Goal: Information Seeking & Learning: Learn about a topic

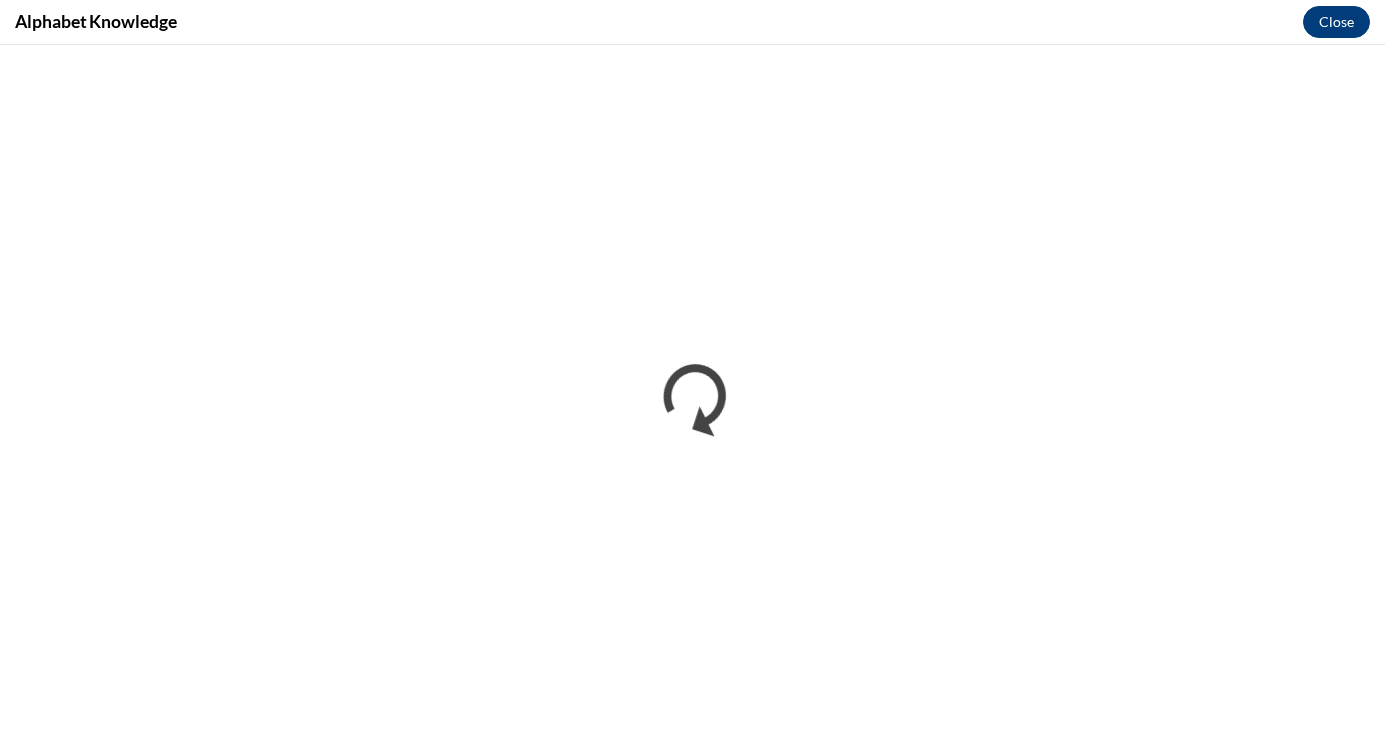
click at [1342, 26] on button "Close" at bounding box center [1336, 22] width 67 height 32
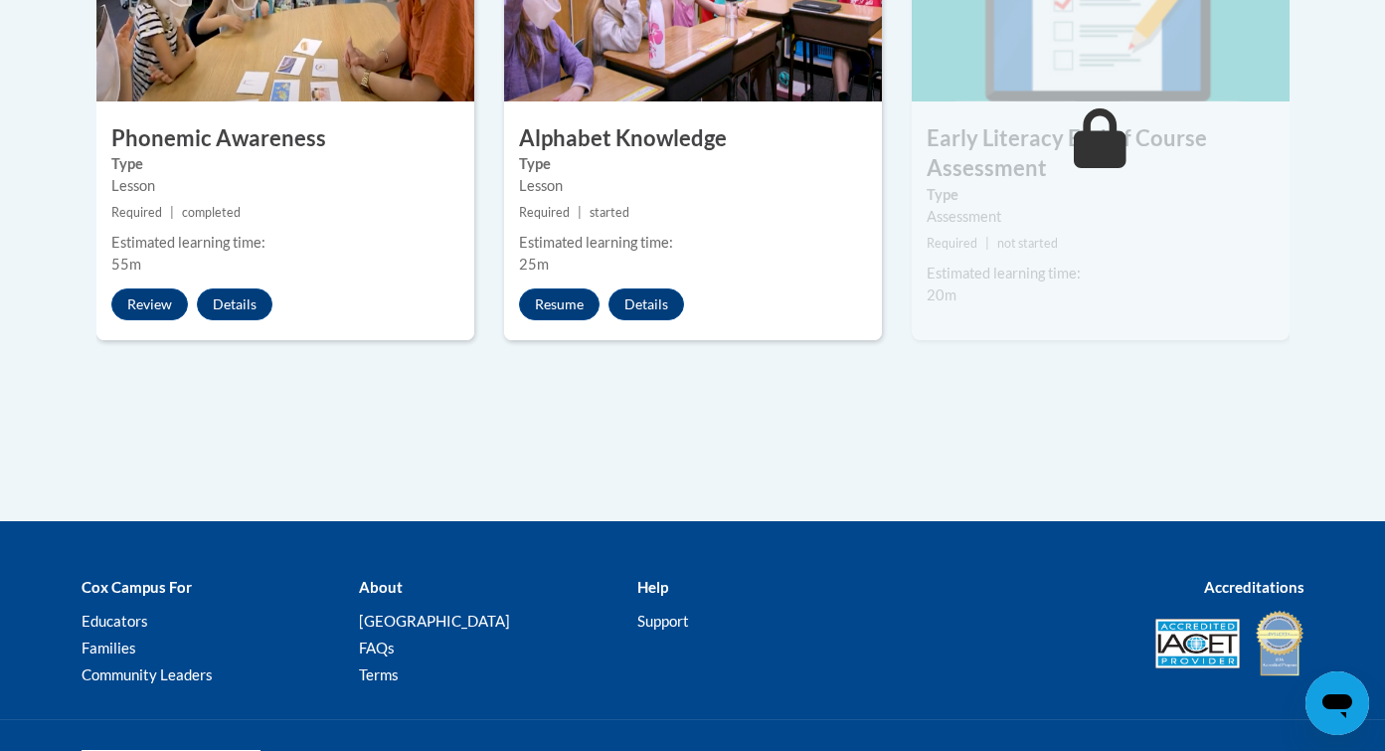
scroll to position [1347, 0]
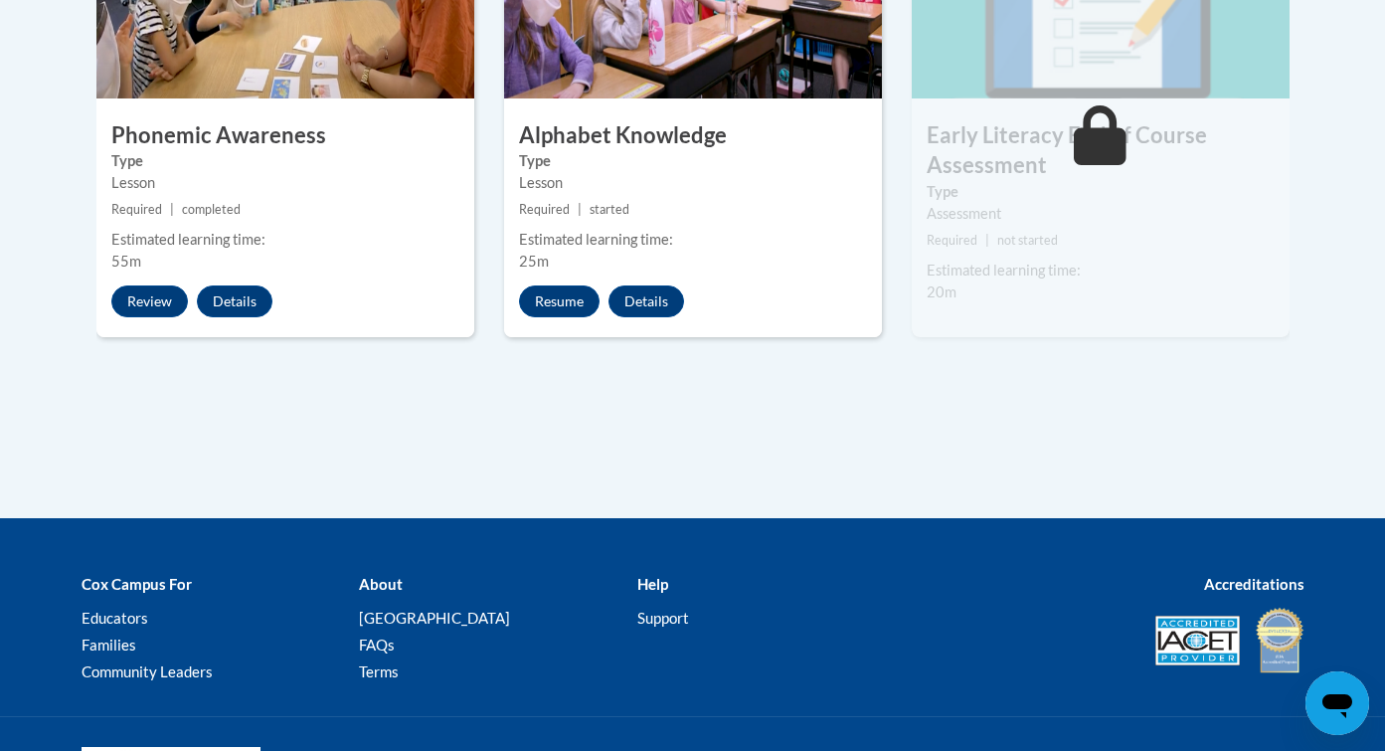
click at [727, 175] on div "Lesson" at bounding box center [693, 183] width 348 height 22
click at [559, 296] on button "Resume" at bounding box center [559, 301] width 81 height 32
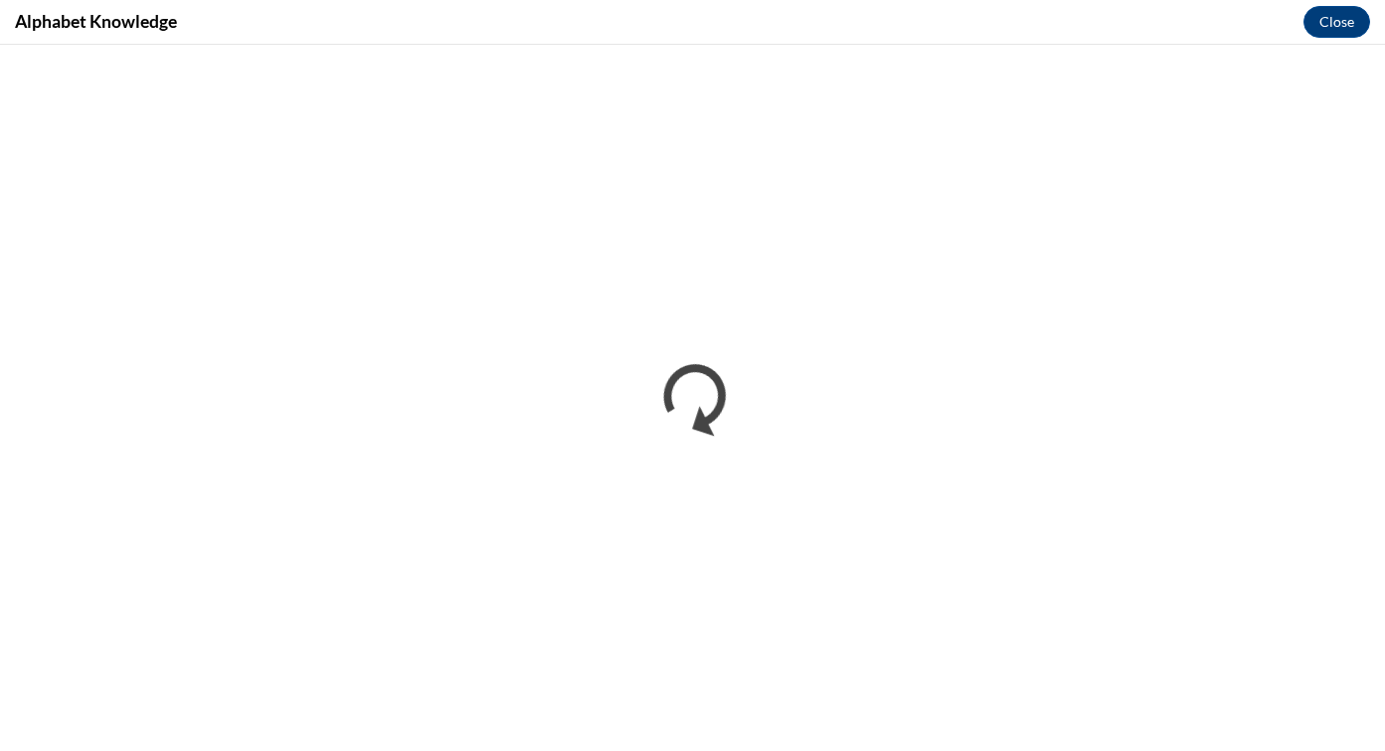
scroll to position [0, 0]
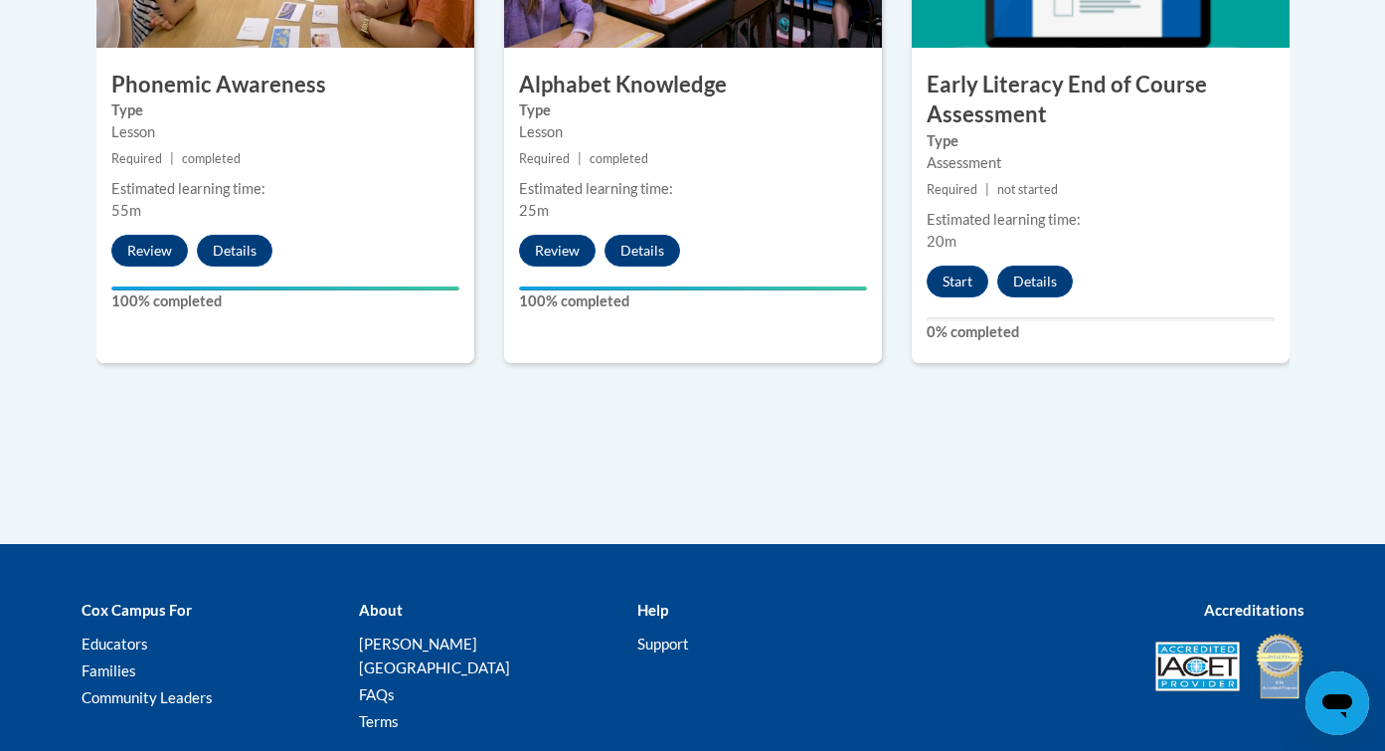
scroll to position [1401, 0]
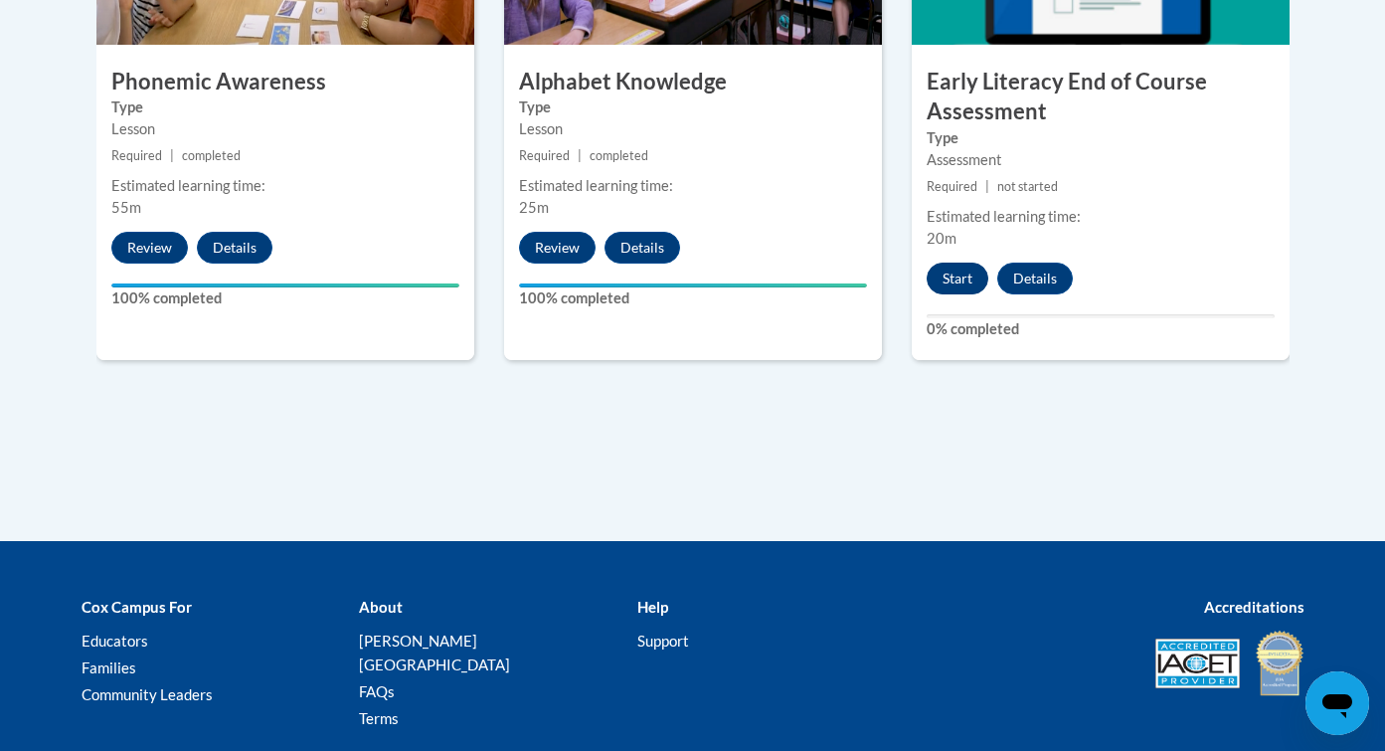
click at [943, 266] on button "Start" at bounding box center [958, 278] width 62 height 32
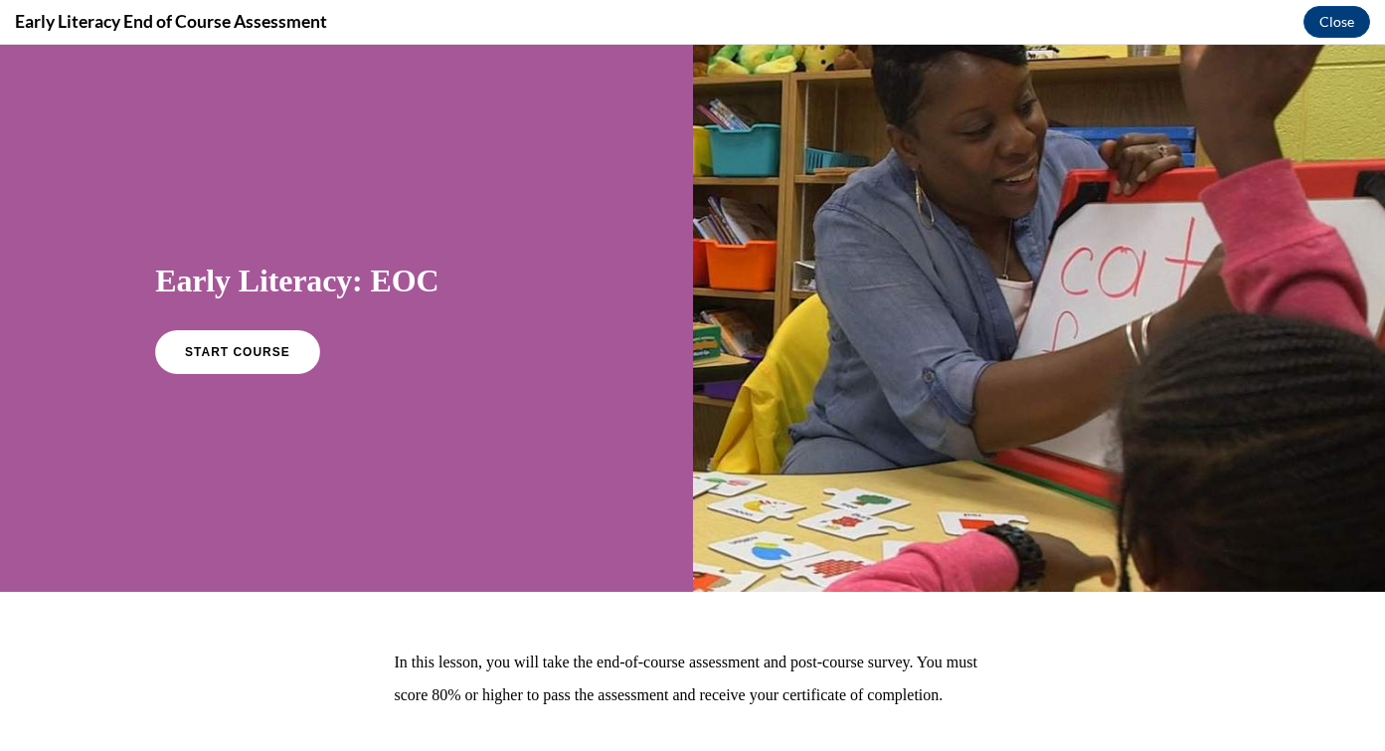
scroll to position [0, 0]
click at [286, 351] on link "START COURSE" at bounding box center [237, 352] width 173 height 46
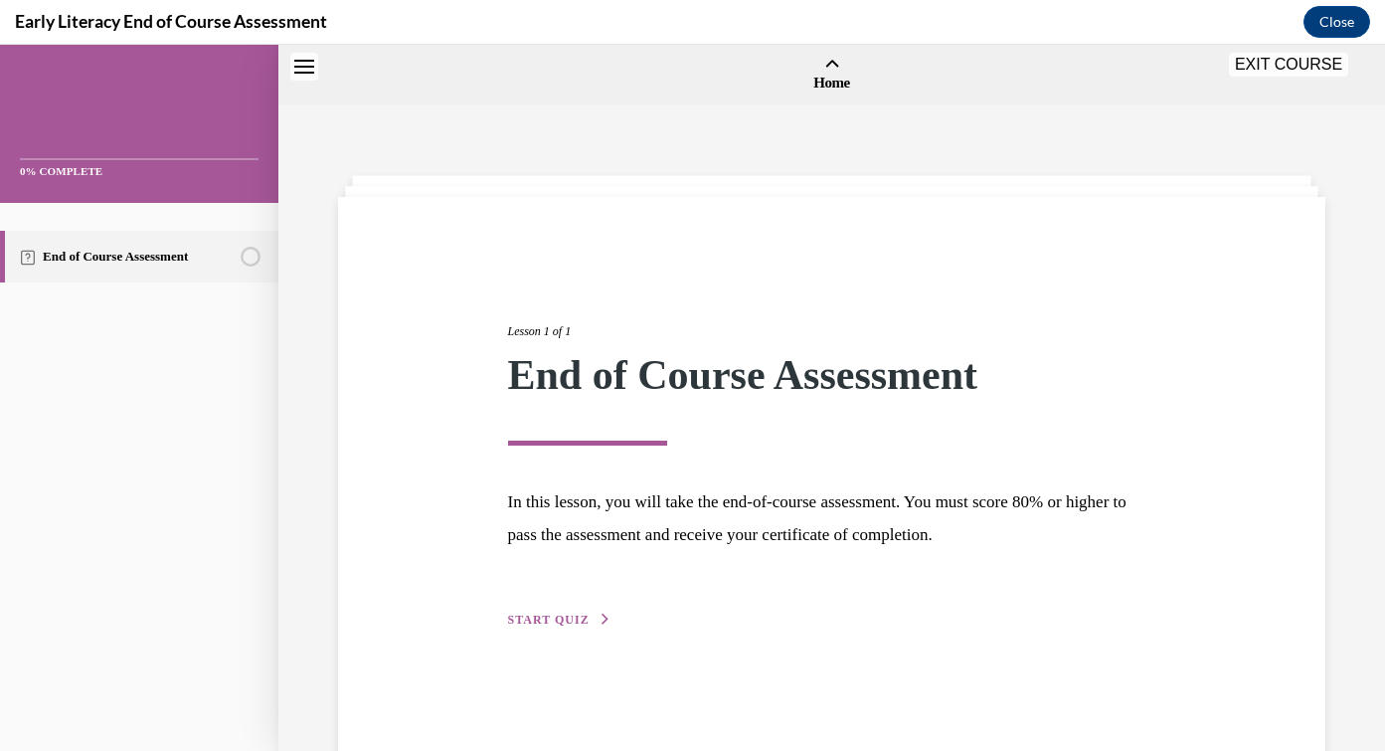
scroll to position [62, 0]
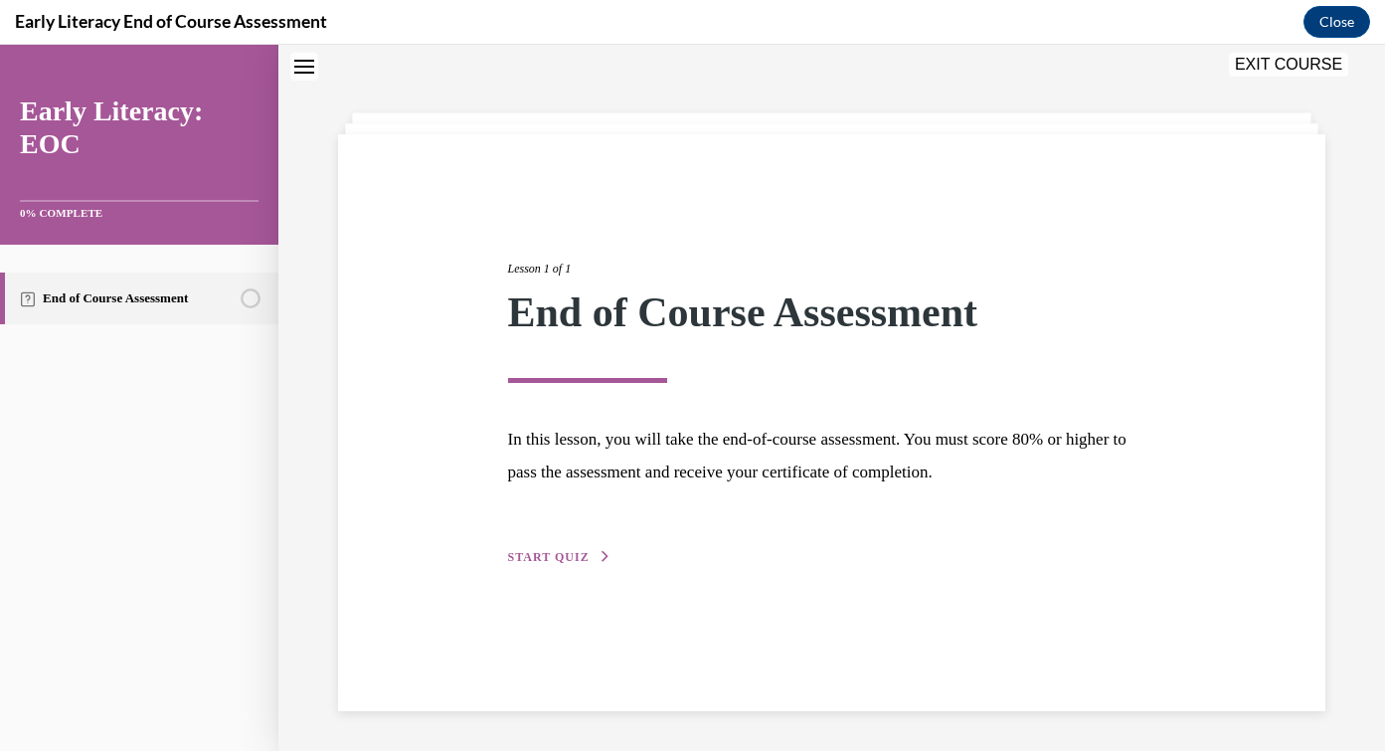
click at [529, 562] on span "START QUIZ" at bounding box center [549, 557] width 82 height 14
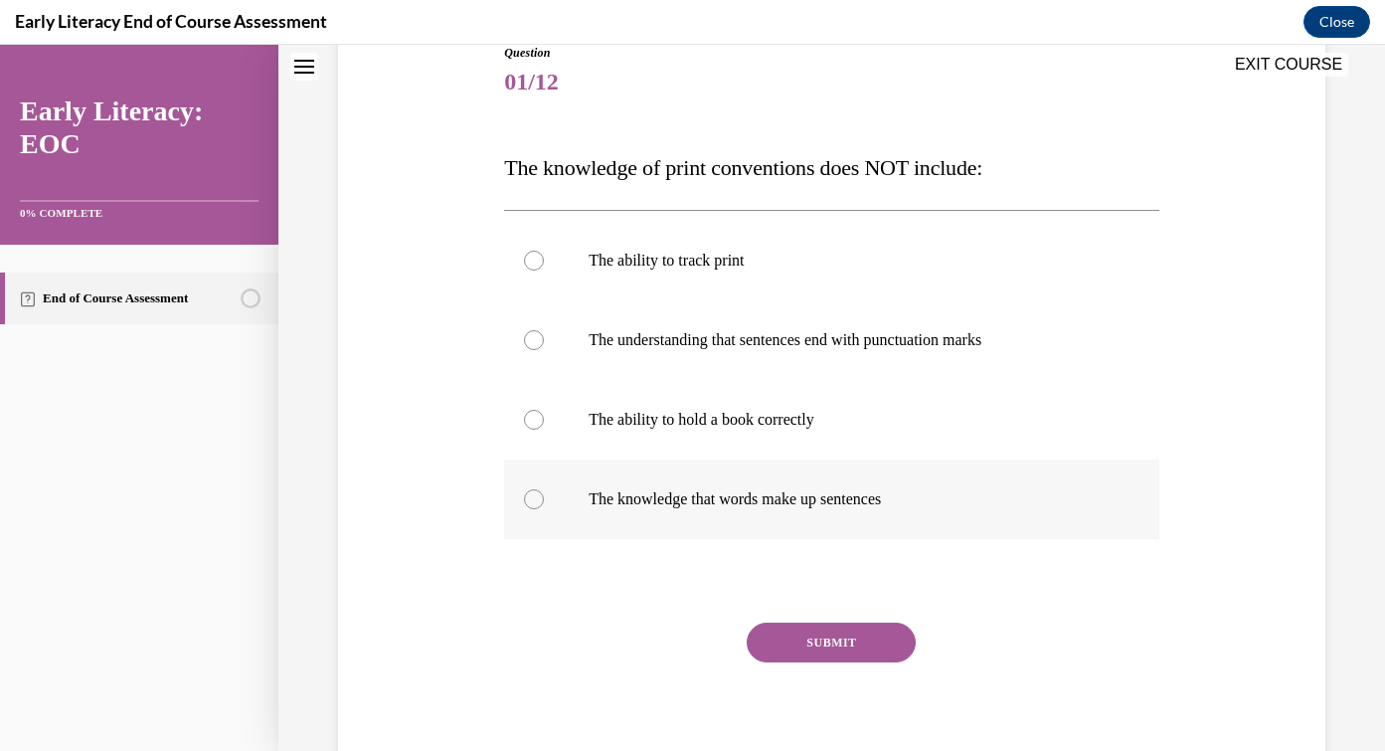
scroll to position [234, 0]
click at [845, 339] on p "The understanding that sentences end with punctuation marks" at bounding box center [849, 339] width 521 height 20
click at [846, 633] on button "SUBMIT" at bounding box center [831, 641] width 169 height 40
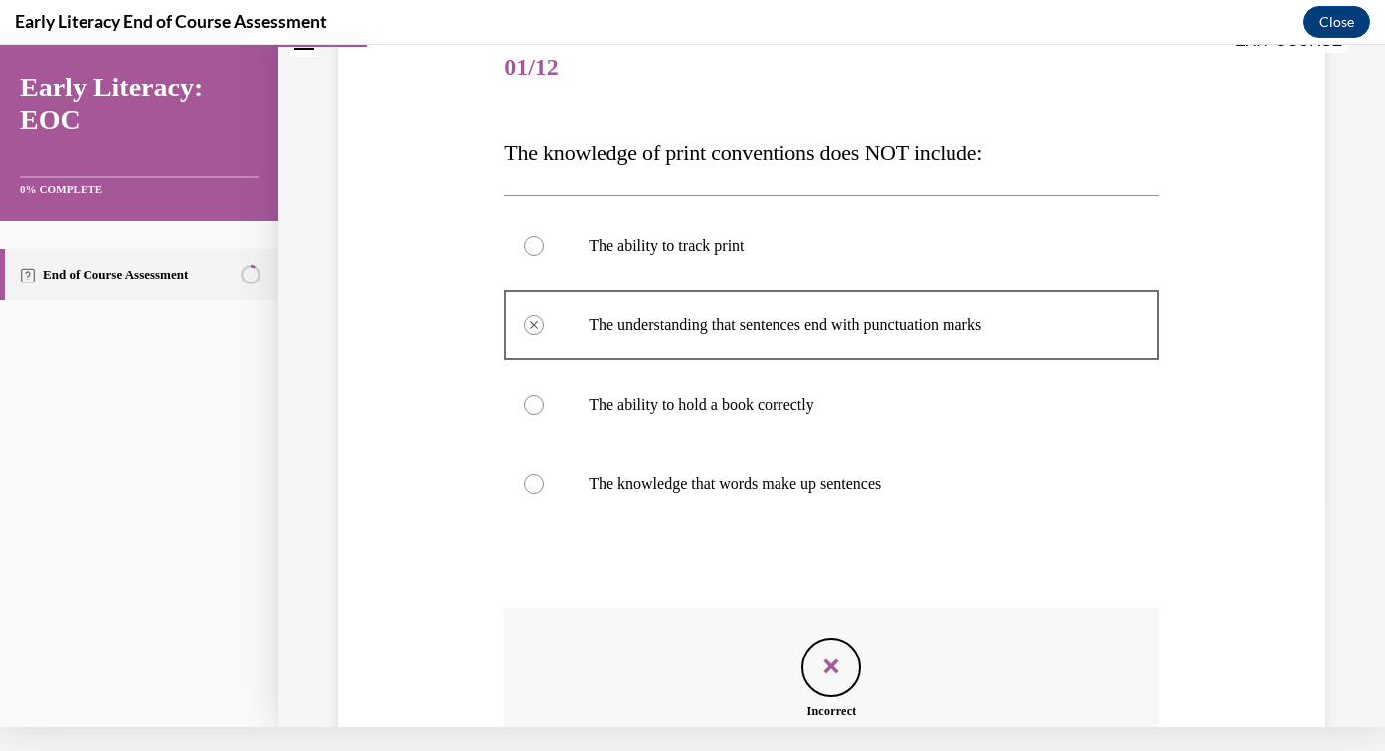
scroll to position [443, 0]
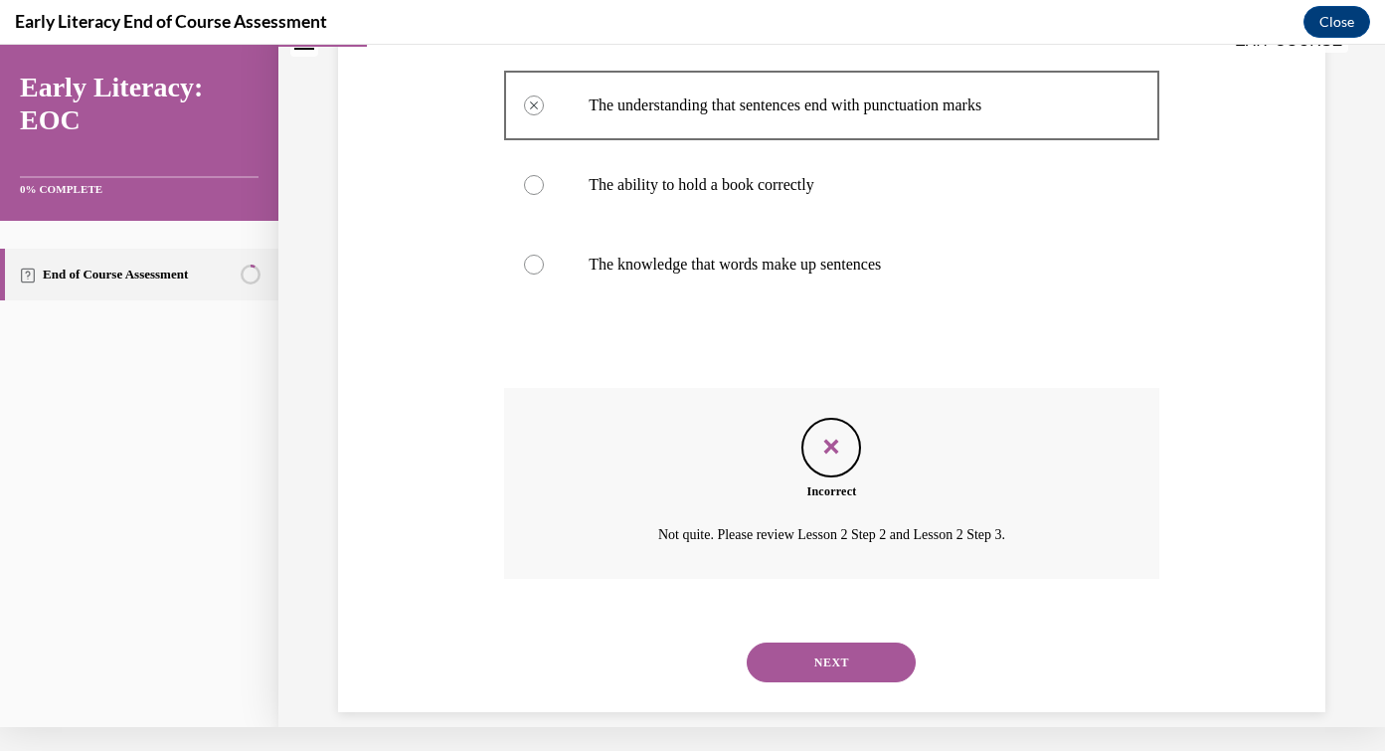
click at [825, 642] on button "NEXT" at bounding box center [831, 662] width 169 height 40
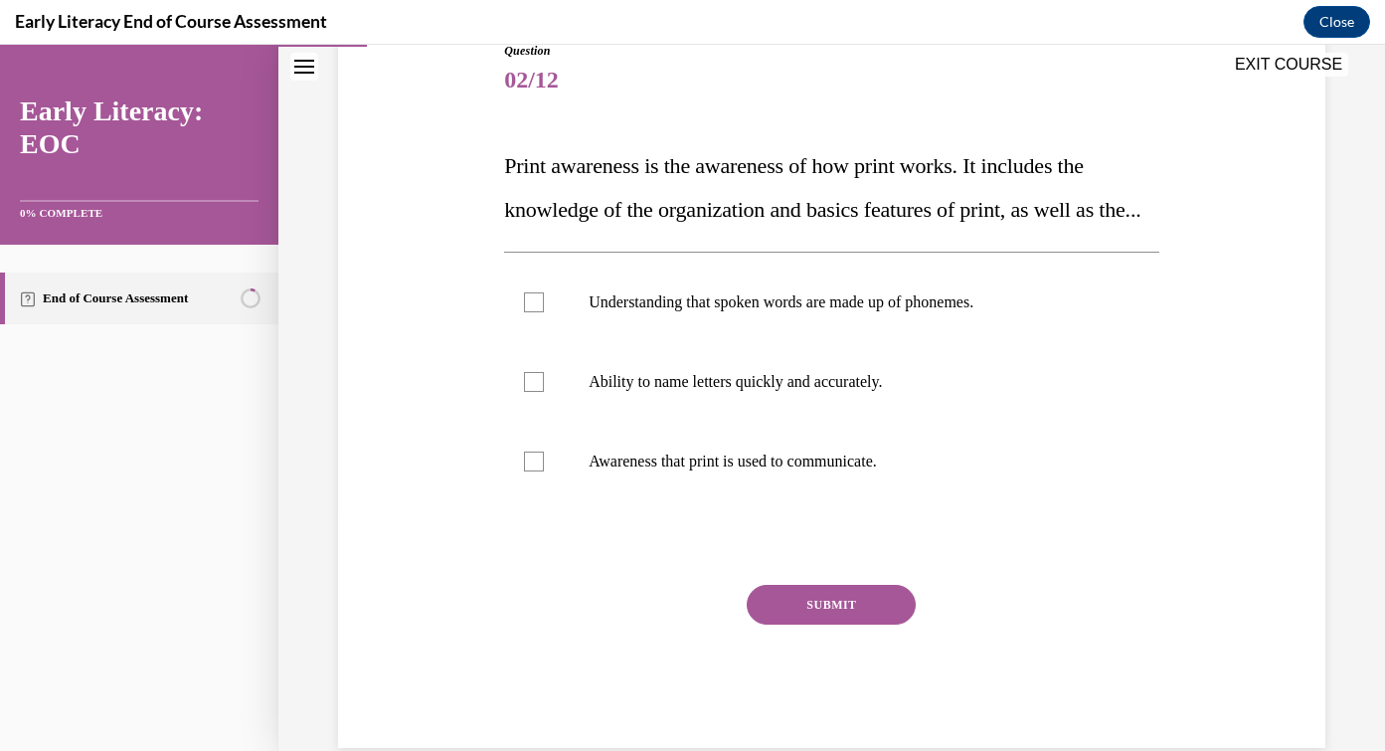
scroll to position [236, 0]
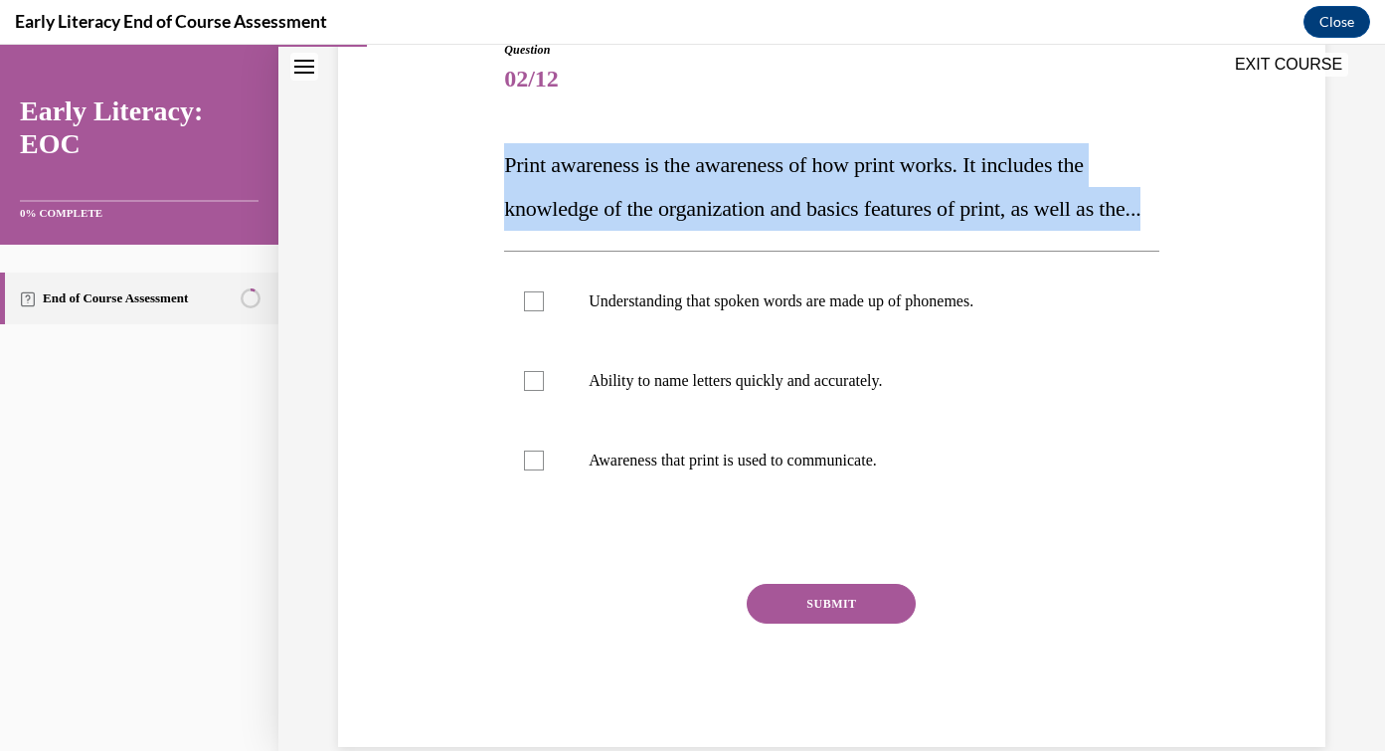
drag, startPoint x: 503, startPoint y: 169, endPoint x: 699, endPoint y: 244, distance: 209.6
click at [699, 244] on div "Question 02/12 Print awareness is the awareness of how print works. It includes…" at bounding box center [831, 379] width 665 height 736
copy span "Print awareness is the awareness of how print works. It includes the knowledge …"
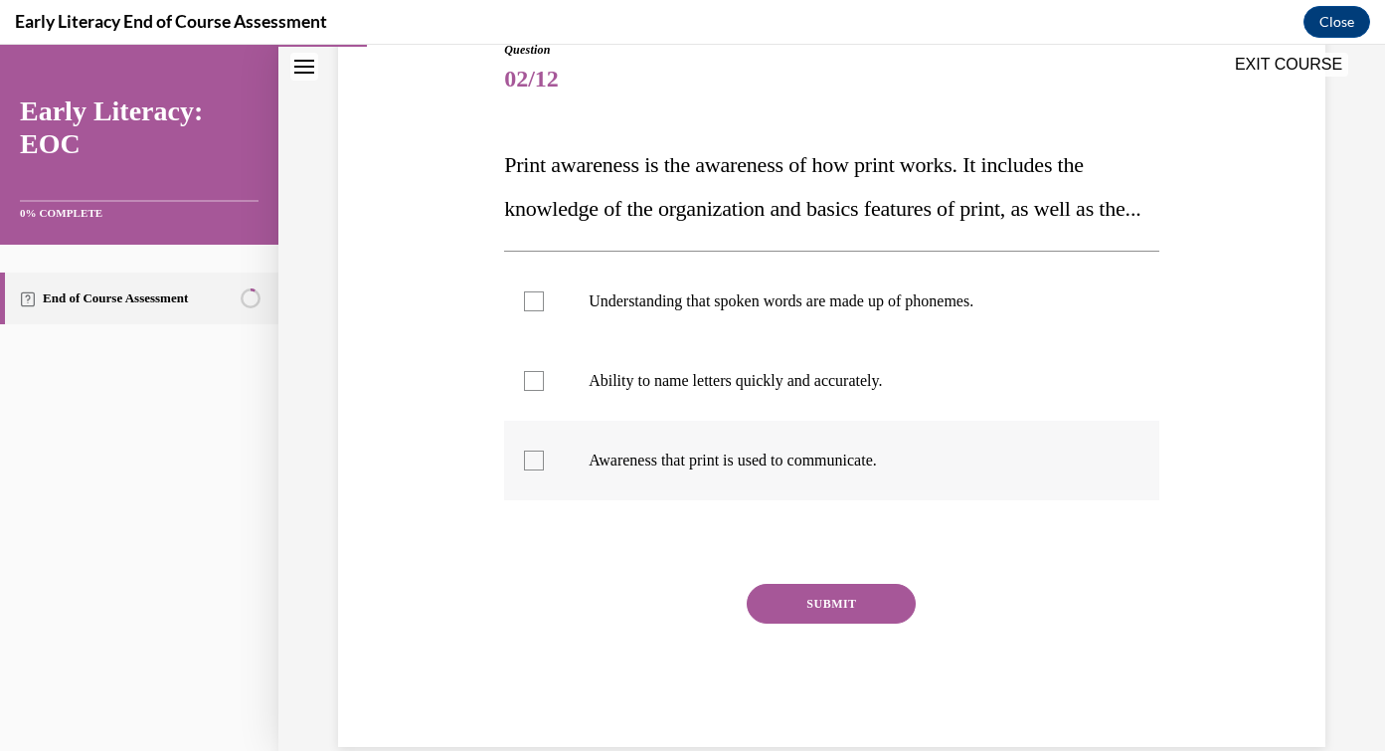
click at [733, 470] on p "Awareness that print is used to communicate." at bounding box center [849, 460] width 521 height 20
click at [850, 623] on button "SUBMIT" at bounding box center [831, 604] width 169 height 40
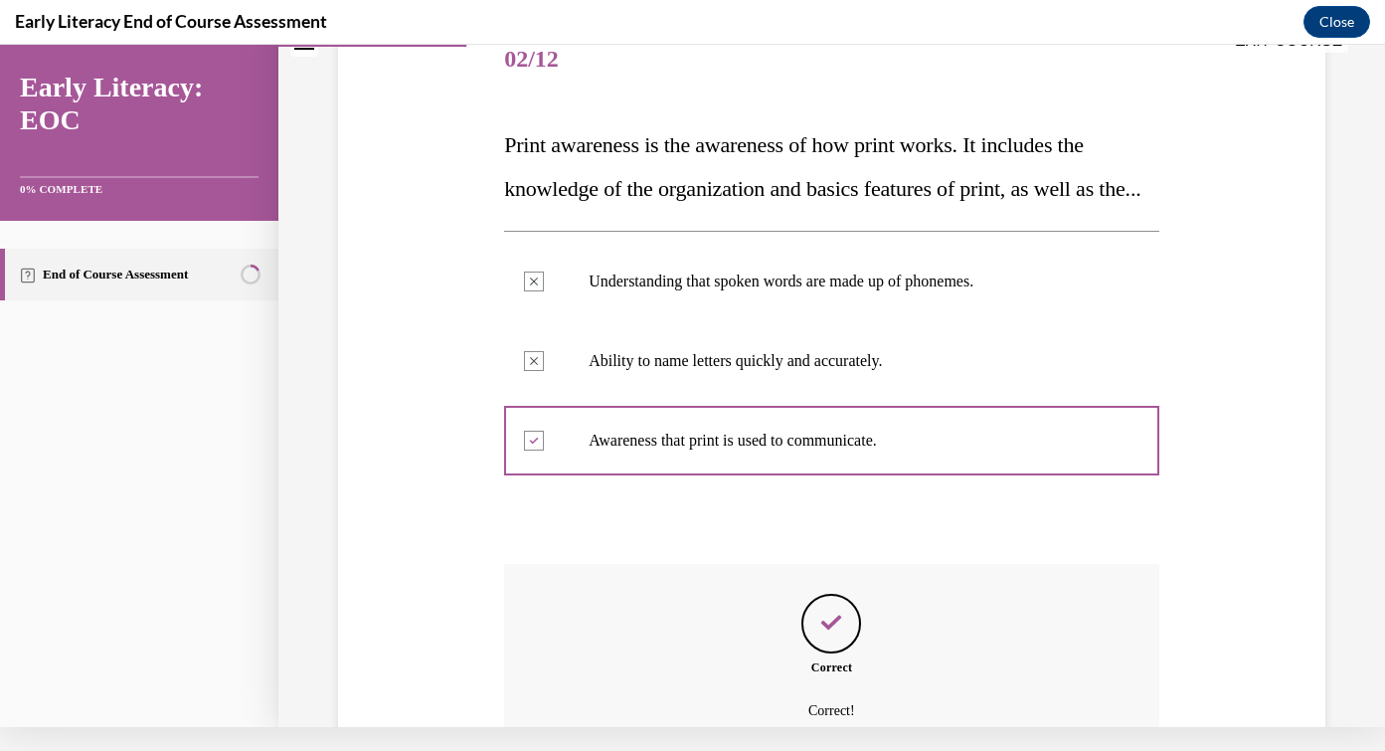
scroll to position [451, 0]
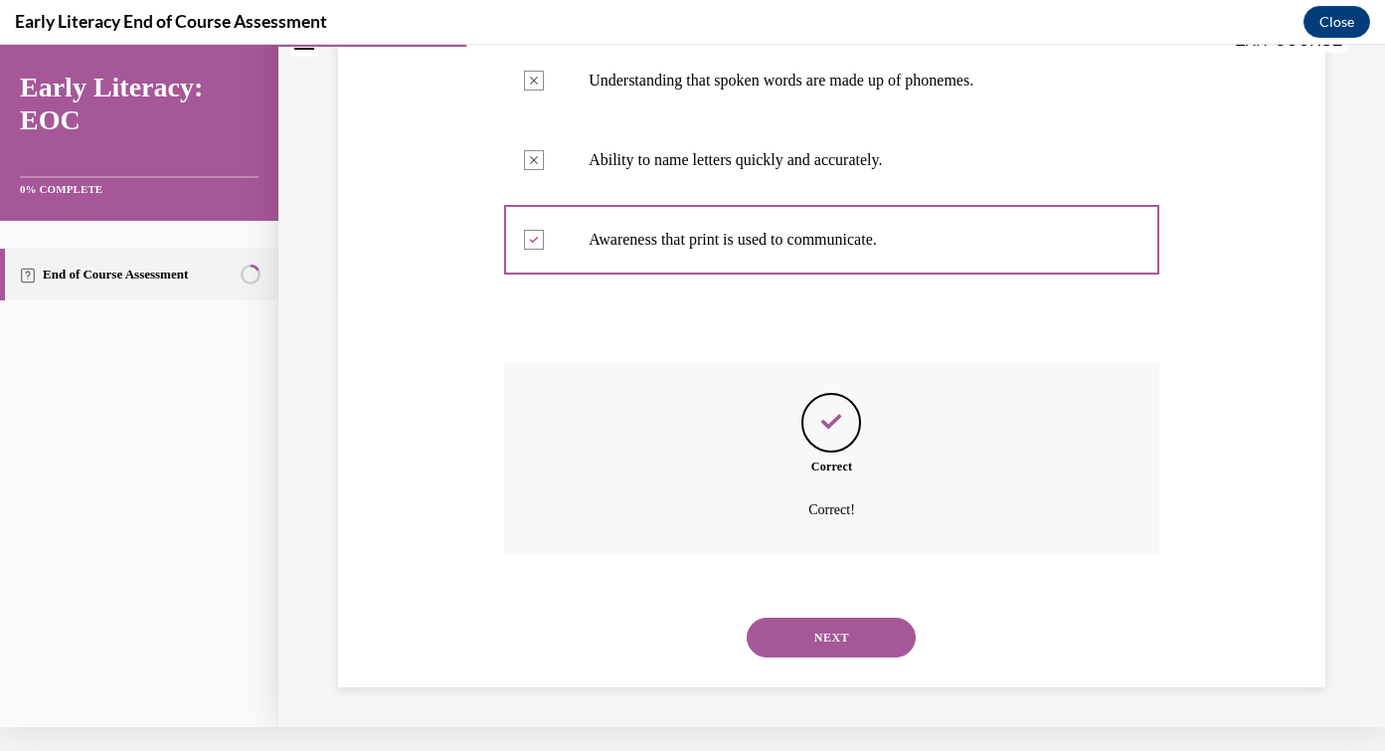
click at [877, 624] on button "NEXT" at bounding box center [831, 637] width 169 height 40
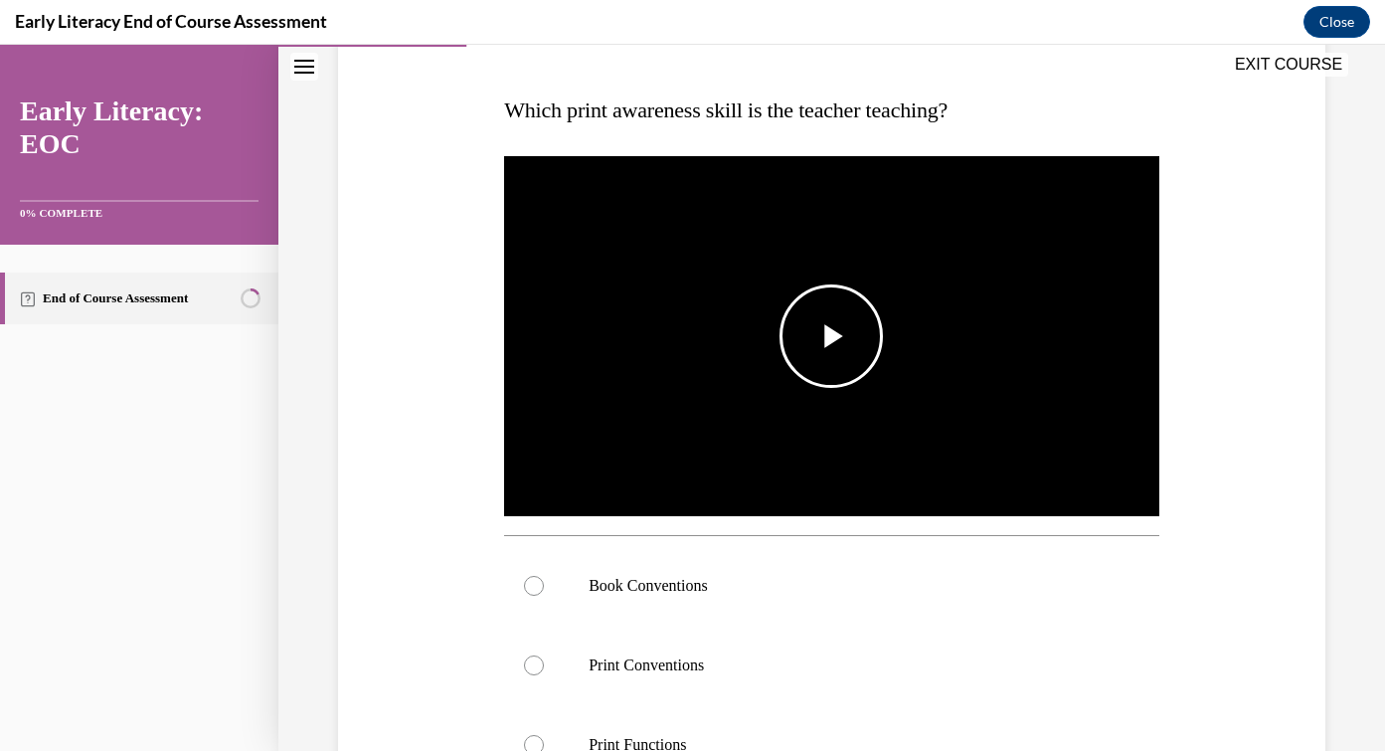
scroll to position [296, 0]
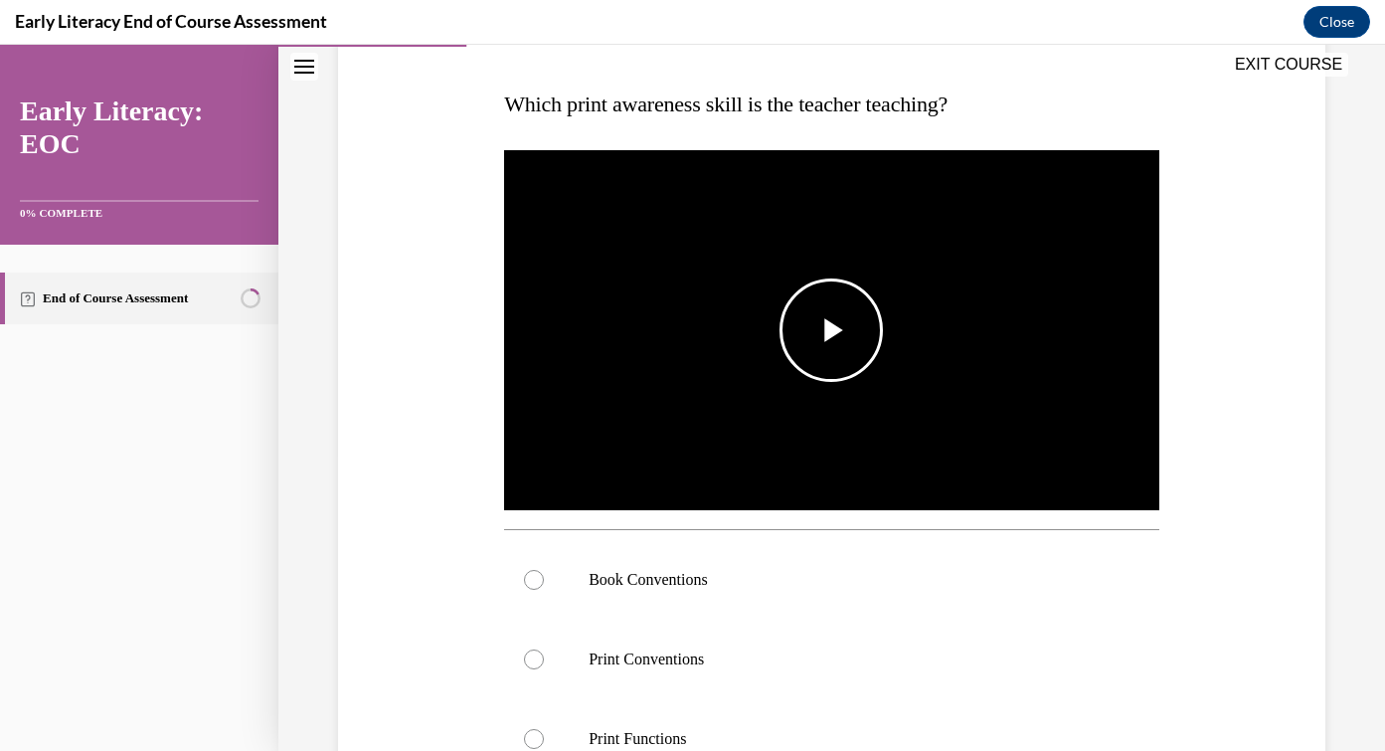
click at [831, 330] on span "Video player" at bounding box center [831, 330] width 0 height 0
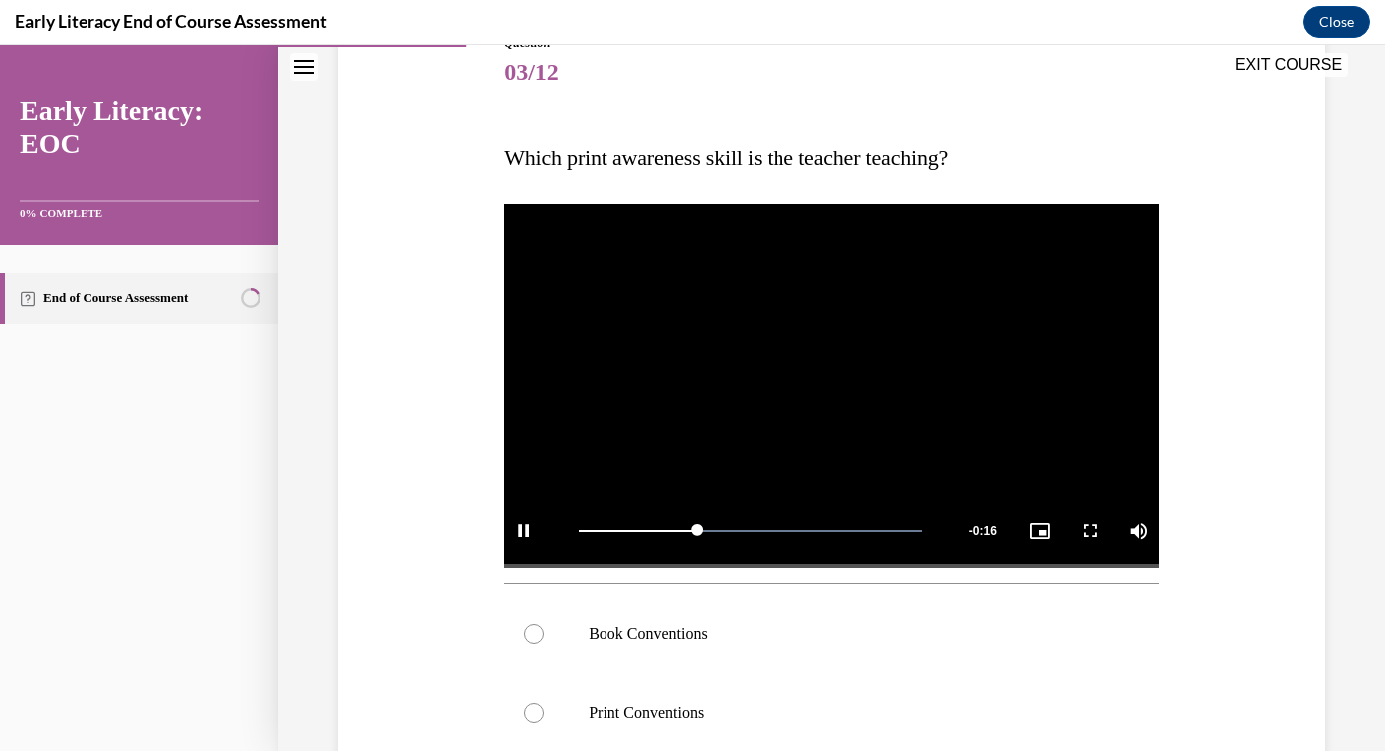
scroll to position [244, 0]
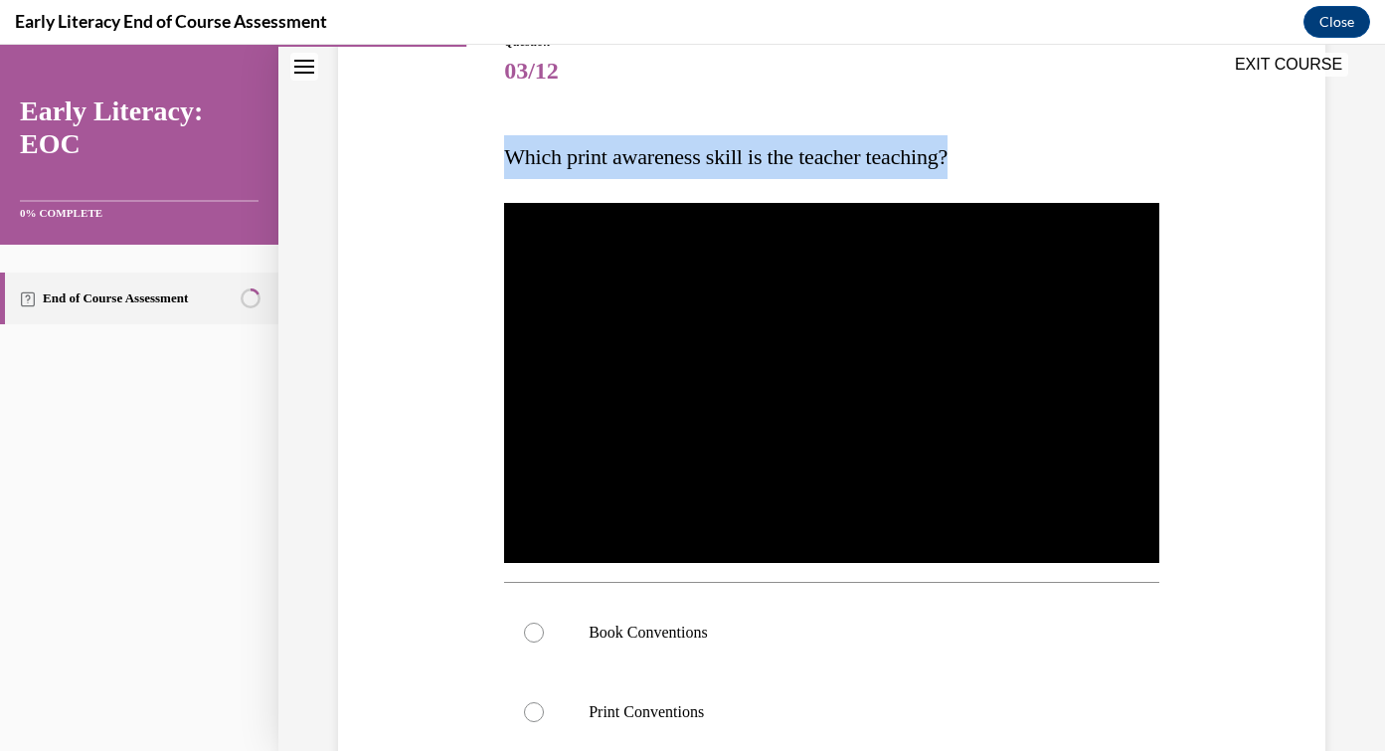
drag, startPoint x: 505, startPoint y: 153, endPoint x: 985, endPoint y: 155, distance: 480.2
click at [985, 155] on p "Which print awareness skill is the teacher teaching?" at bounding box center [831, 157] width 655 height 44
copy span "Which print awareness skill is the teacher teaching?"
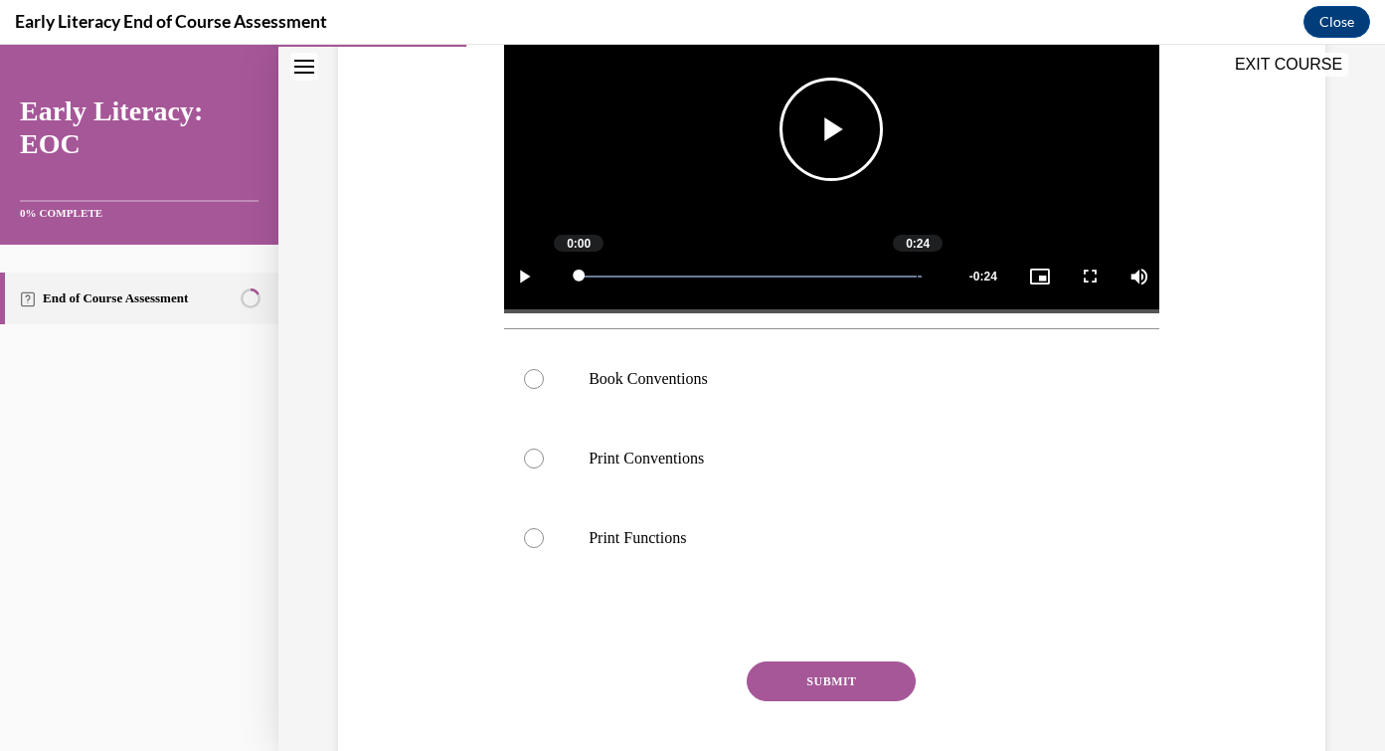
scroll to position [515, 0]
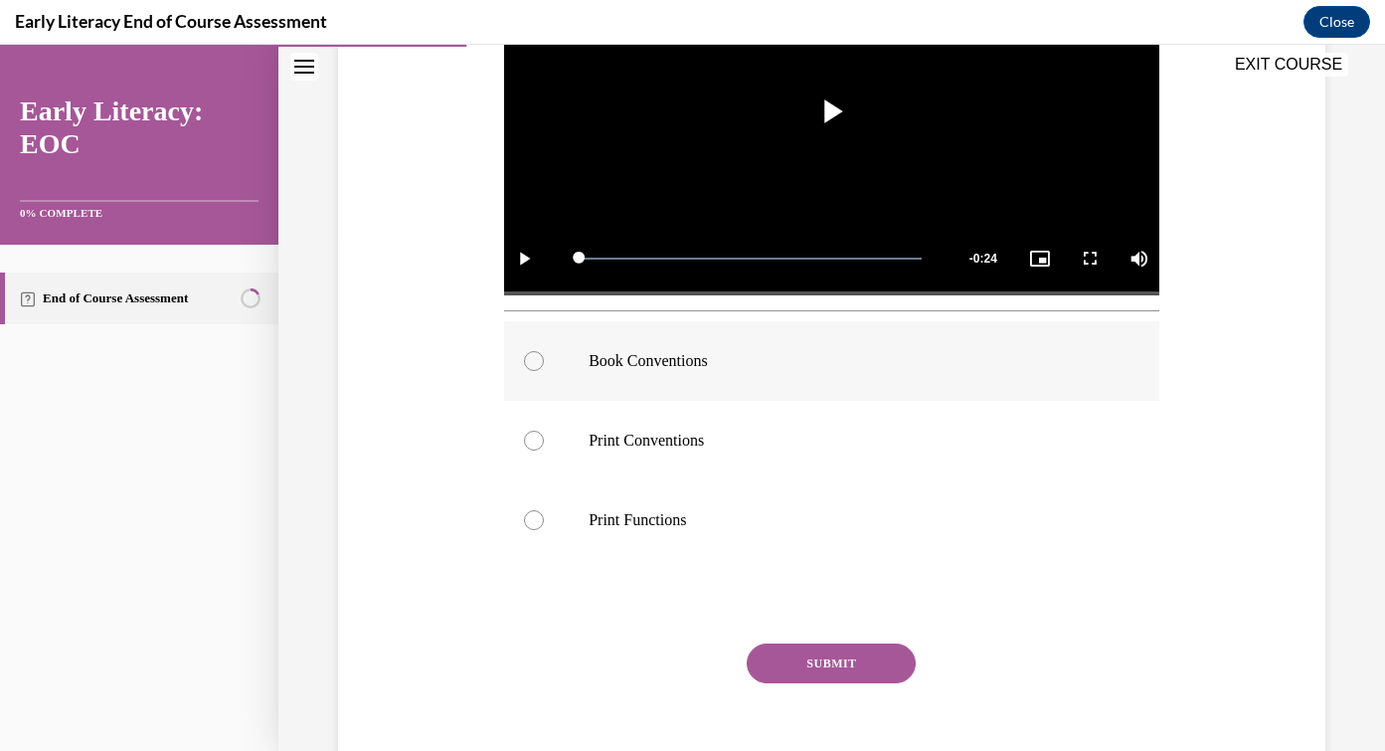
click at [697, 368] on p "Book Conventions" at bounding box center [849, 361] width 521 height 20
click at [872, 666] on button "SUBMIT" at bounding box center [831, 663] width 169 height 40
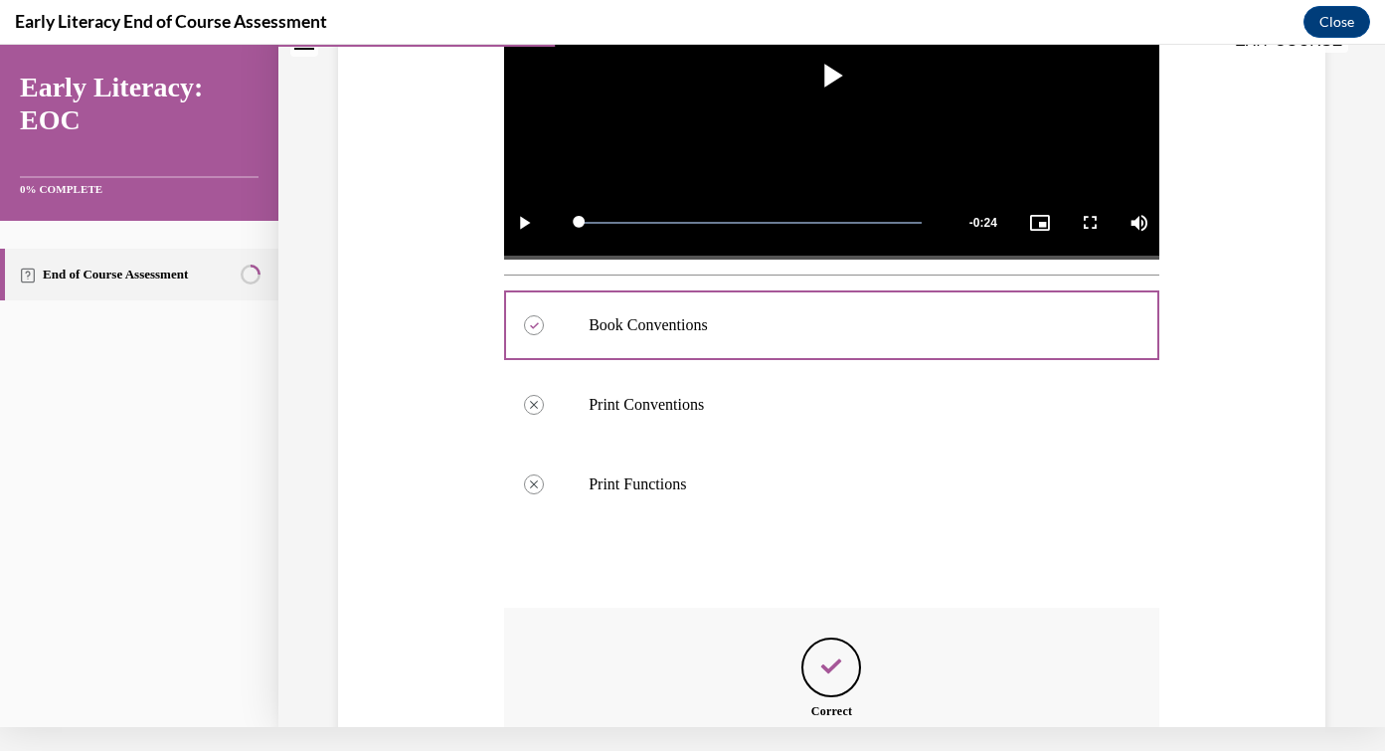
scroll to position [747, 0]
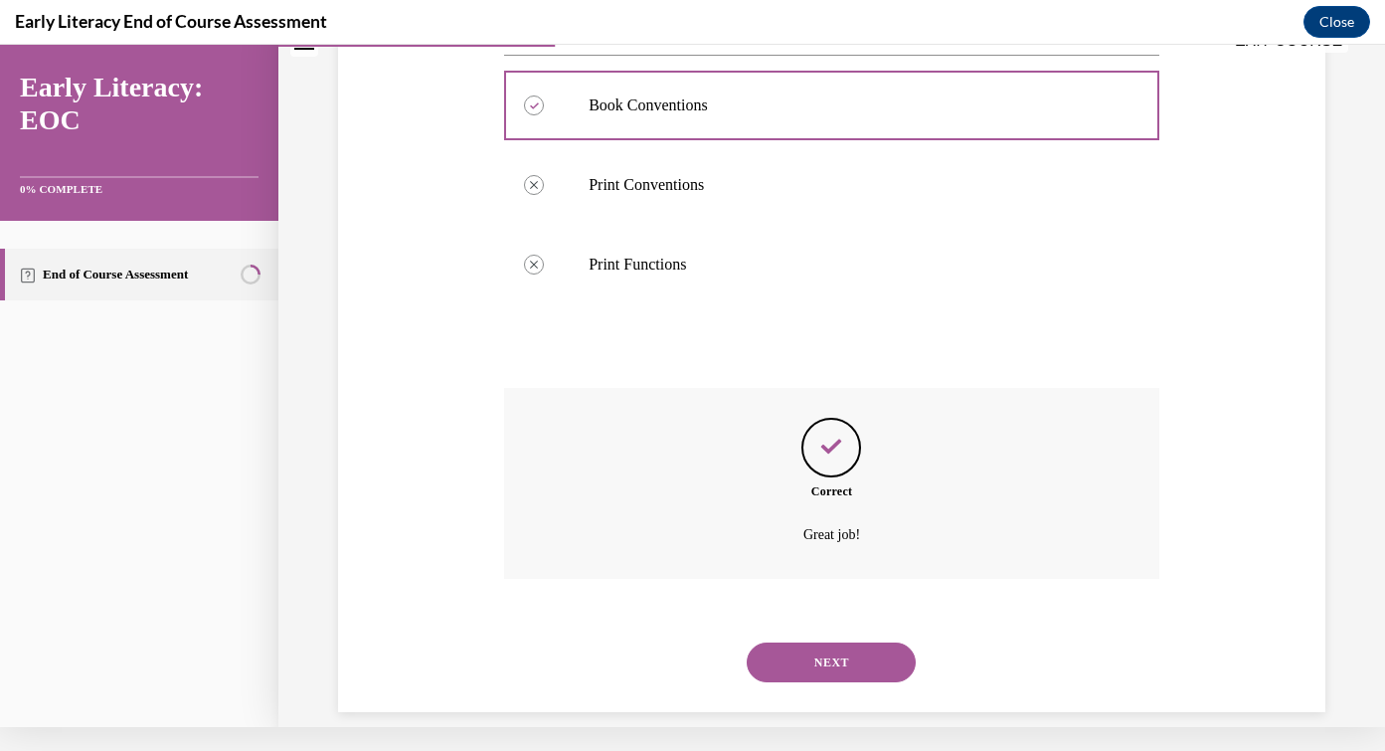
click at [829, 642] on button "NEXT" at bounding box center [831, 662] width 169 height 40
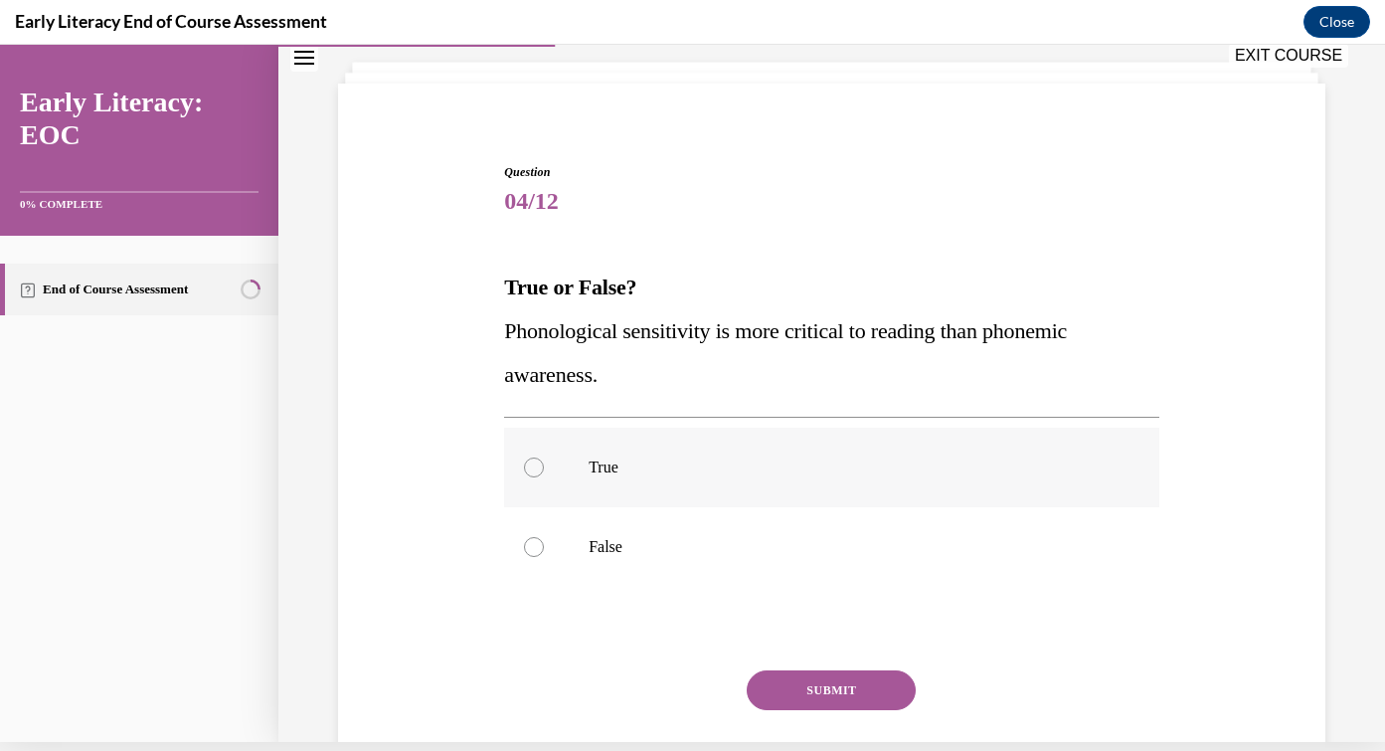
scroll to position [120, 0]
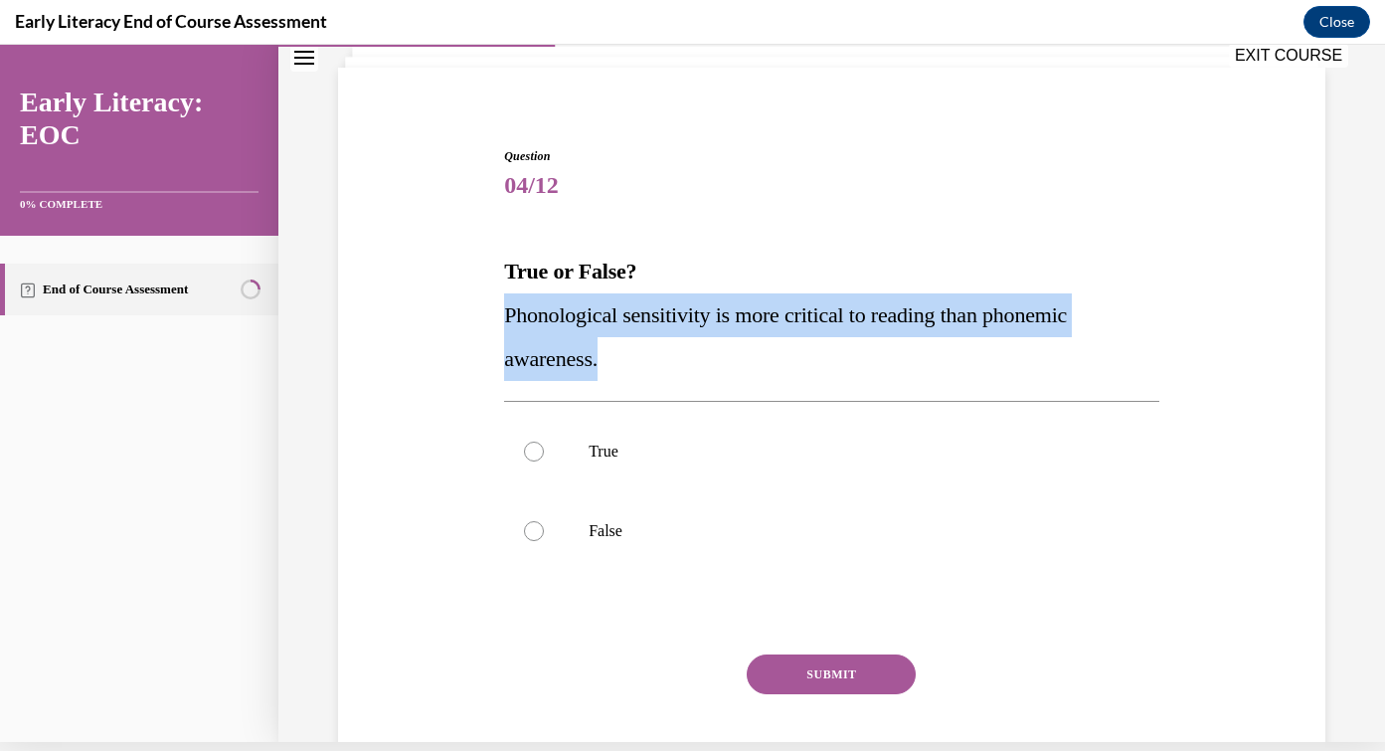
drag, startPoint x: 504, startPoint y: 315, endPoint x: 611, endPoint y: 349, distance: 112.6
click at [611, 349] on p "Phonological sensitivity is more critical to reading than phonemic awareness." at bounding box center [831, 336] width 655 height 87
copy span "Phonological sensitivity is more critical to reading than phonemic awareness."
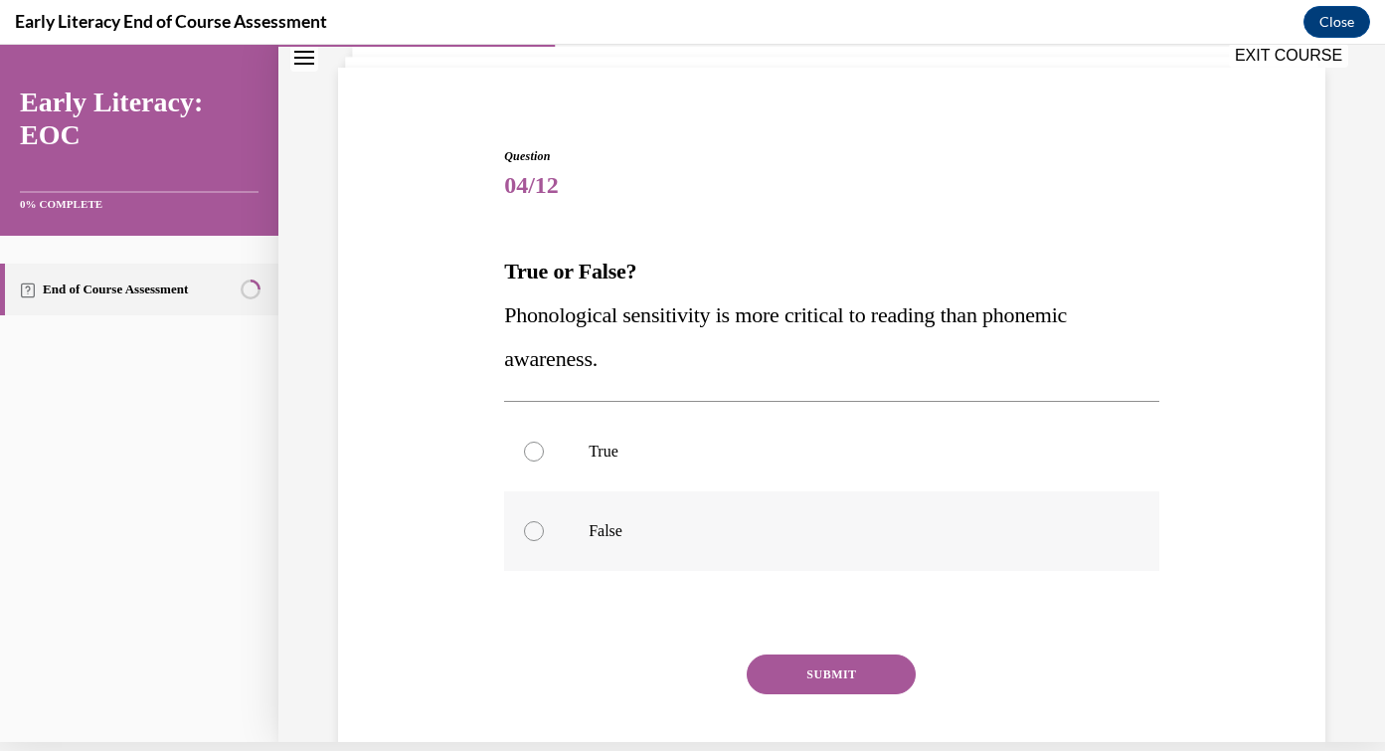
click at [585, 528] on div at bounding box center [831, 531] width 655 height 80
click at [853, 664] on button "SUBMIT" at bounding box center [831, 674] width 169 height 40
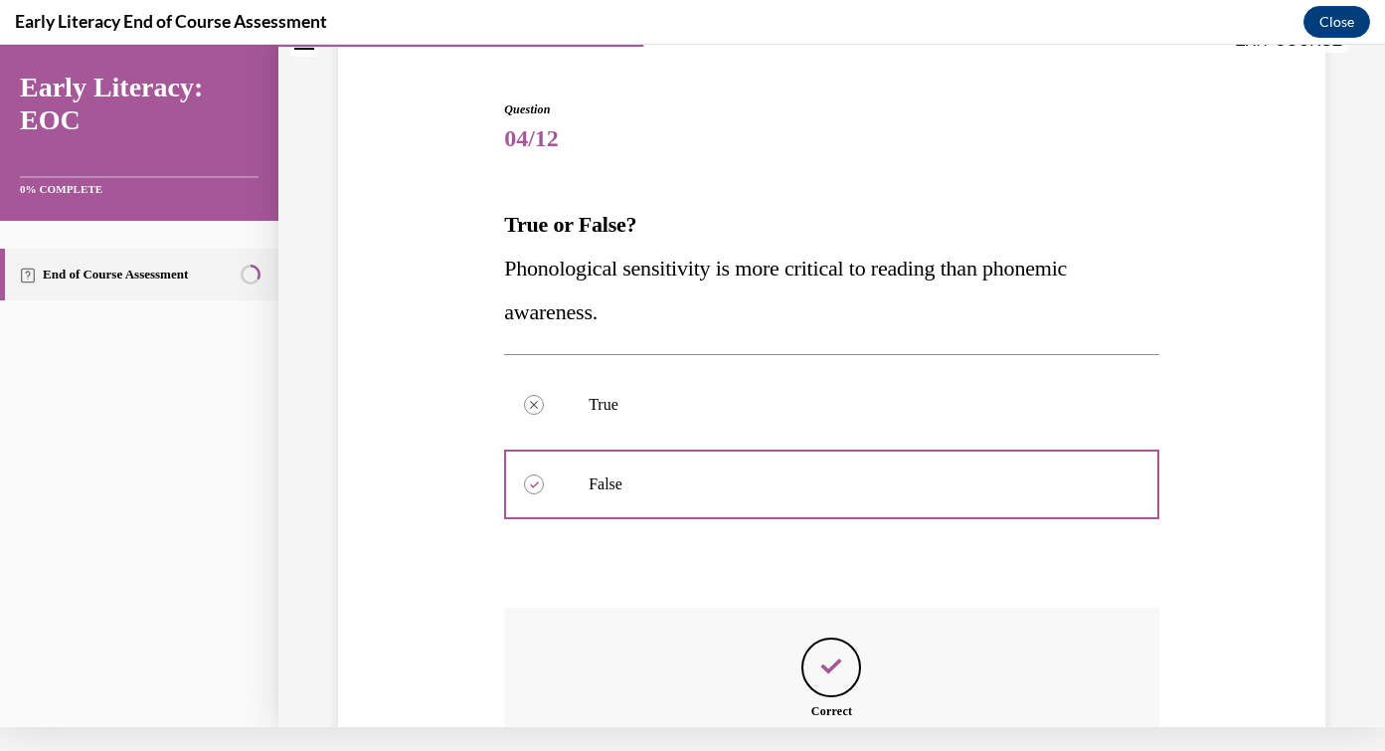
scroll to position [372, 0]
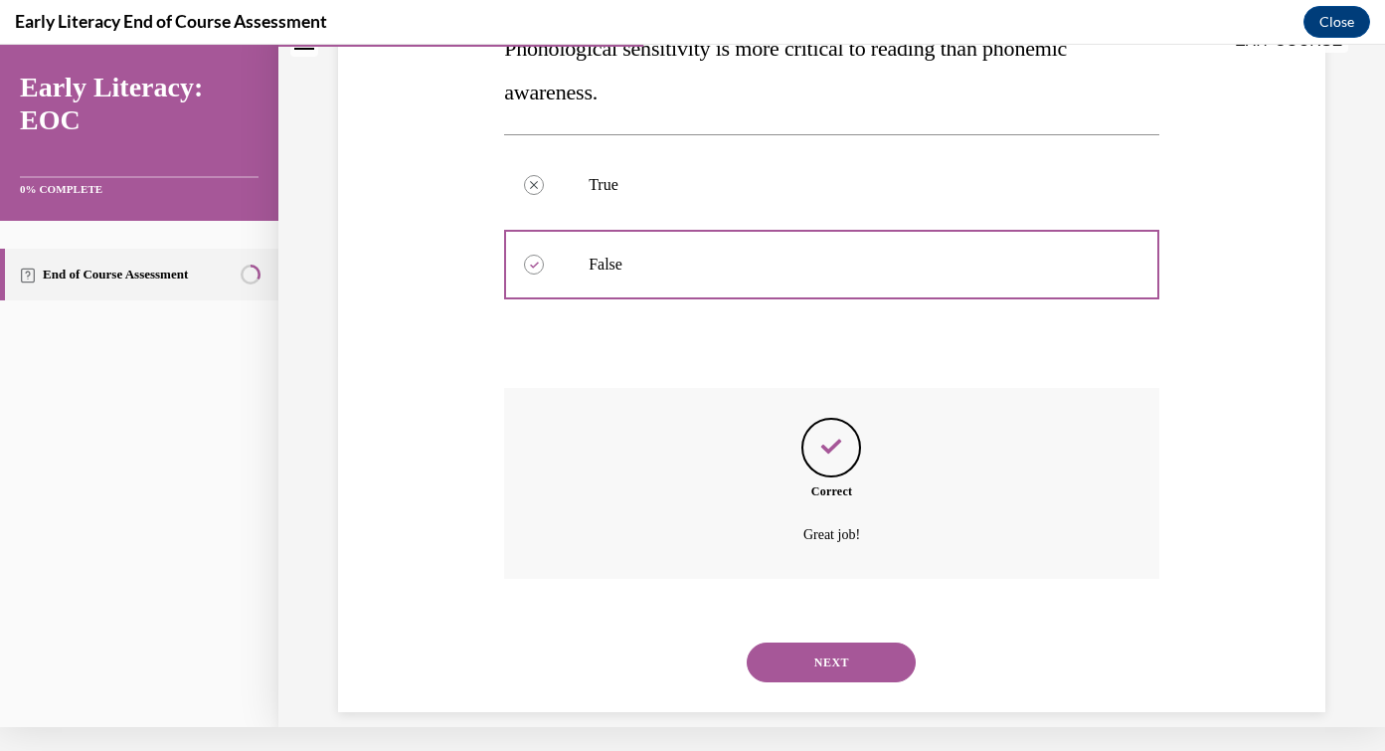
click at [814, 645] on button "NEXT" at bounding box center [831, 662] width 169 height 40
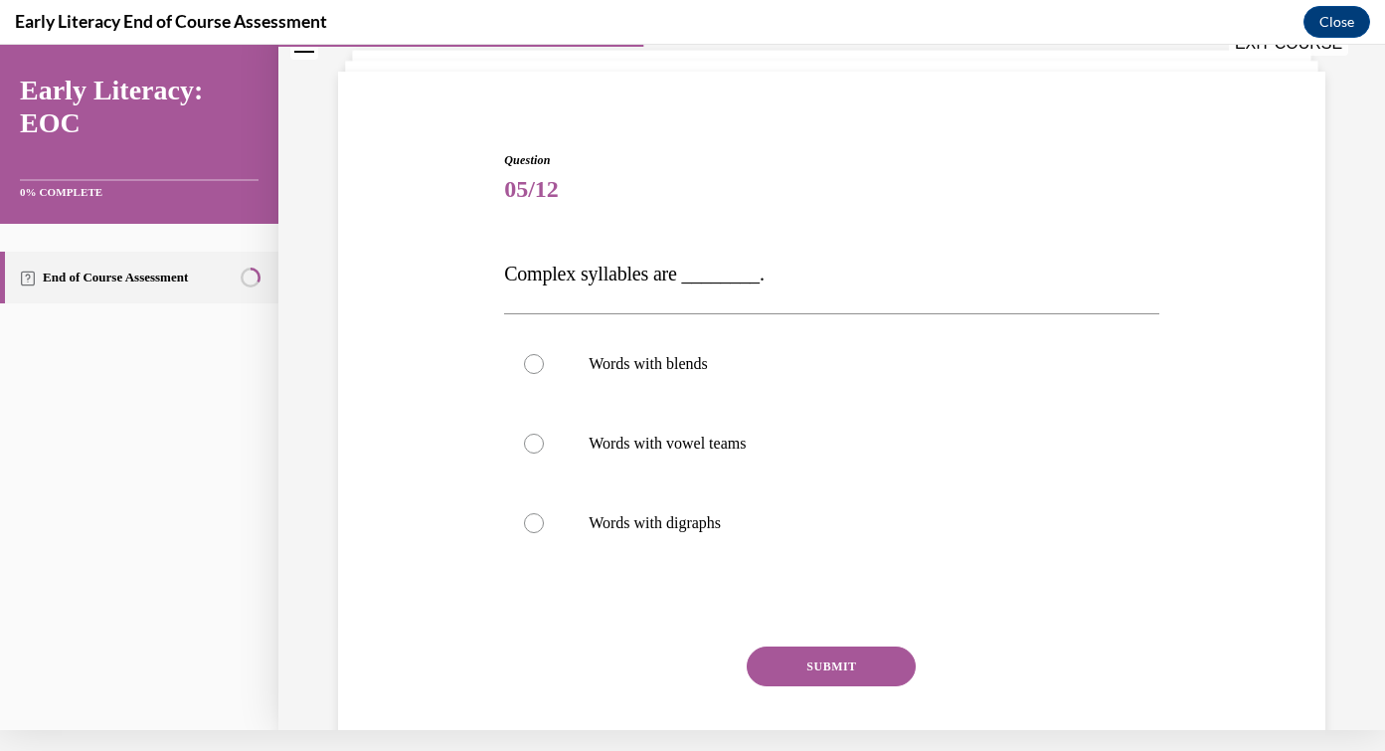
scroll to position [103, 0]
drag, startPoint x: 502, startPoint y: 271, endPoint x: 685, endPoint y: 276, distance: 183.0
click at [685, 276] on div "Question 05/12 Complex syllables are ________. Words with blends Words with vow…" at bounding box center [831, 466] width 665 height 688
copy span "Complex syllables are"
click at [676, 383] on div at bounding box center [831, 365] width 655 height 80
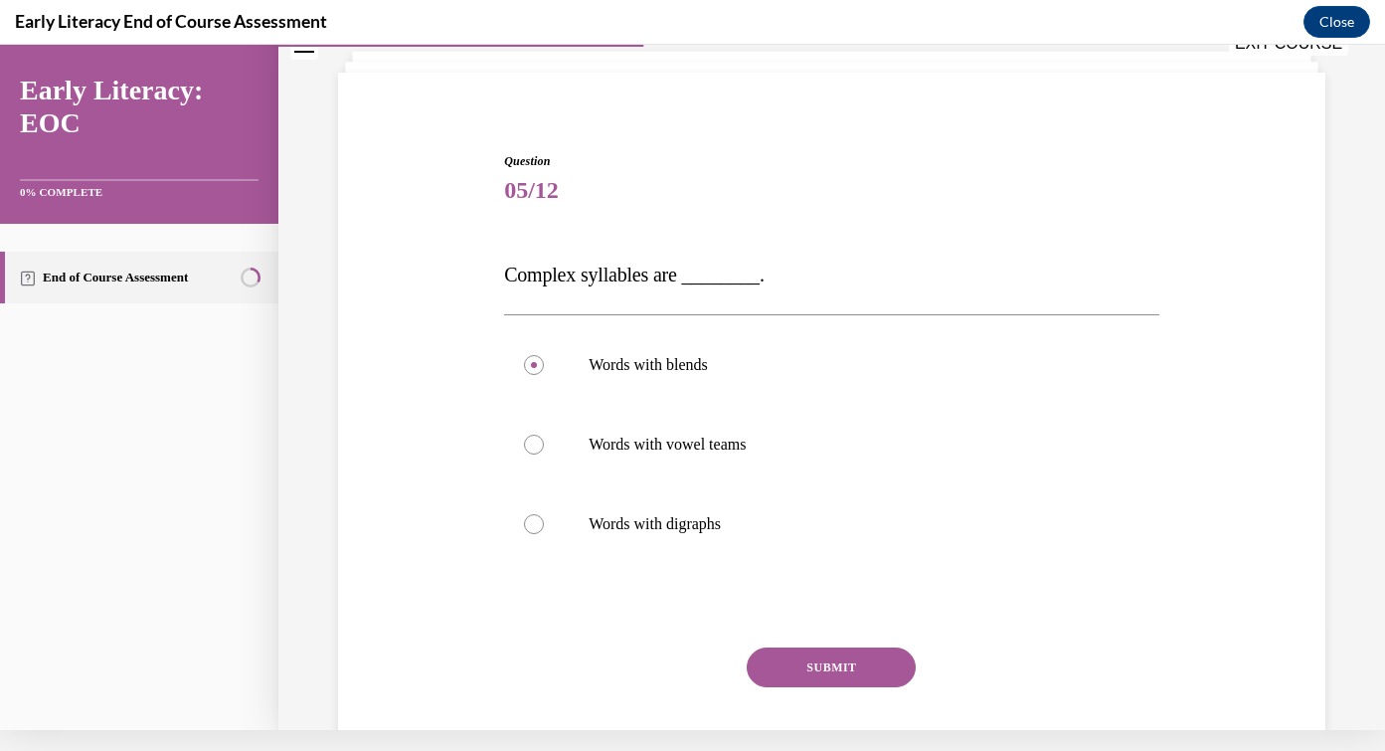
click at [862, 666] on button "SUBMIT" at bounding box center [831, 667] width 169 height 40
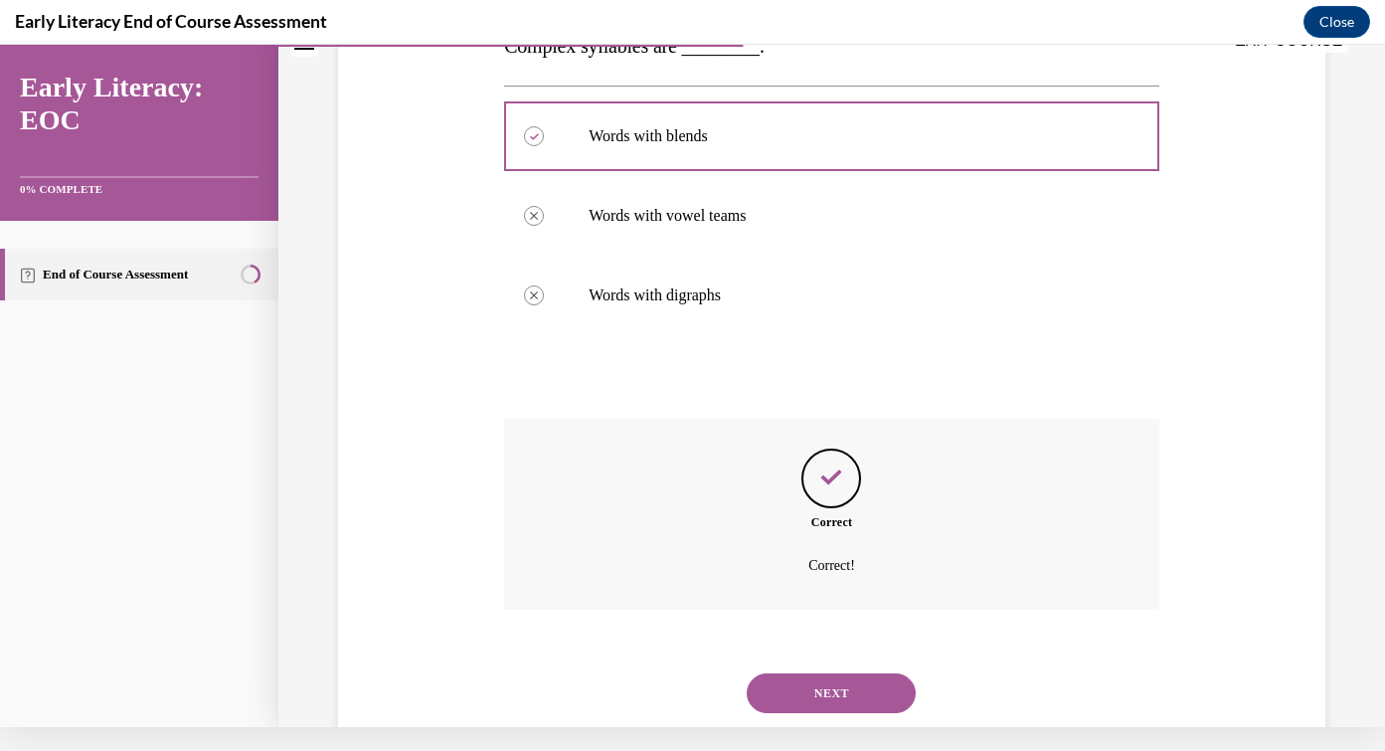
scroll to position [360, 0]
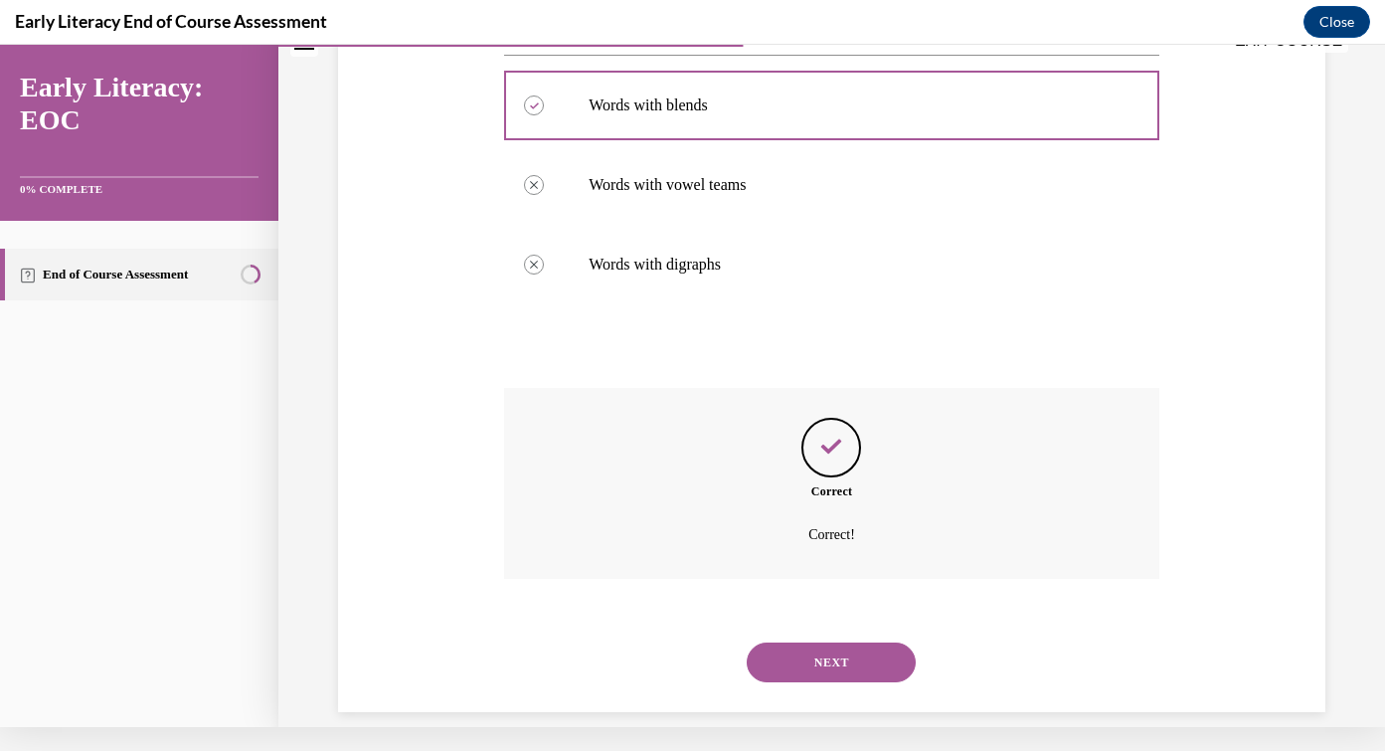
click at [862, 642] on button "NEXT" at bounding box center [831, 662] width 169 height 40
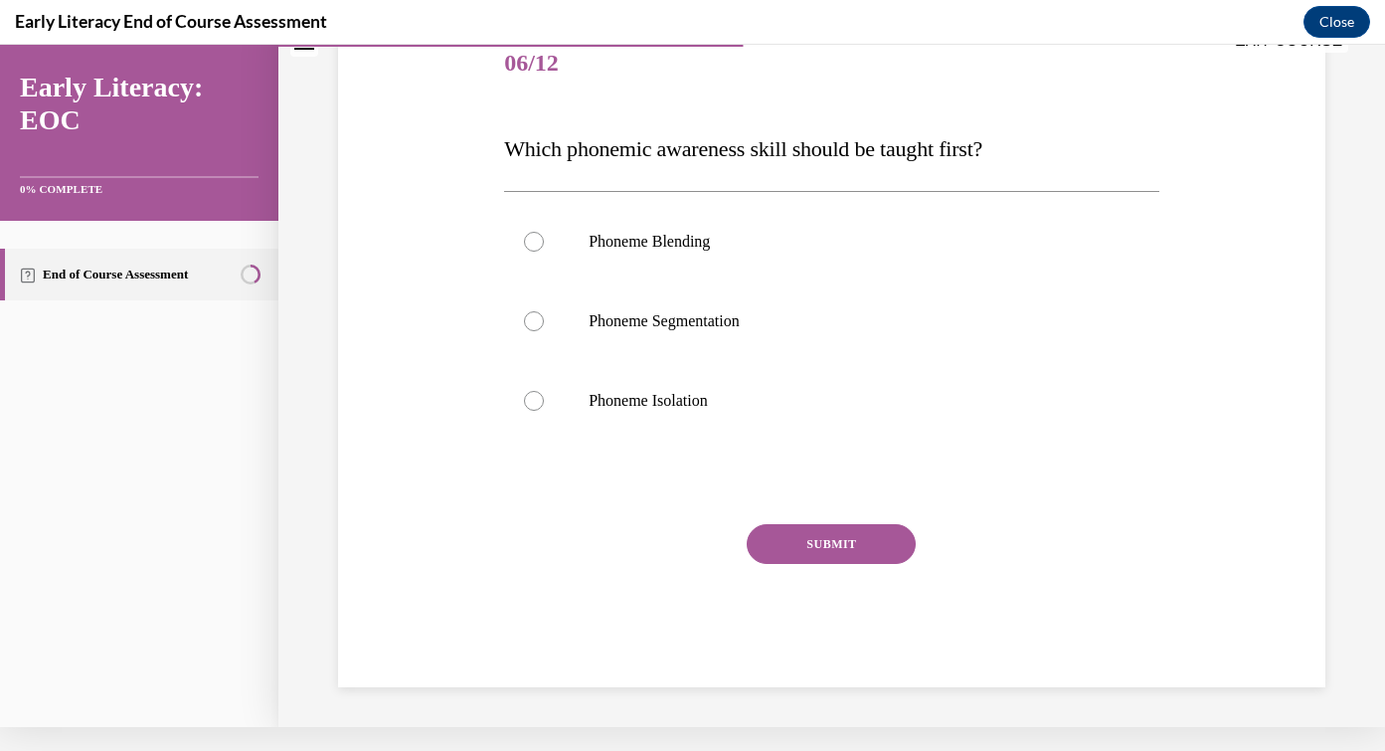
scroll to position [17, 0]
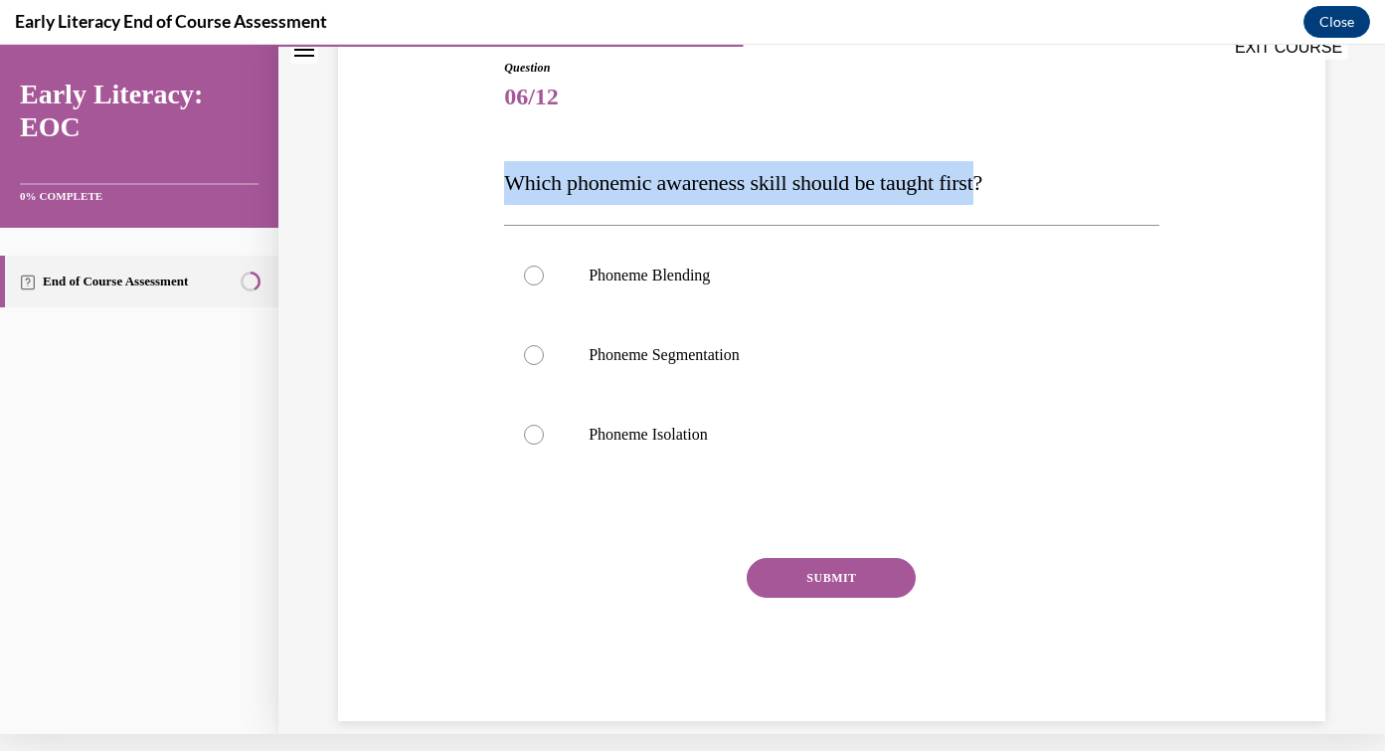
drag, startPoint x: 499, startPoint y: 174, endPoint x: 1007, endPoint y: 182, distance: 508.1
click at [1010, 184] on div "Question 06/12 Which phonemic awareness skill should be taught first? Phoneme B…" at bounding box center [831, 375] width 665 height 692
copy span "Which phonemic awareness skill should be taught first"
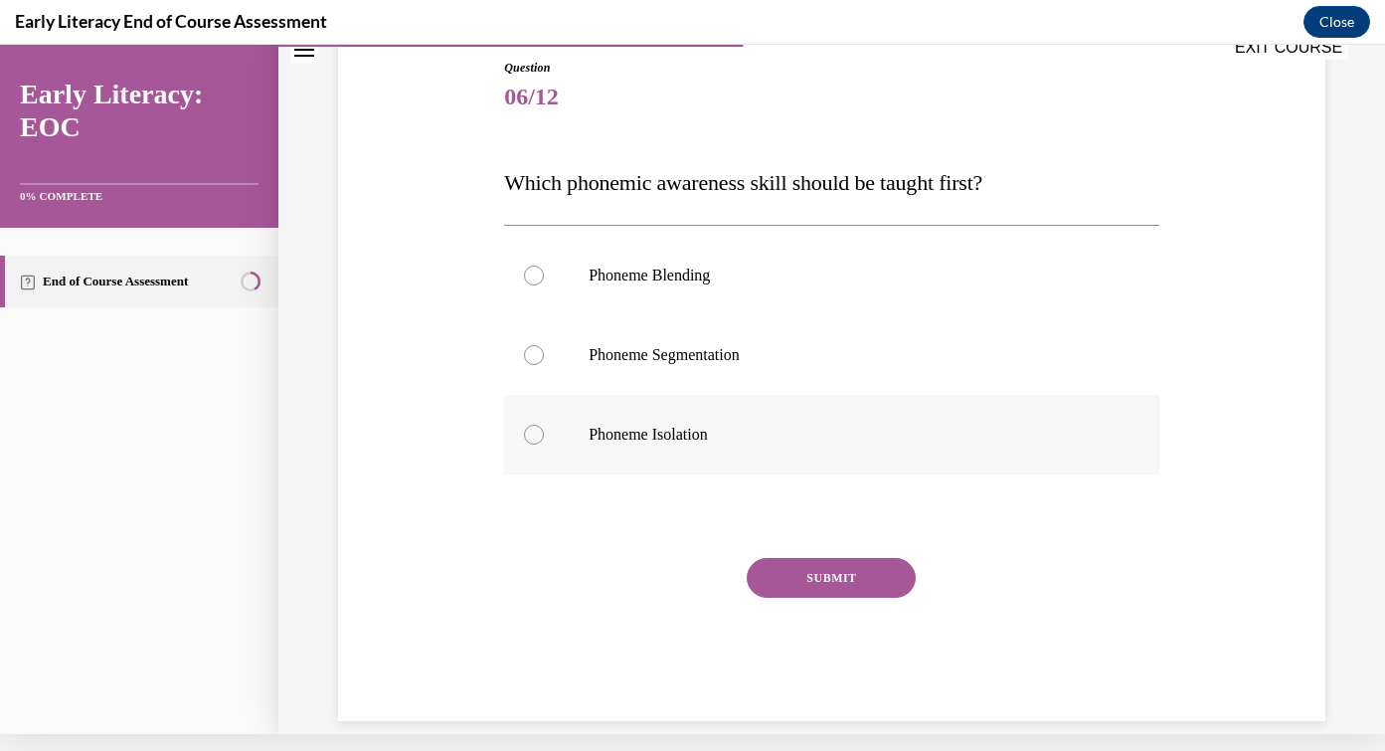
click at [649, 420] on div at bounding box center [831, 435] width 655 height 80
click at [836, 585] on button "SUBMIT" at bounding box center [831, 578] width 169 height 40
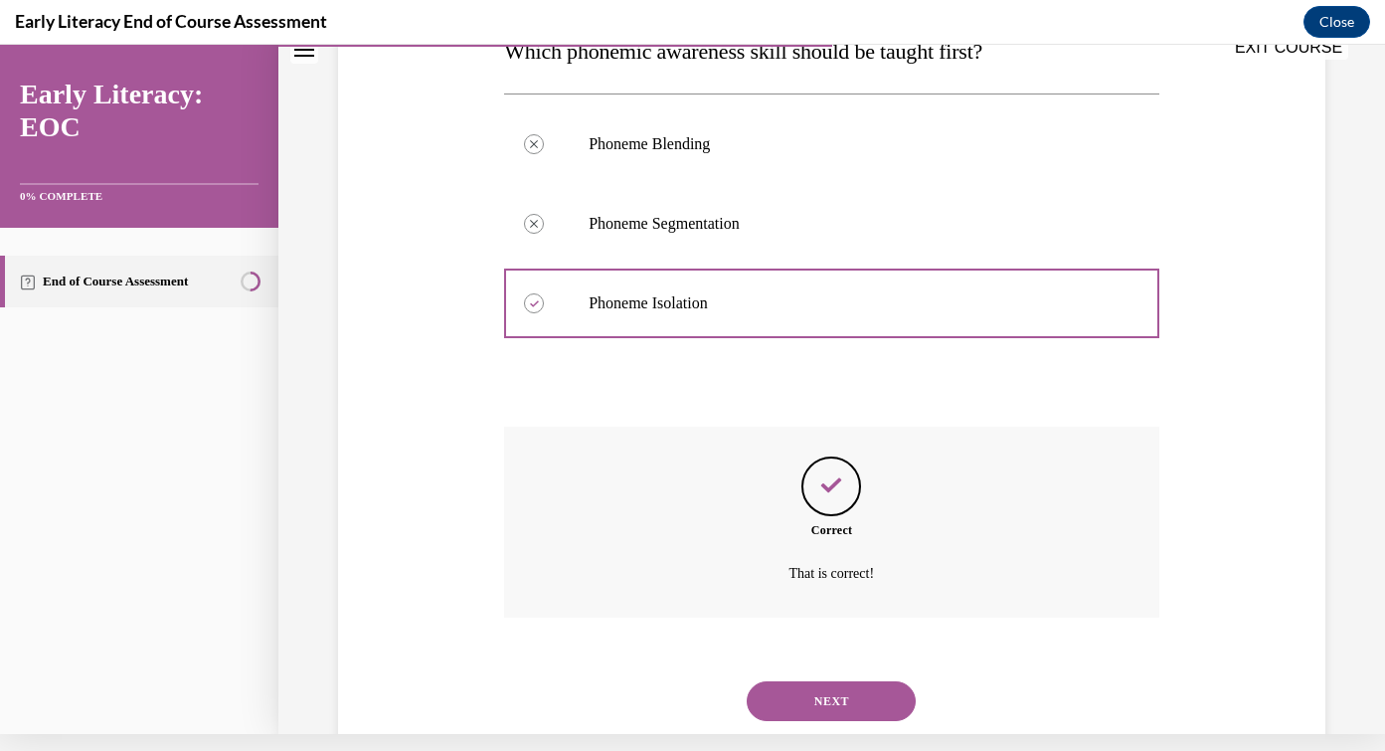
scroll to position [364, 0]
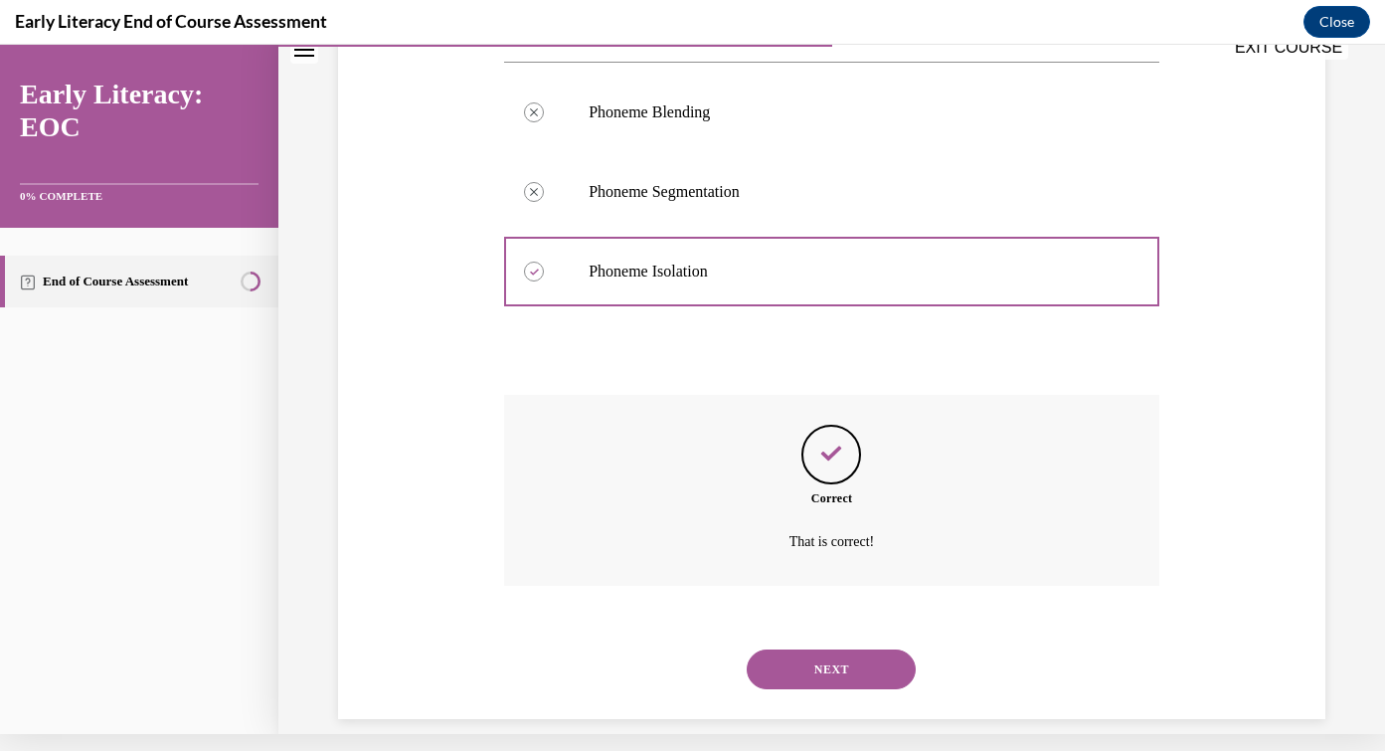
click at [878, 649] on button "NEXT" at bounding box center [831, 669] width 169 height 40
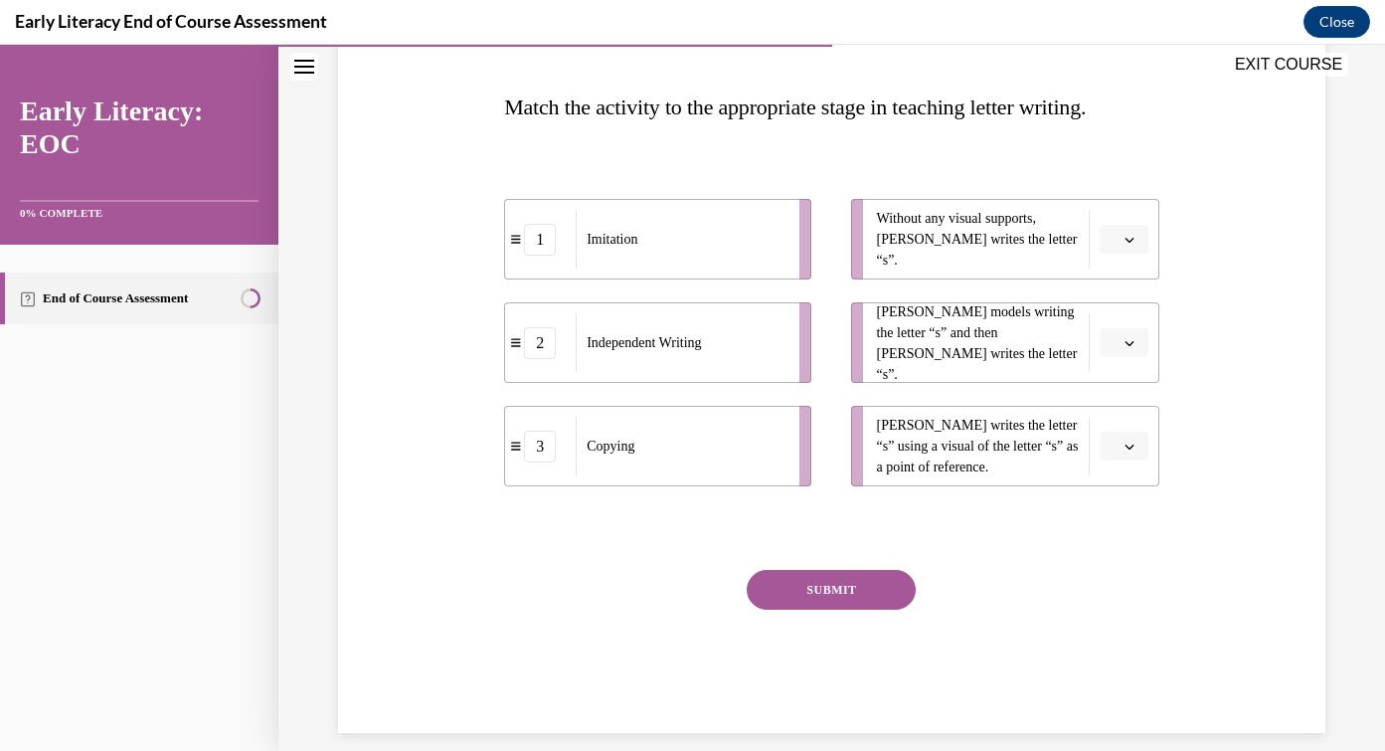
scroll to position [291, 0]
click at [1122, 243] on span "button" at bounding box center [1129, 242] width 14 height 14
click at [596, 239] on span "Imitation" at bounding box center [616, 234] width 51 height 21
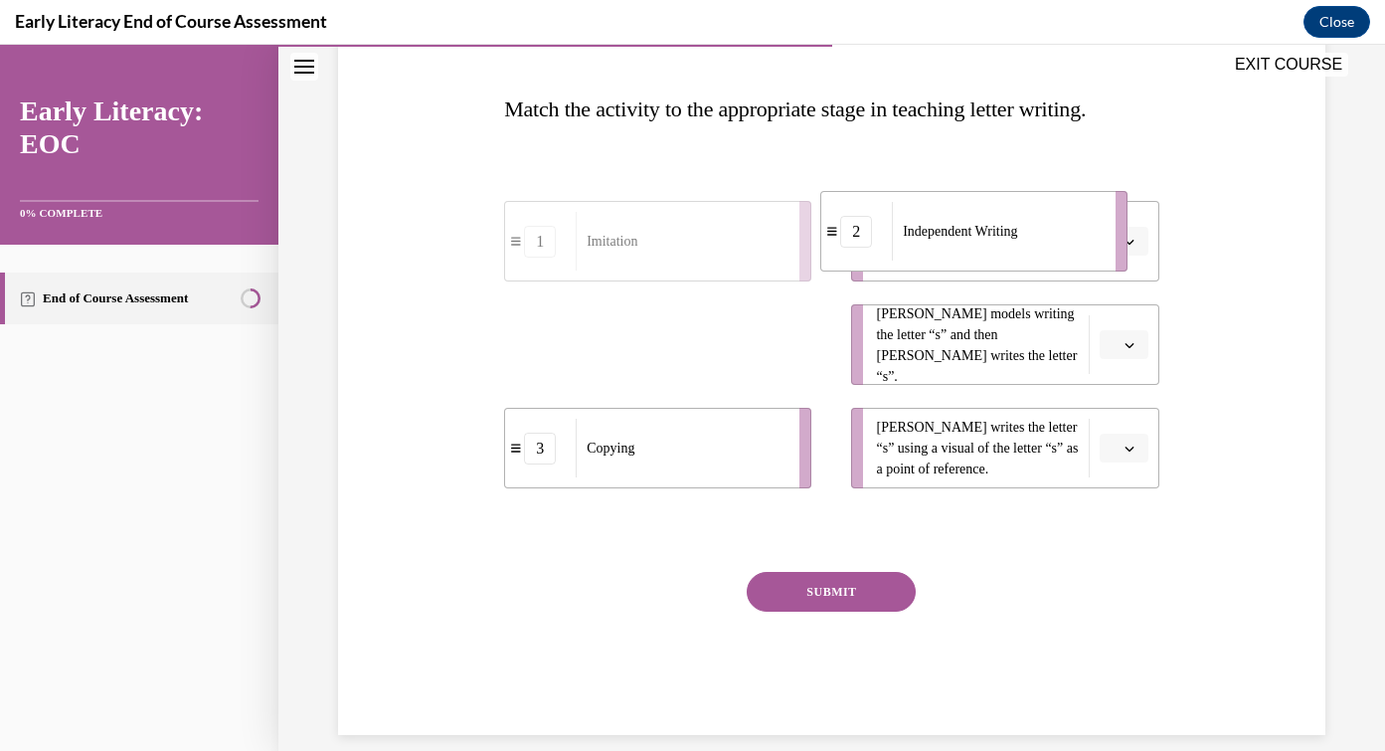
drag, startPoint x: 755, startPoint y: 349, endPoint x: 1073, endPoint y: 239, distance: 336.7
click at [1073, 239] on div "Independent Writing" at bounding box center [997, 231] width 211 height 59
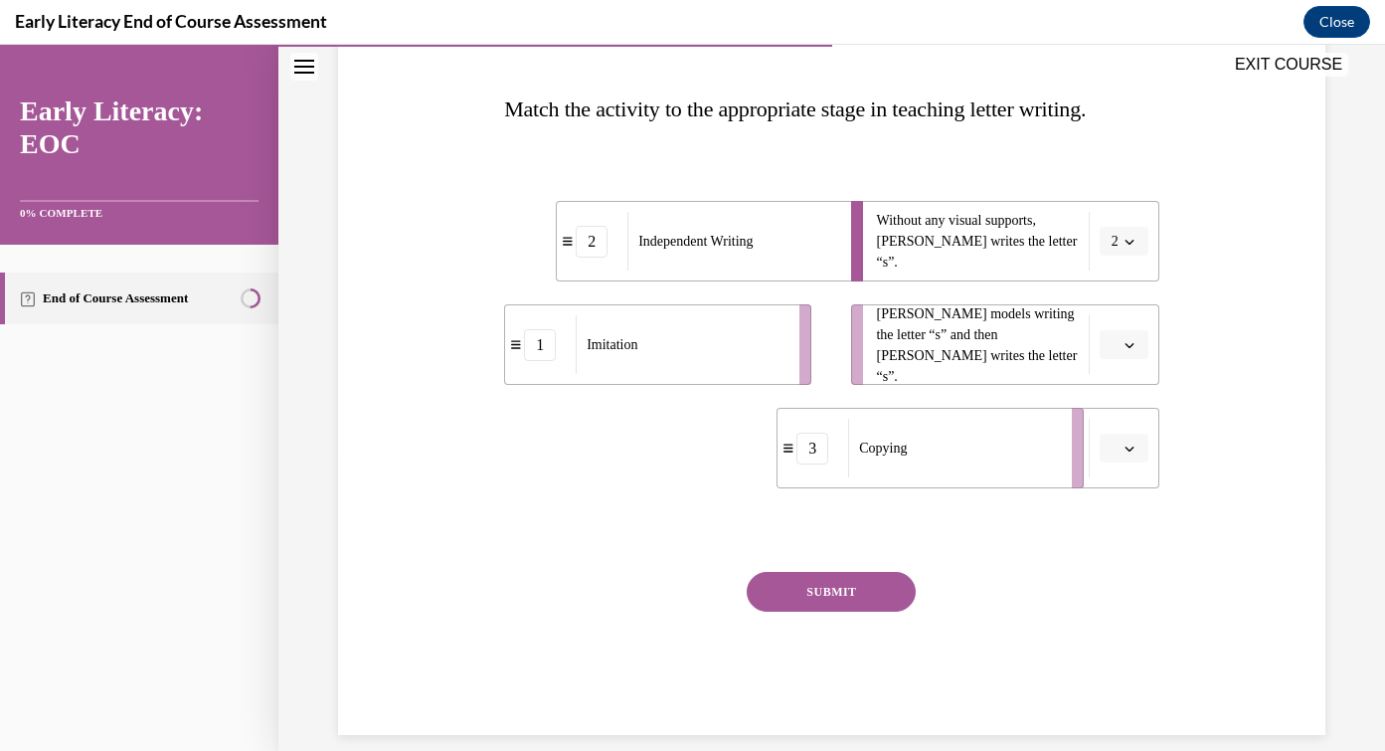
drag, startPoint x: 780, startPoint y: 454, endPoint x: 1051, endPoint y: 454, distance: 270.4
click at [1051, 454] on div "Copying" at bounding box center [953, 448] width 211 height 59
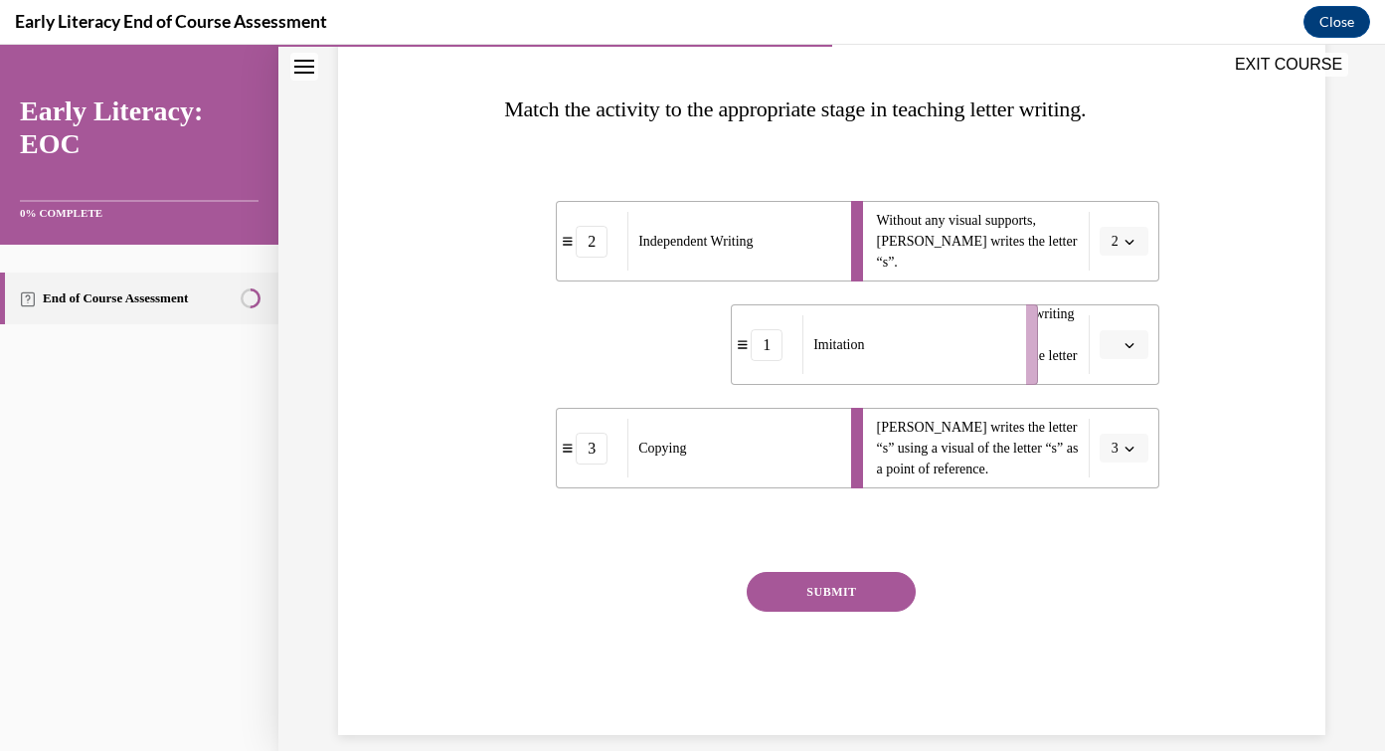
drag, startPoint x: 791, startPoint y: 333, endPoint x: 1017, endPoint y: 333, distance: 225.7
click at [1018, 333] on li "1 Imitation" at bounding box center [884, 344] width 307 height 81
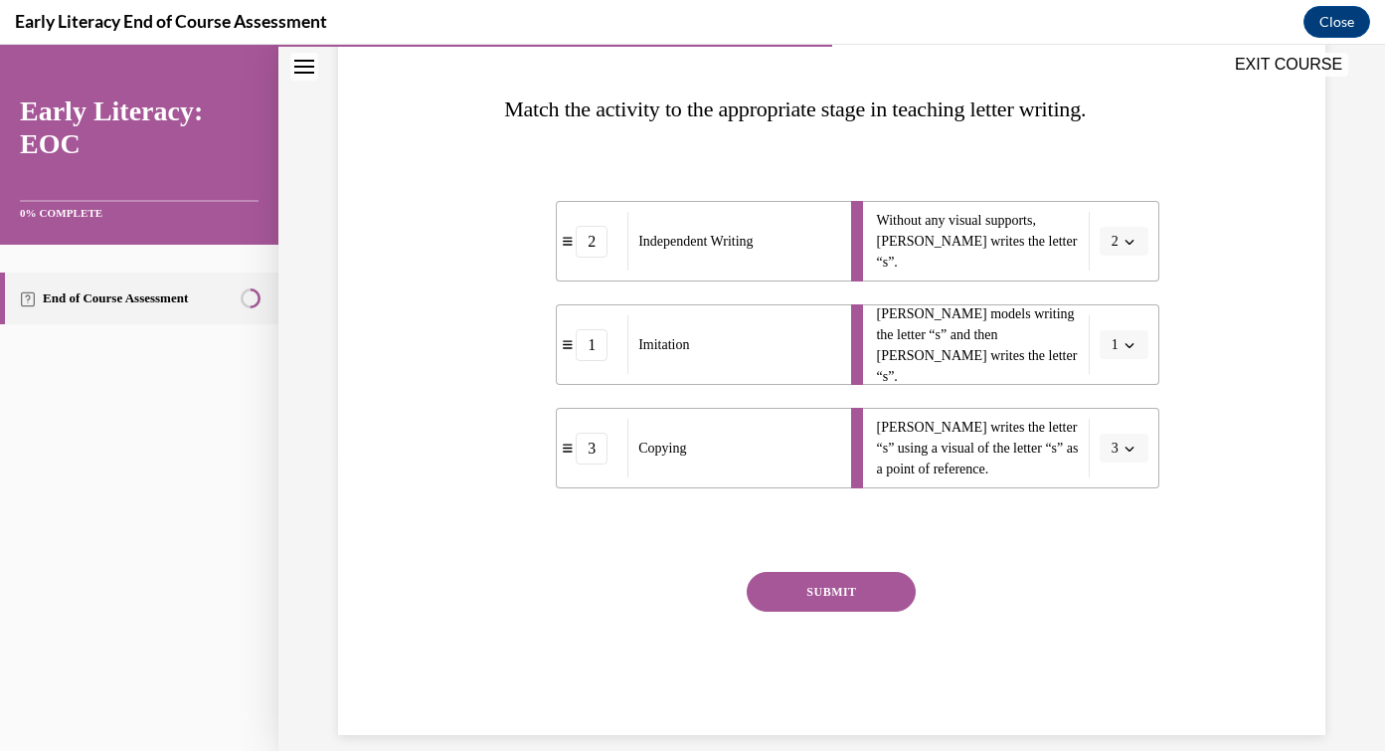
click at [879, 590] on button "SUBMIT" at bounding box center [831, 592] width 169 height 40
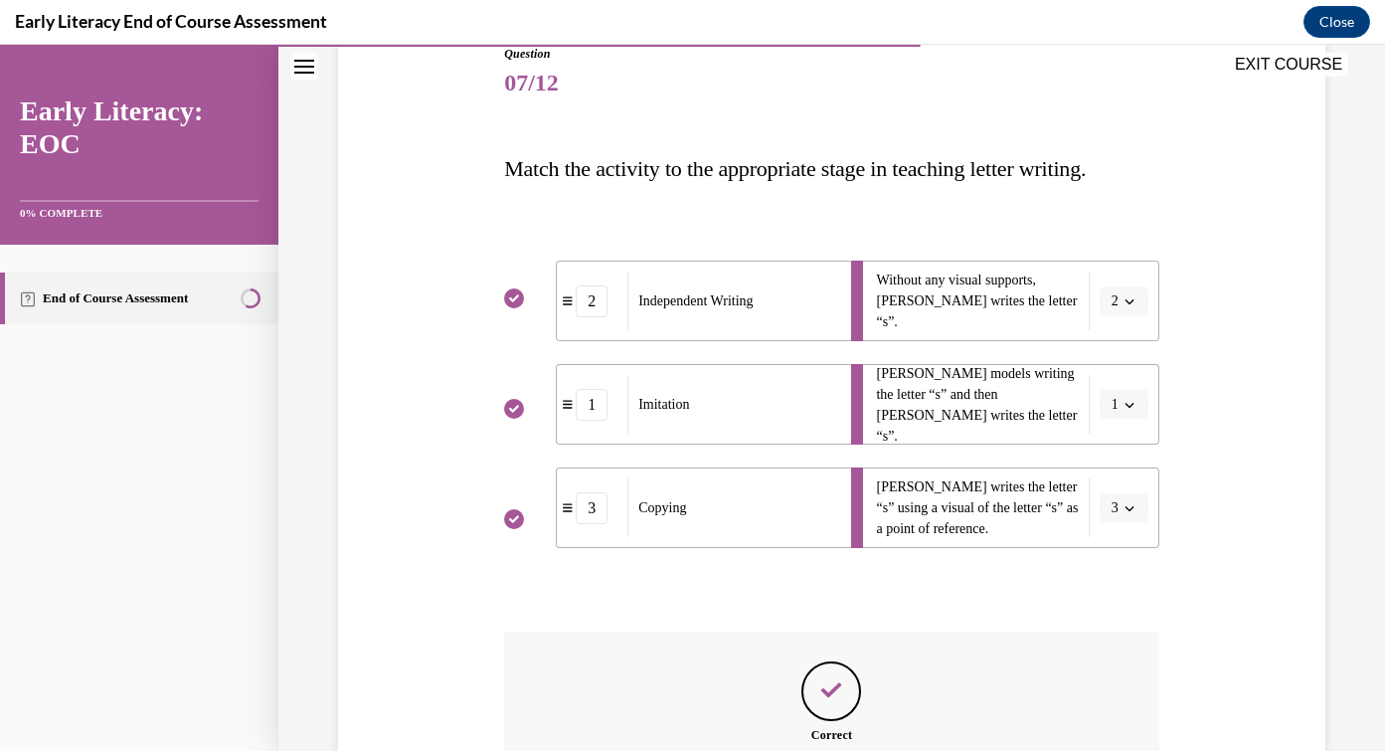
scroll to position [451, 0]
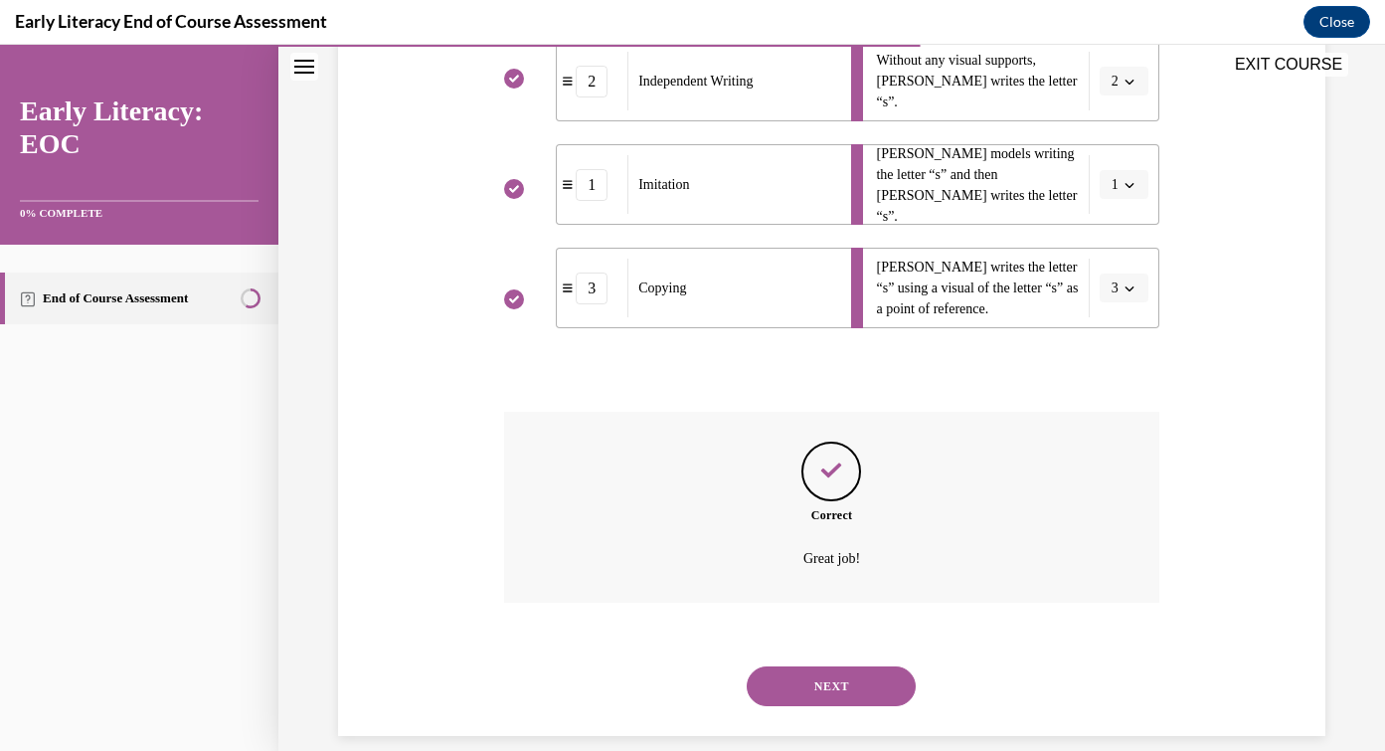
click at [878, 666] on button "NEXT" at bounding box center [831, 686] width 169 height 40
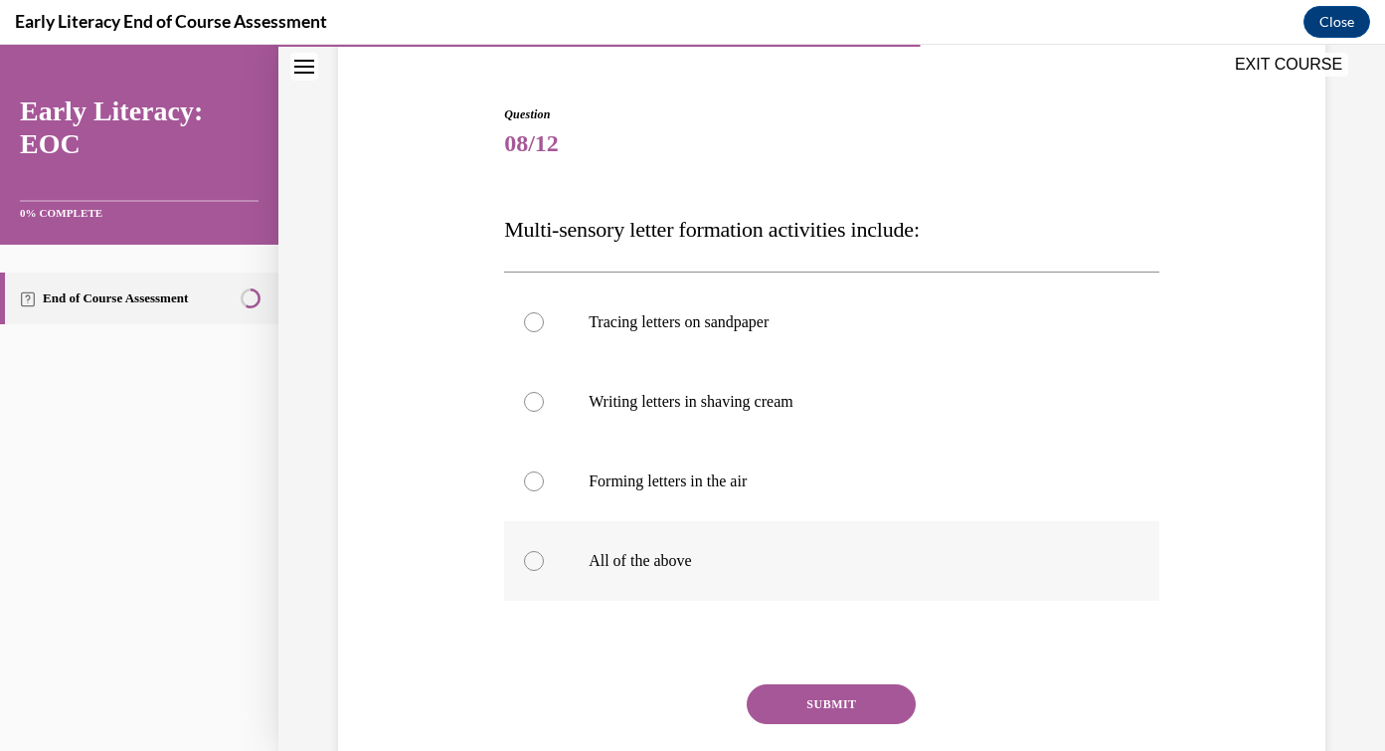
scroll to position [194, 0]
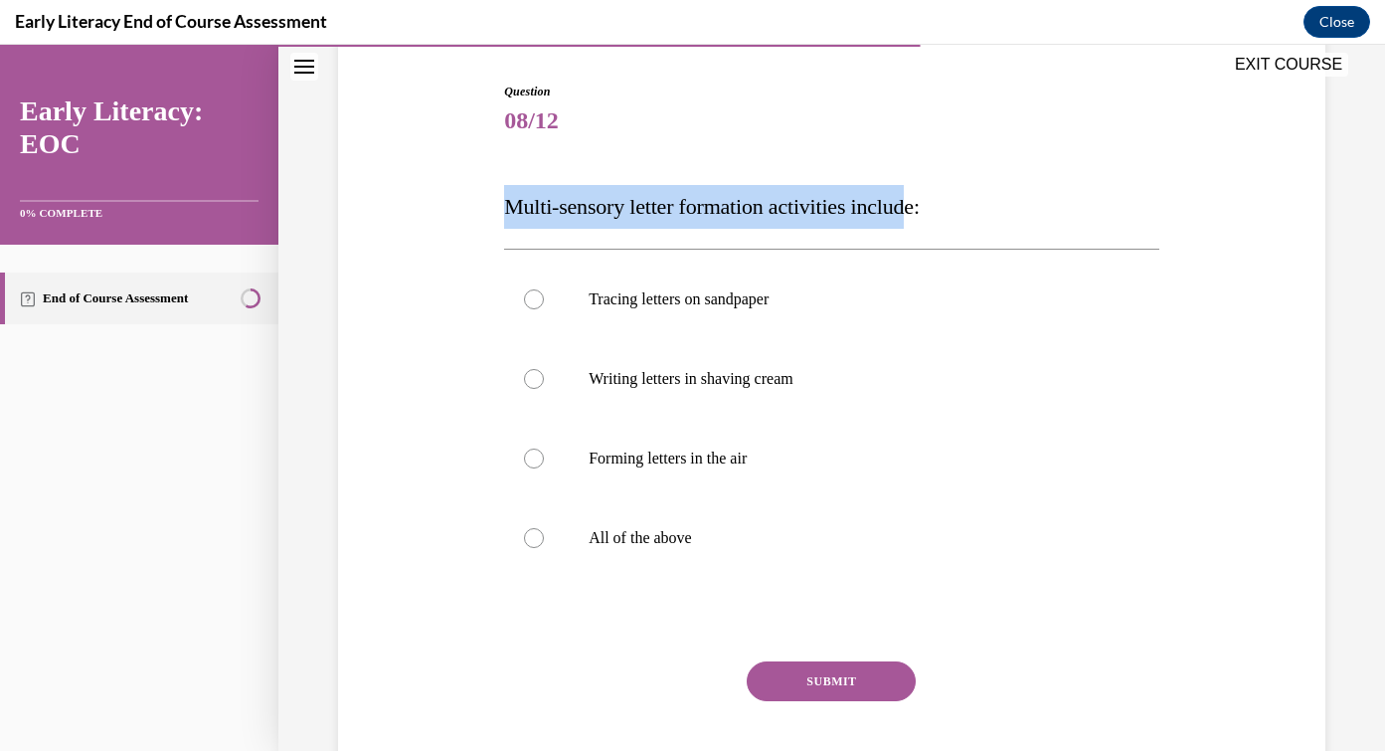
drag, startPoint x: 498, startPoint y: 200, endPoint x: 936, endPoint y: 219, distance: 438.8
click at [937, 219] on div "Question 08/12 Multi-sensory letter formation activities include: Tracing lette…" at bounding box center [831, 423] width 997 height 801
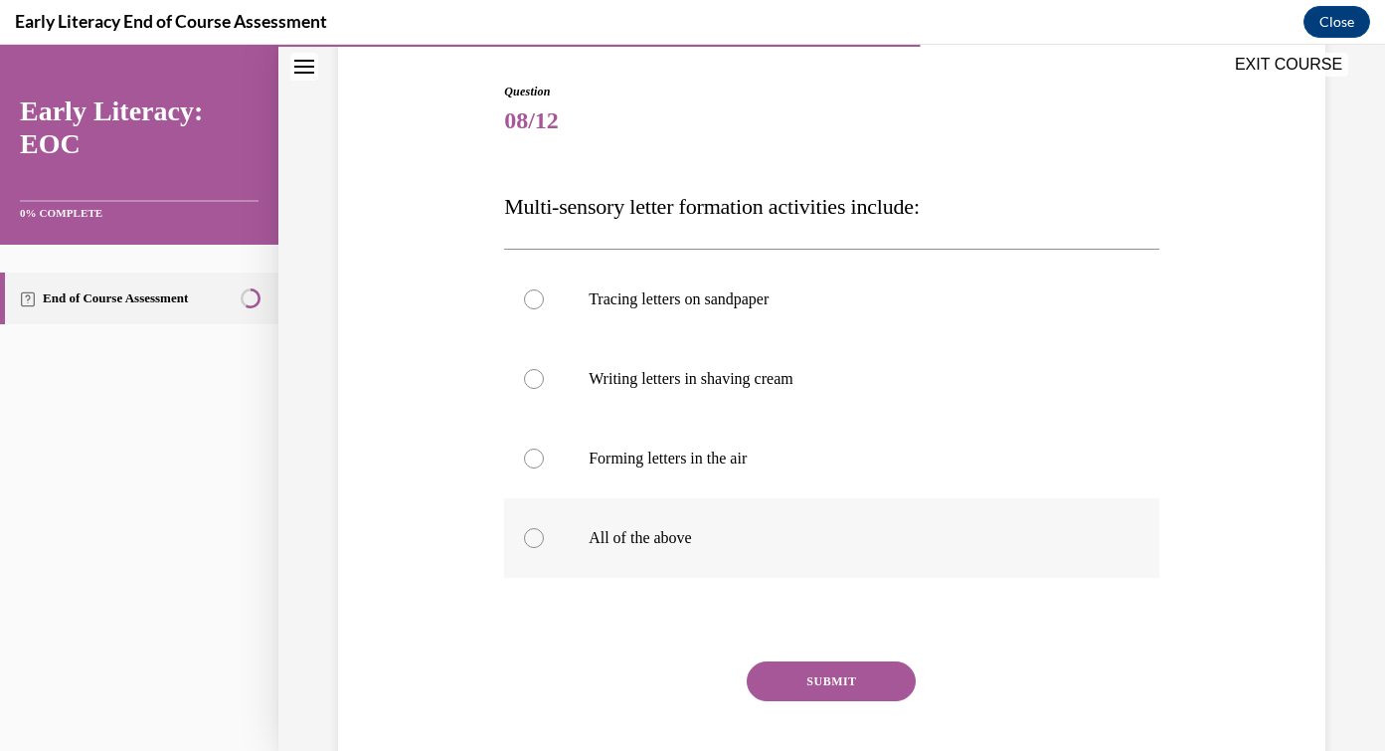
click at [537, 545] on div at bounding box center [534, 538] width 20 height 20
click at [863, 686] on button "SUBMIT" at bounding box center [831, 681] width 169 height 40
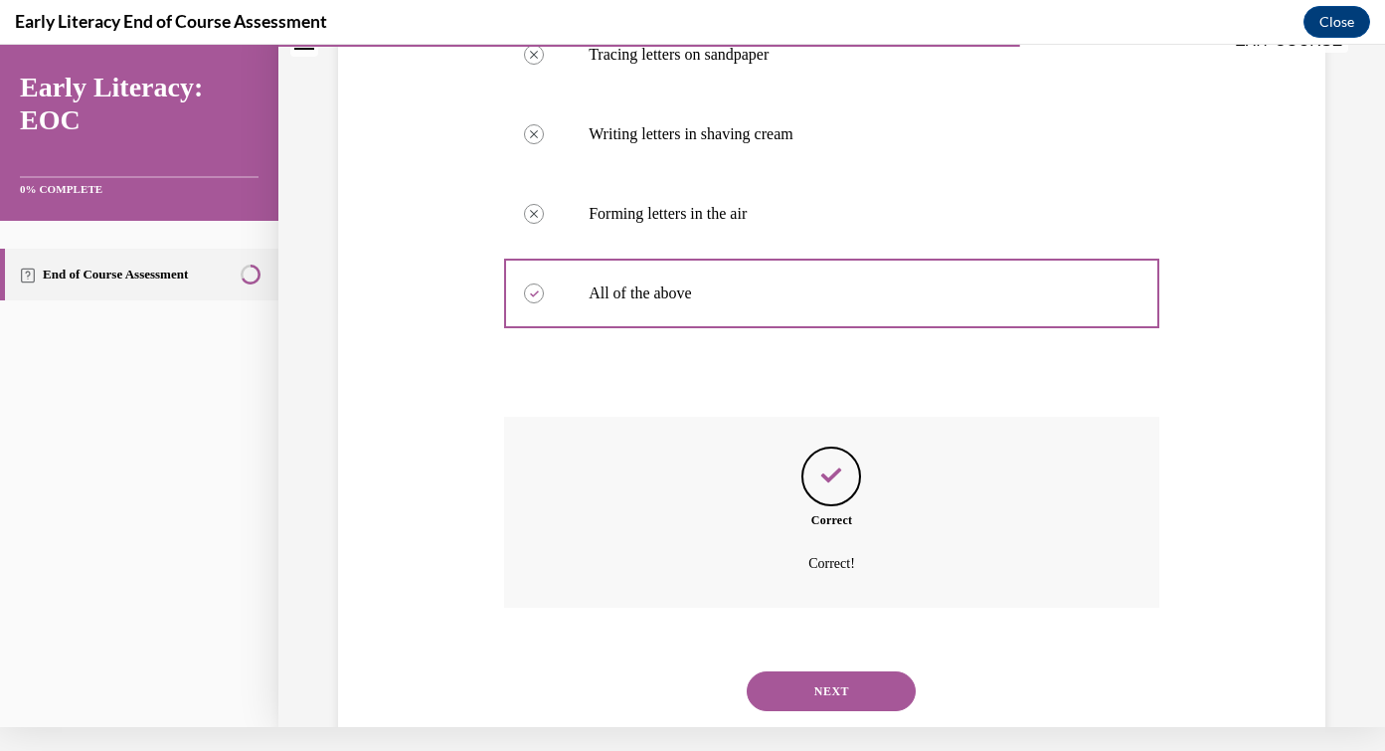
scroll to position [443, 0]
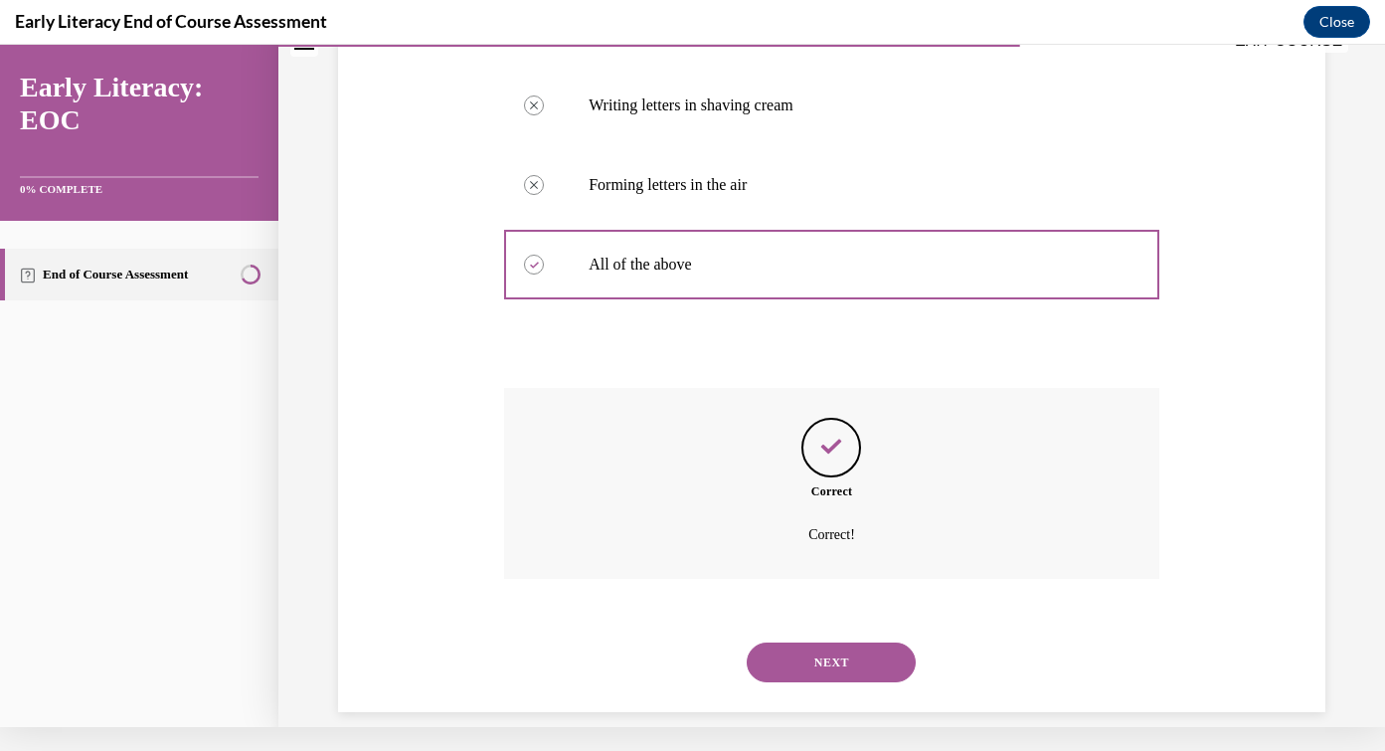
click at [863, 642] on button "NEXT" at bounding box center [831, 662] width 169 height 40
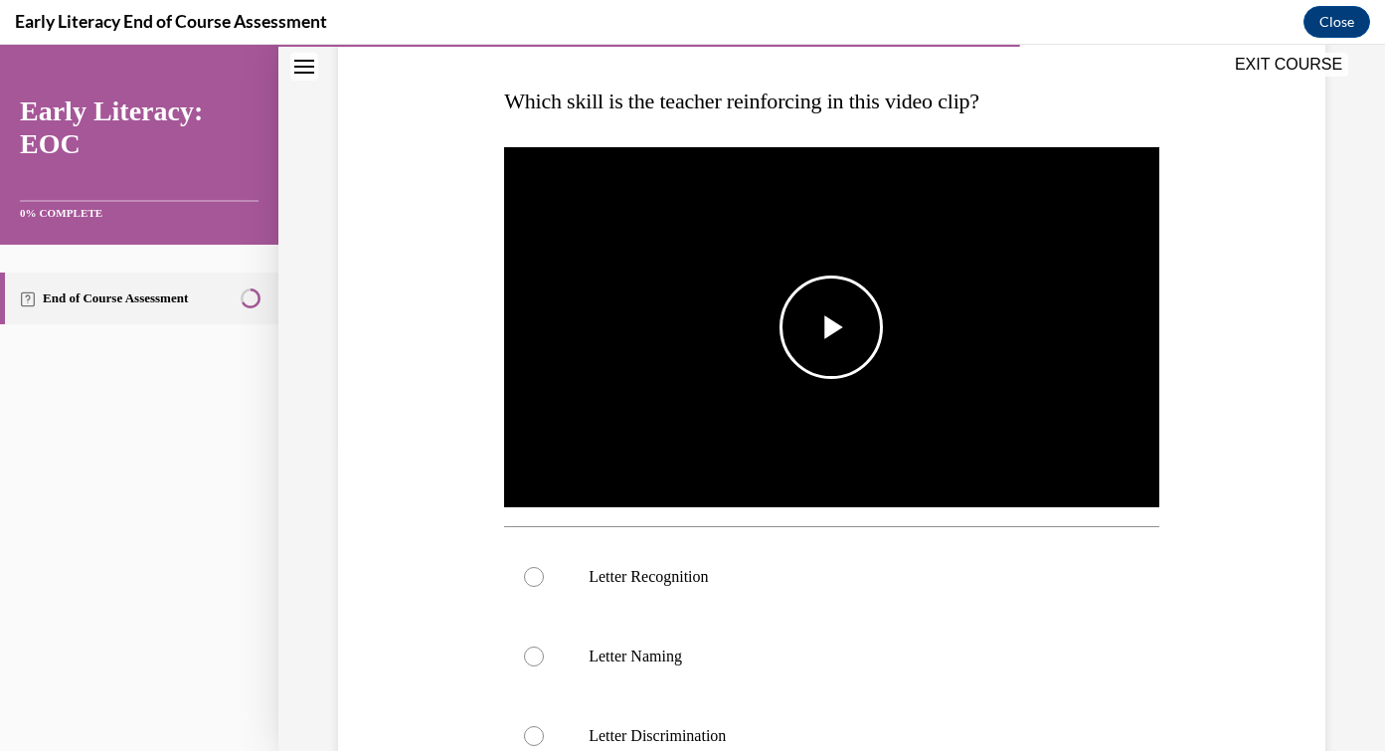
scroll to position [300, 0]
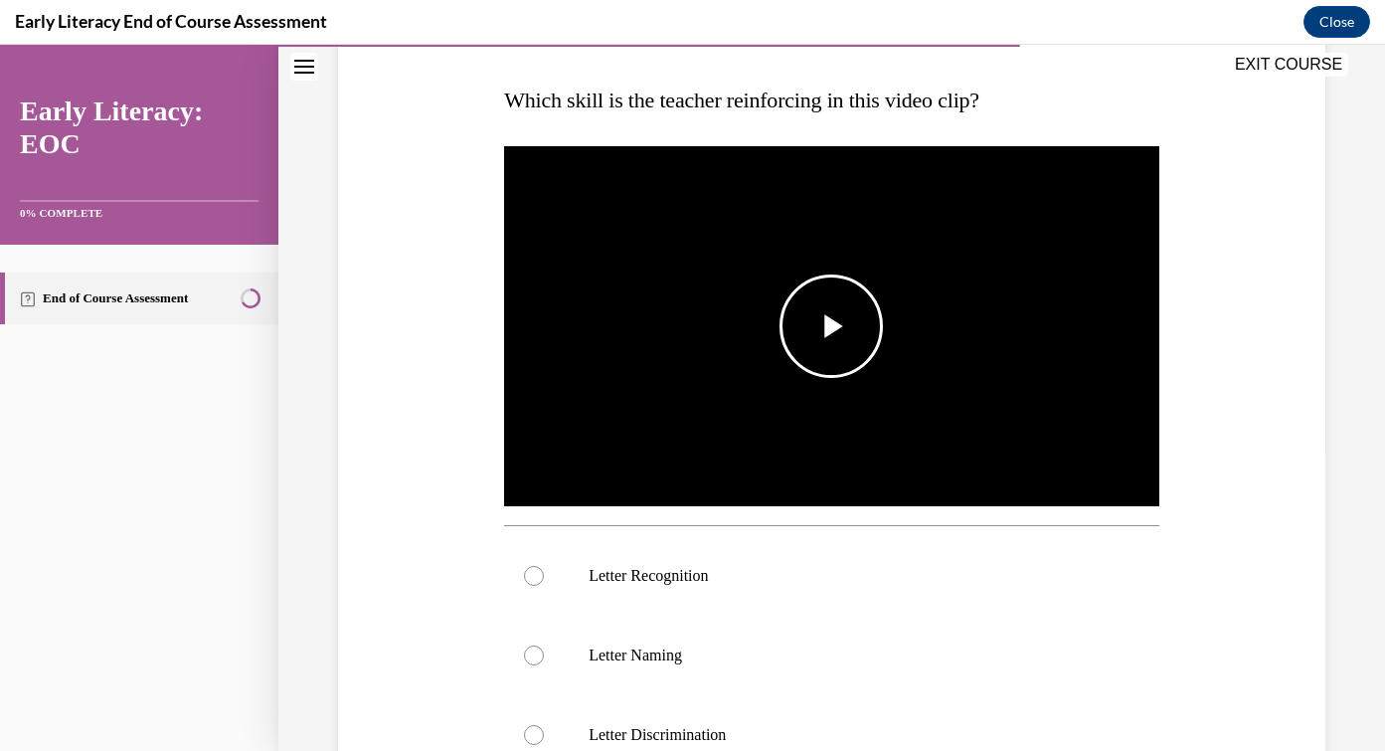
click at [831, 326] on span "Video player" at bounding box center [831, 326] width 0 height 0
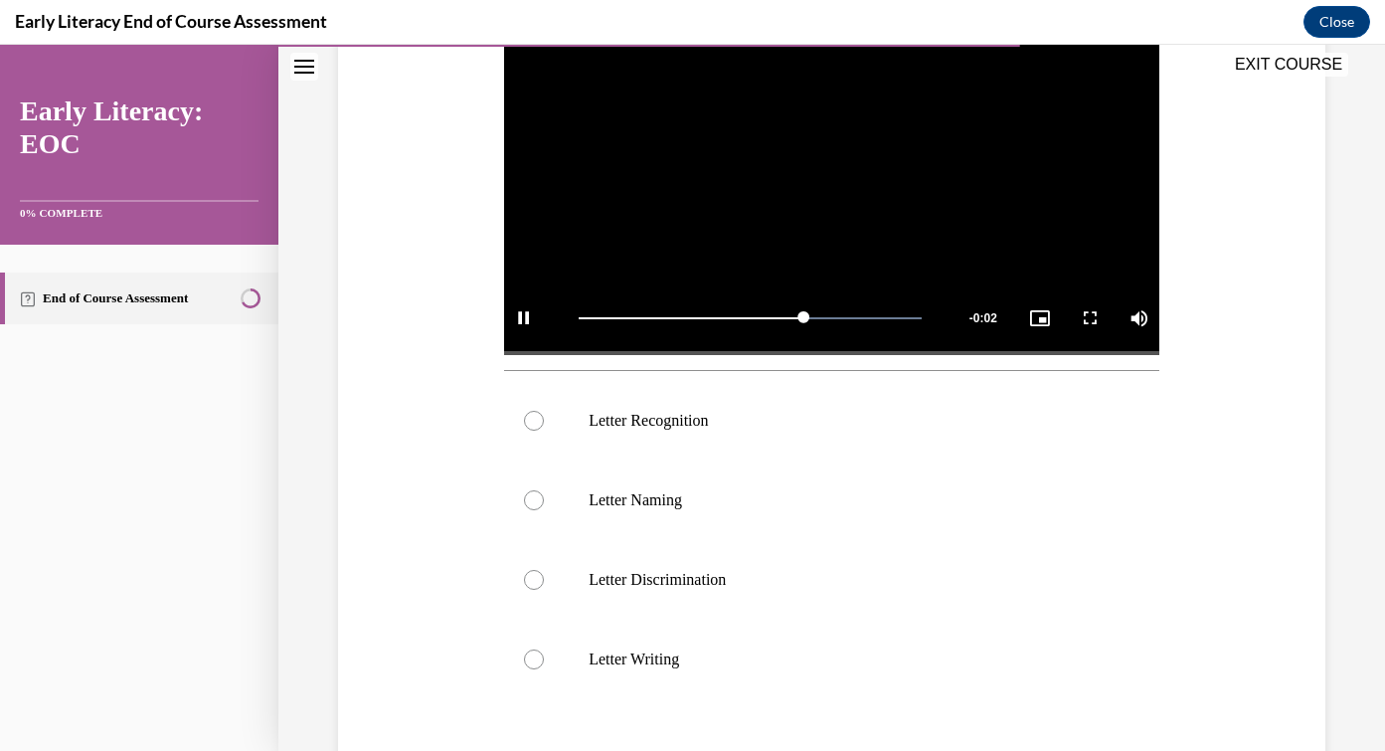
scroll to position [459, 0]
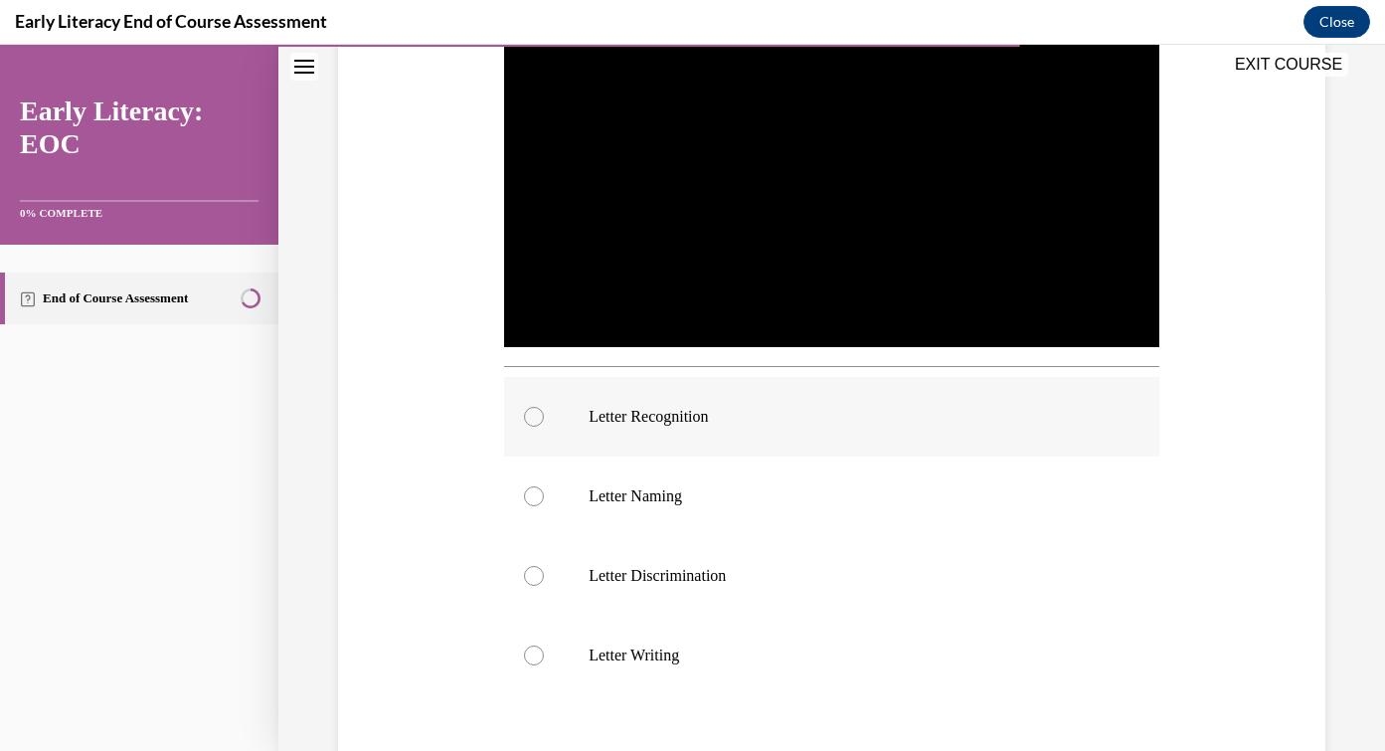
click at [677, 416] on p "Letter Recognition" at bounding box center [849, 417] width 521 height 20
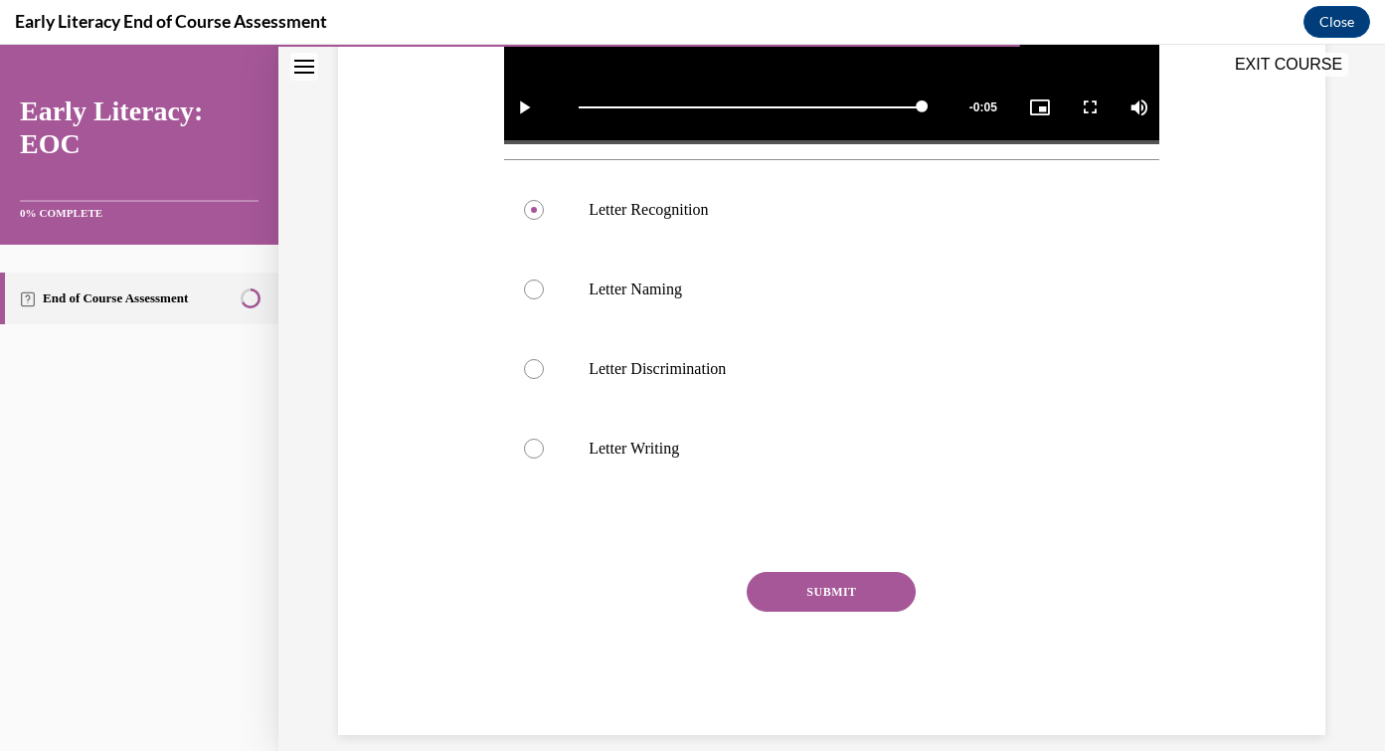
click at [845, 585] on button "SUBMIT" at bounding box center [831, 592] width 169 height 40
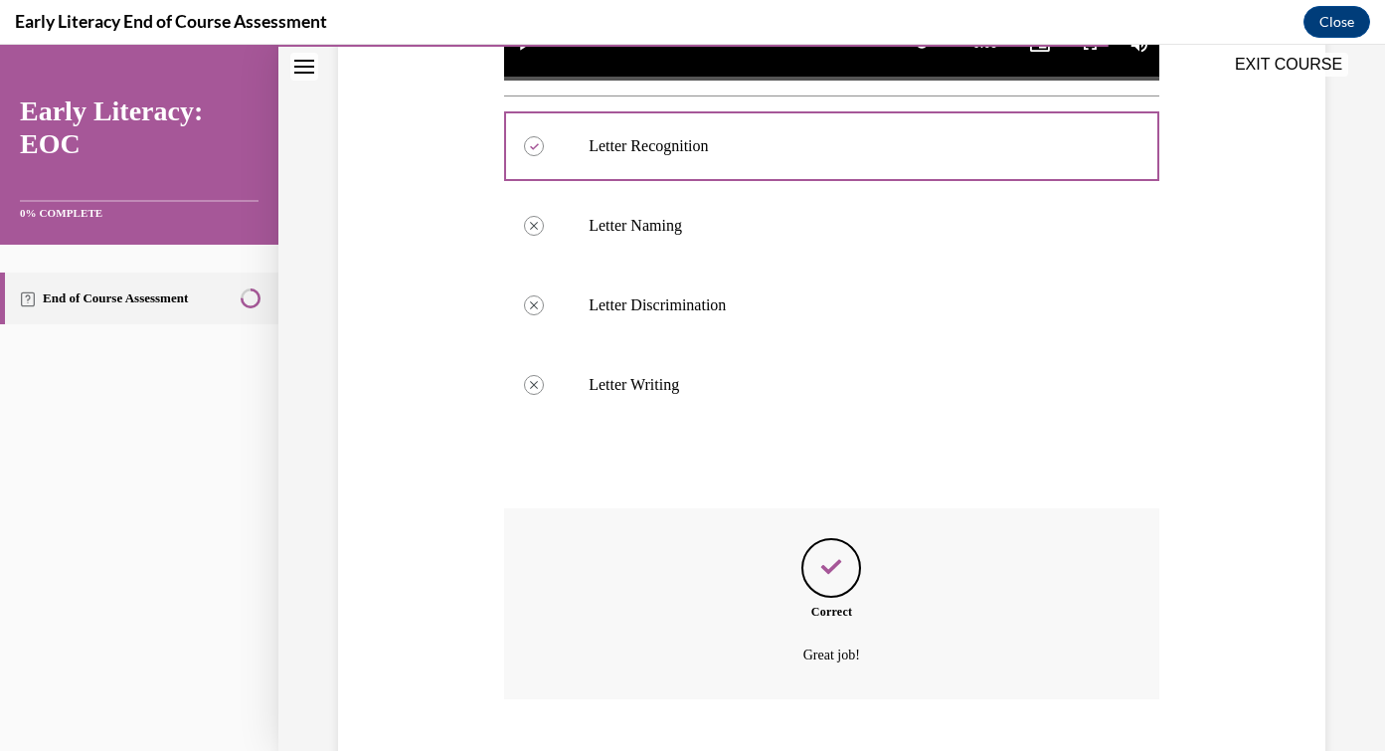
scroll to position [826, 0]
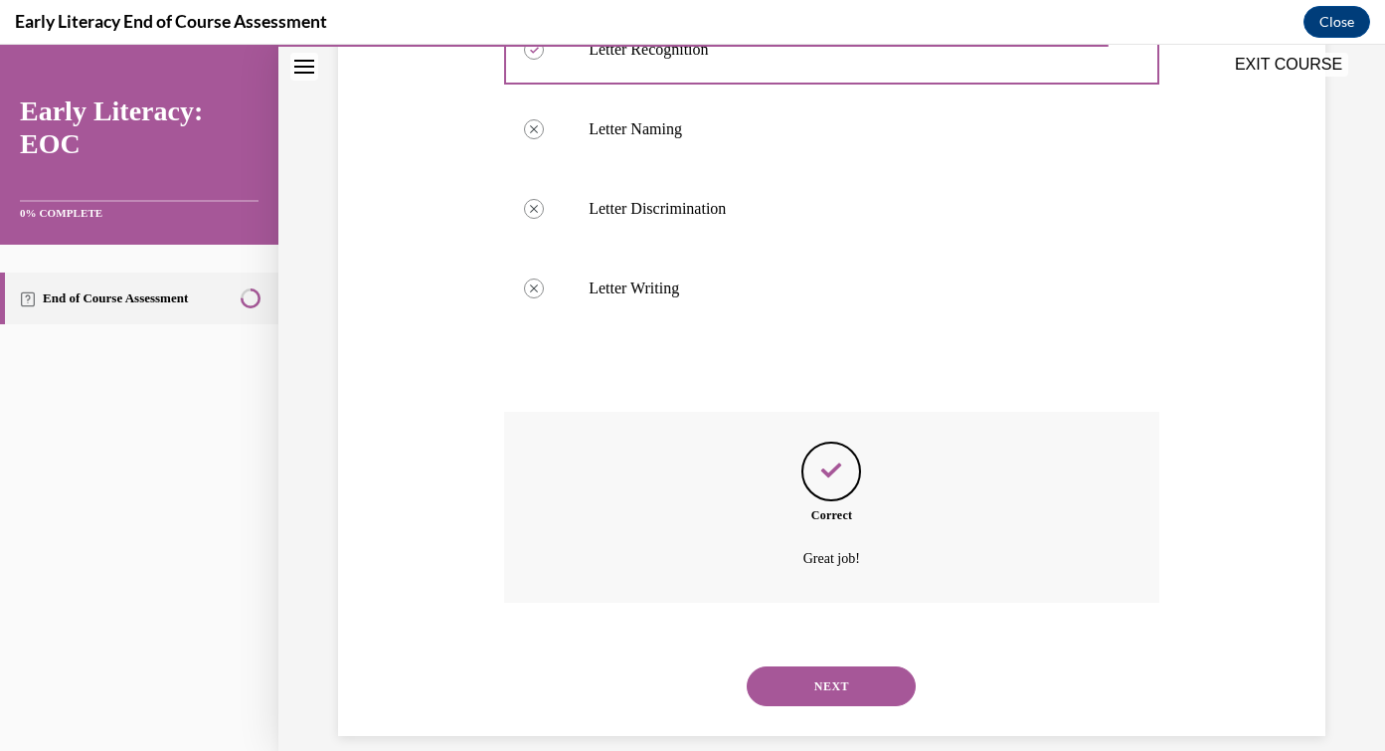
click at [853, 666] on button "NEXT" at bounding box center [831, 686] width 169 height 40
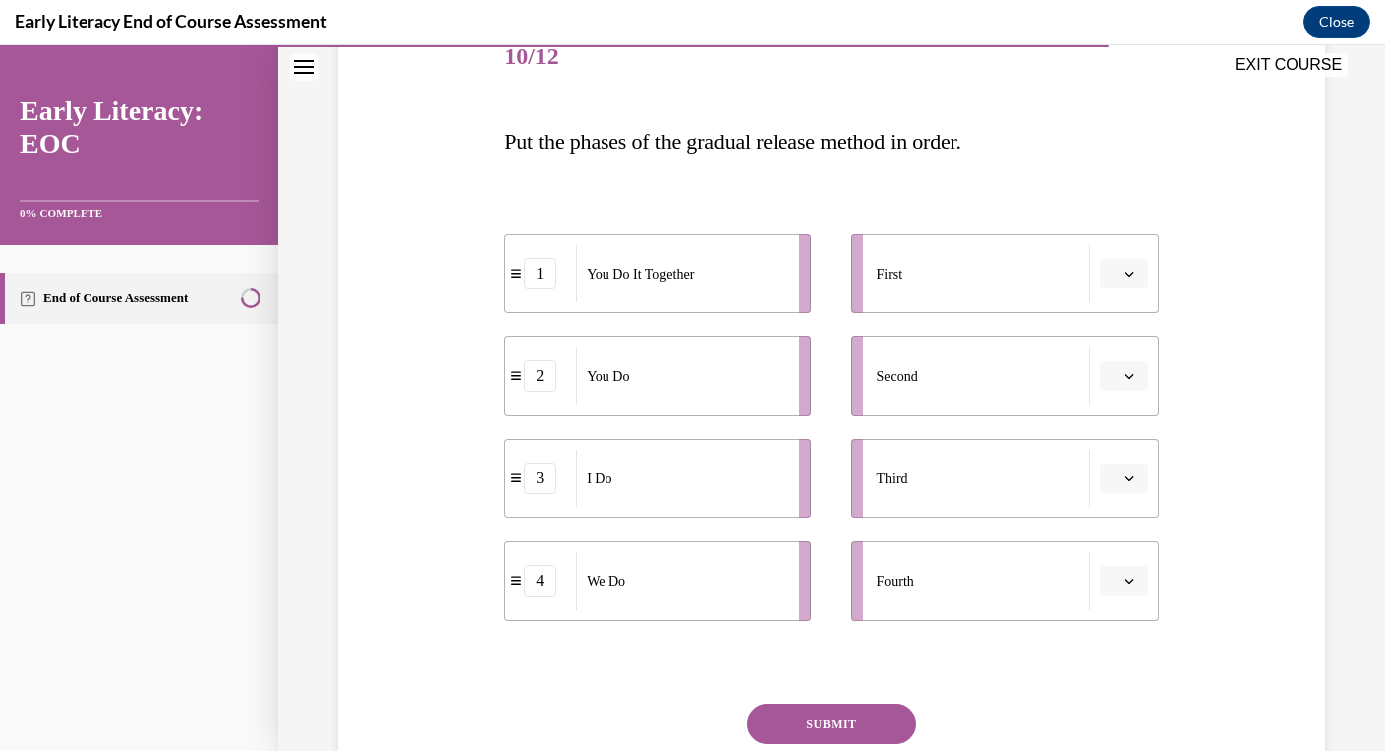
scroll to position [266, 0]
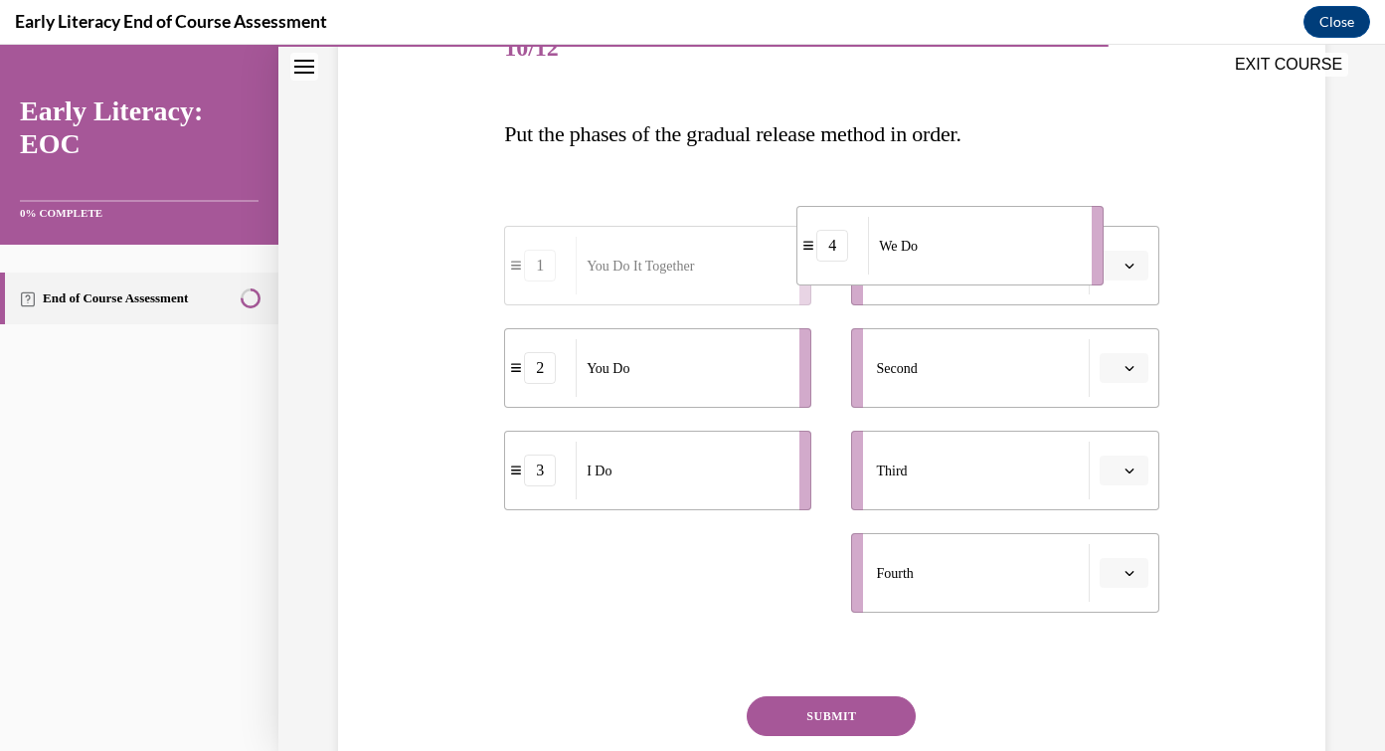
drag, startPoint x: 699, startPoint y: 593, endPoint x: 992, endPoint y: 266, distance: 438.6
click at [992, 266] on div "We Do" at bounding box center [973, 246] width 211 height 58
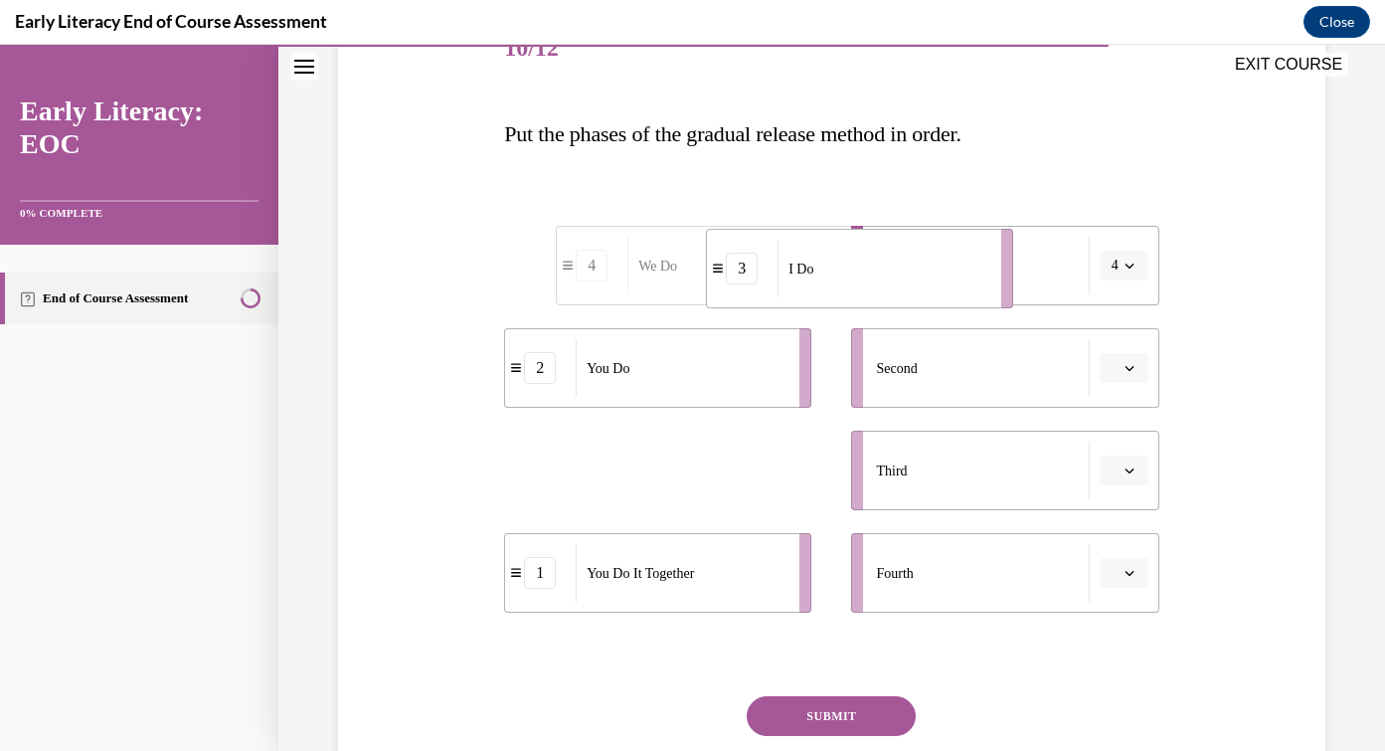
drag, startPoint x: 663, startPoint y: 489, endPoint x: 865, endPoint y: 288, distance: 284.7
click at [865, 287] on div "I Do" at bounding box center [882, 269] width 211 height 58
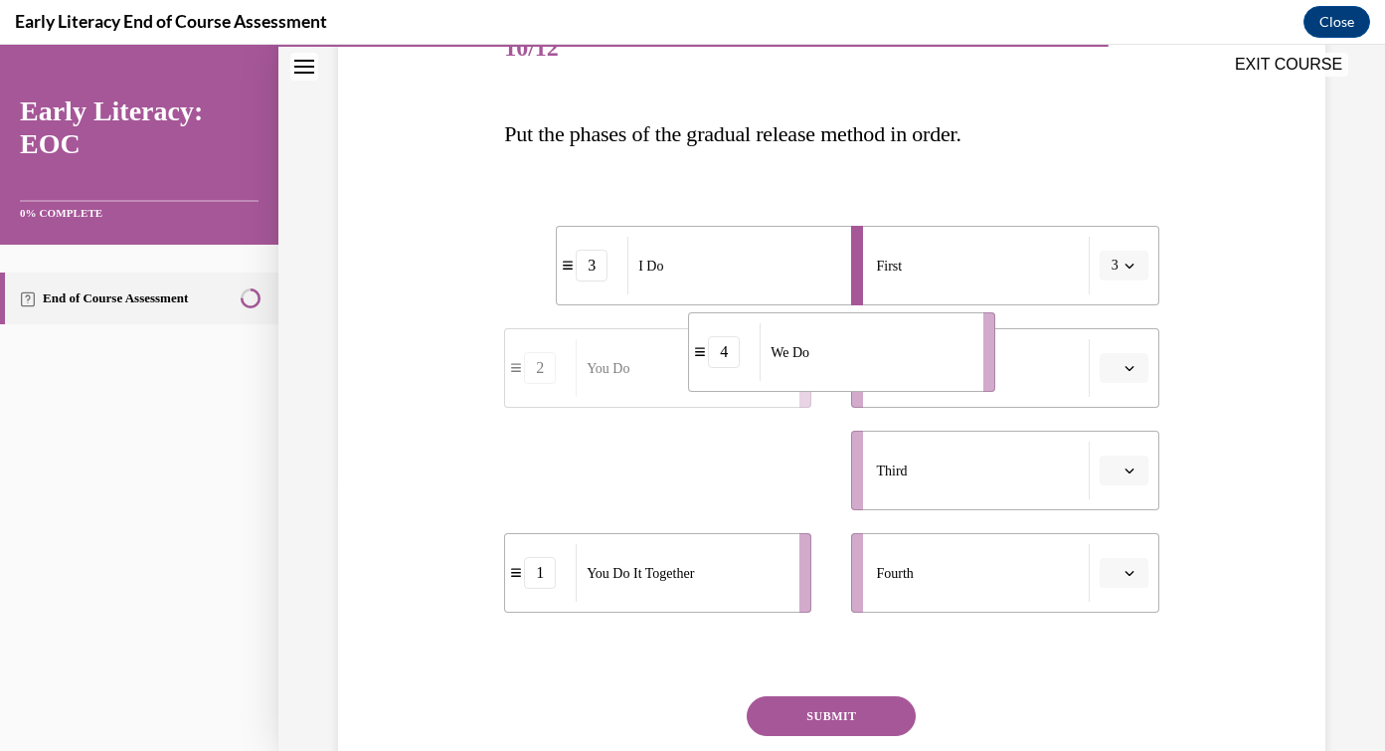
drag, startPoint x: 656, startPoint y: 484, endPoint x: 840, endPoint y: 367, distance: 218.1
click at [840, 367] on div "We Do" at bounding box center [865, 352] width 211 height 58
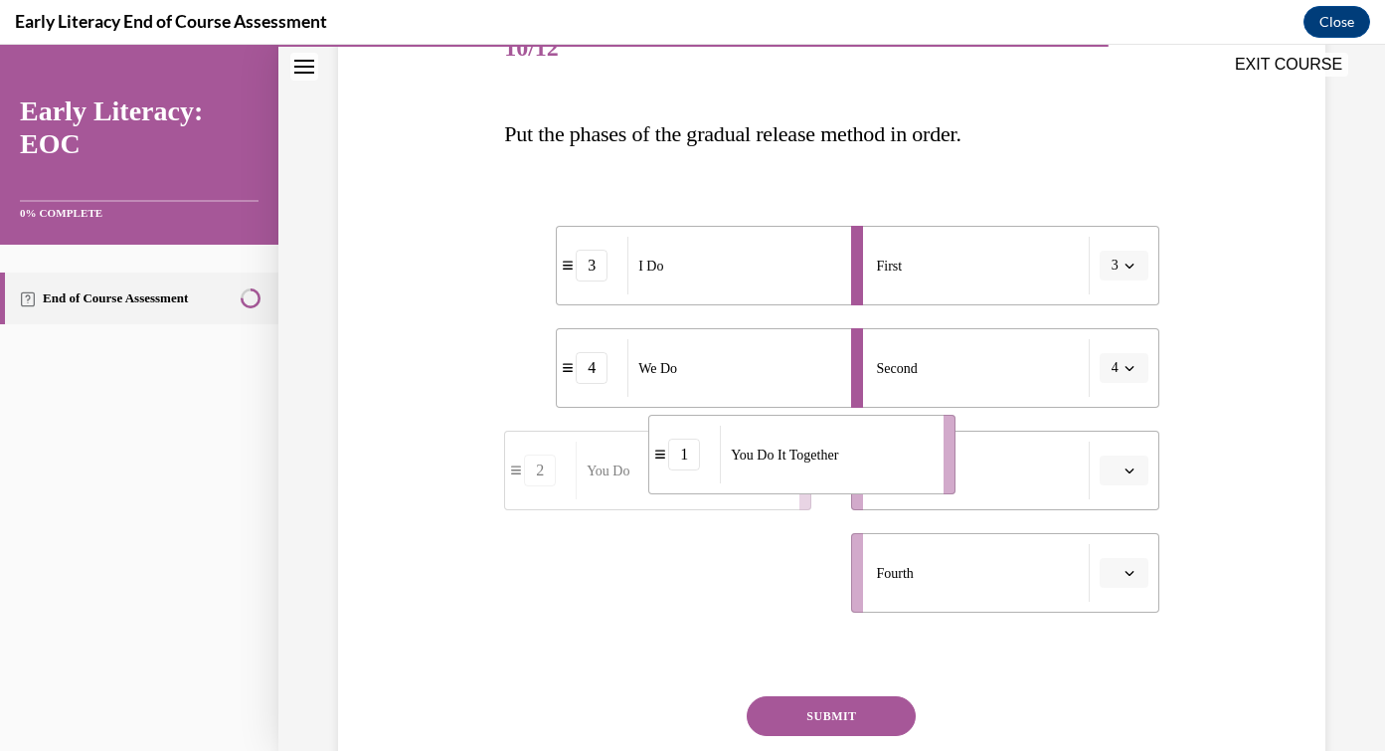
drag, startPoint x: 694, startPoint y: 581, endPoint x: 837, endPoint y: 460, distance: 187.0
click at [837, 460] on span "You Do It Together" at bounding box center [784, 454] width 107 height 21
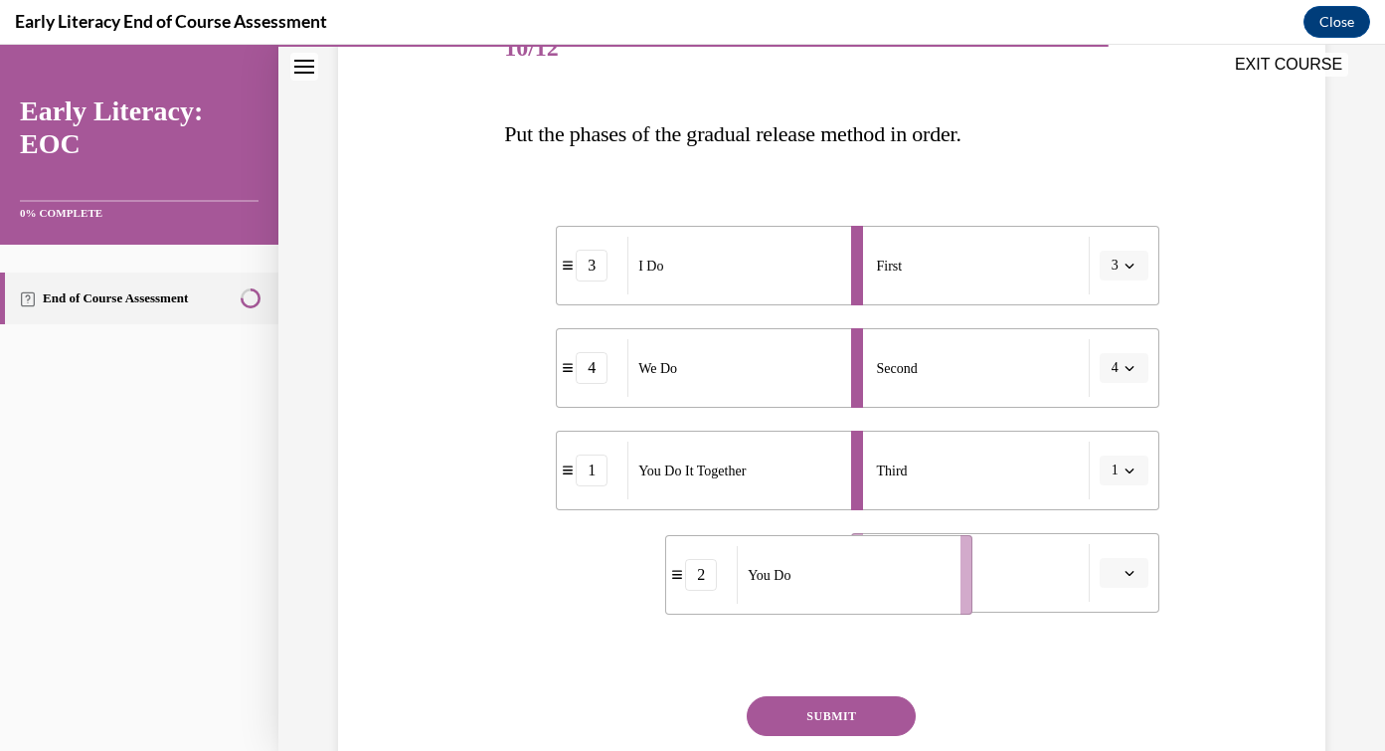
drag, startPoint x: 664, startPoint y: 580, endPoint x: 819, endPoint y: 582, distance: 155.1
click at [819, 582] on div "You Do" at bounding box center [842, 575] width 211 height 58
click at [868, 720] on button "SUBMIT" at bounding box center [831, 716] width 169 height 40
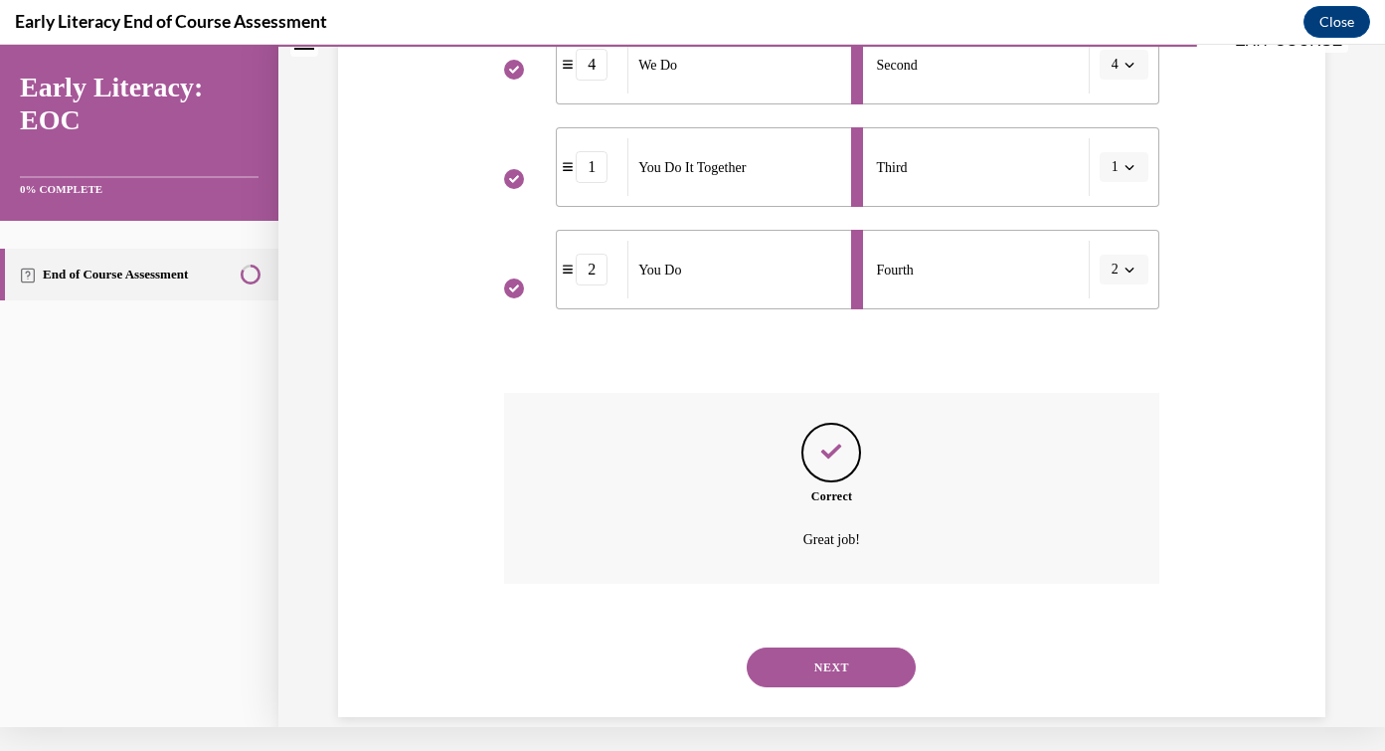
scroll to position [551, 0]
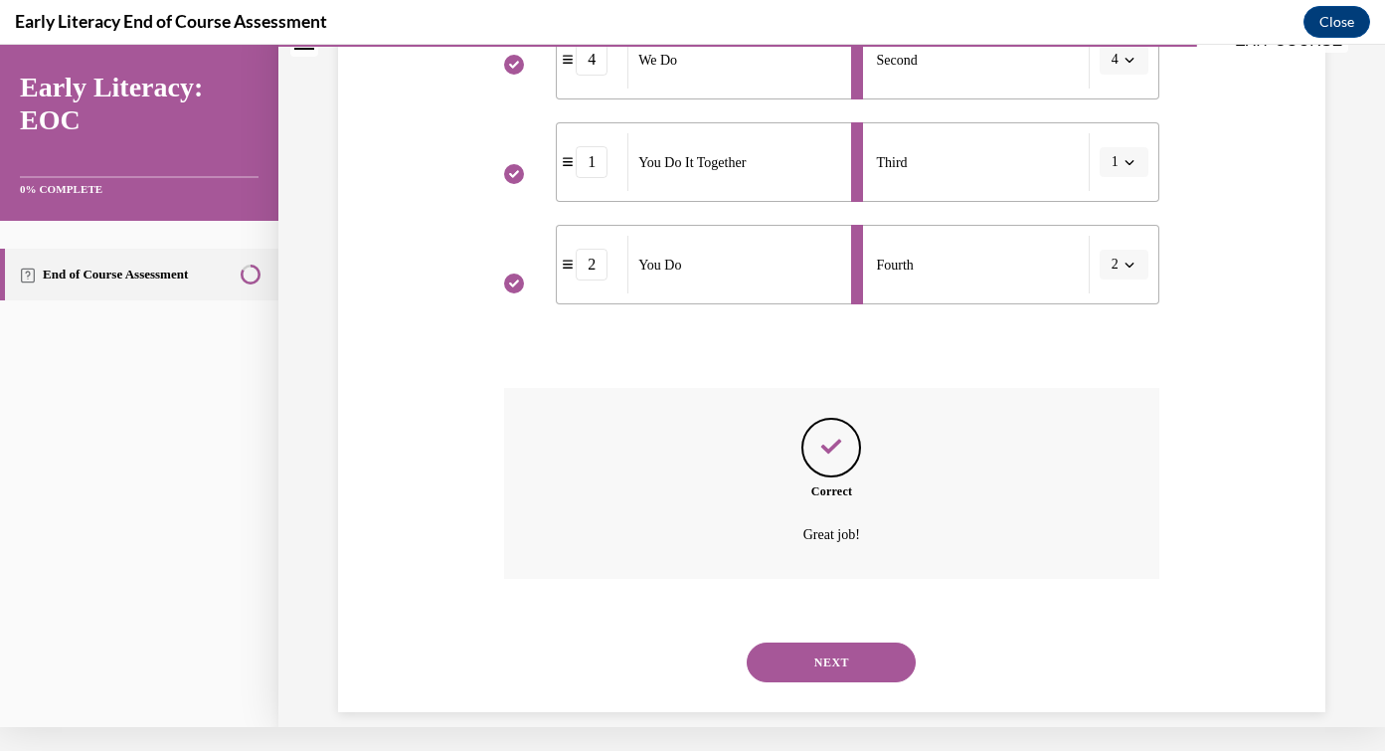
click at [845, 645] on button "NEXT" at bounding box center [831, 662] width 169 height 40
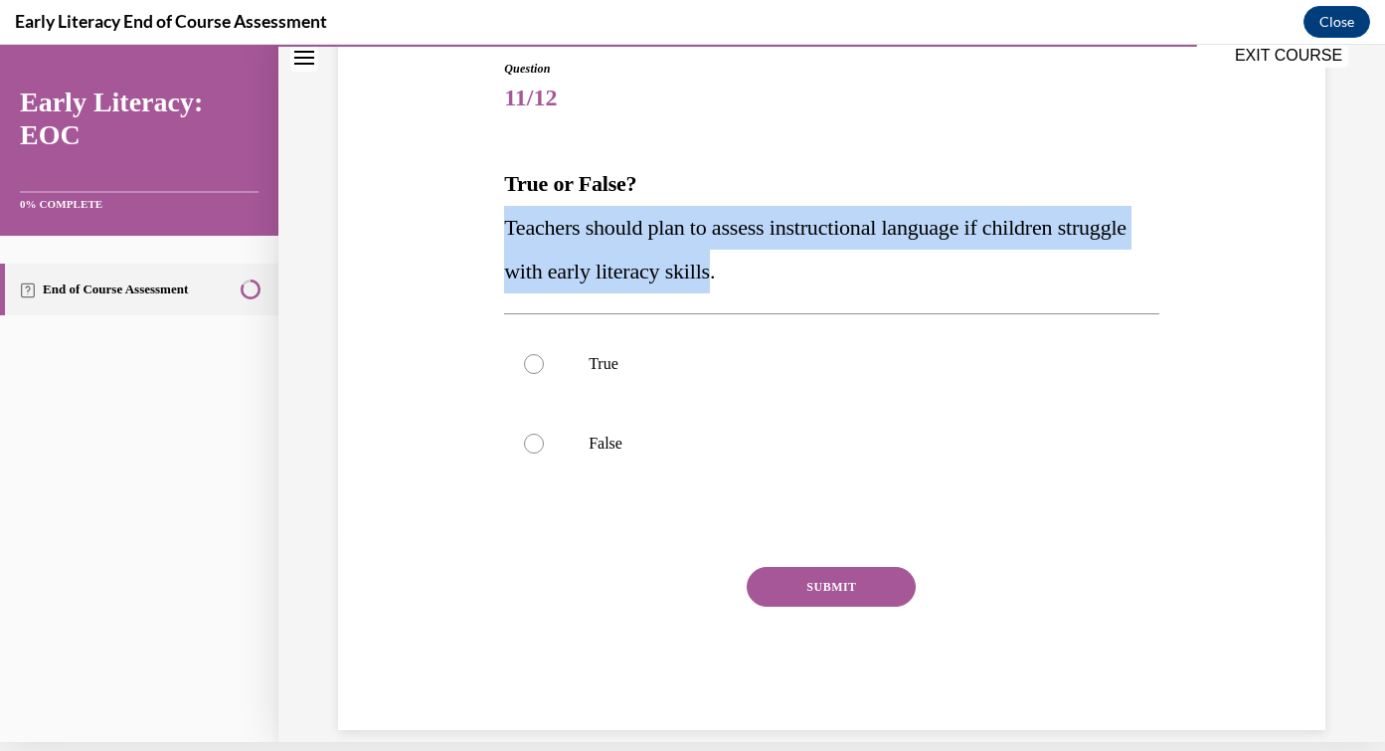
drag, startPoint x: 500, startPoint y: 230, endPoint x: 797, endPoint y: 283, distance: 302.1
click at [797, 283] on div "Question 11/12 True or False? Teachers should plan to assess instructional lang…" at bounding box center [831, 380] width 665 height 700
copy span "Teachers should plan to assess instructional language if children struggle with…"
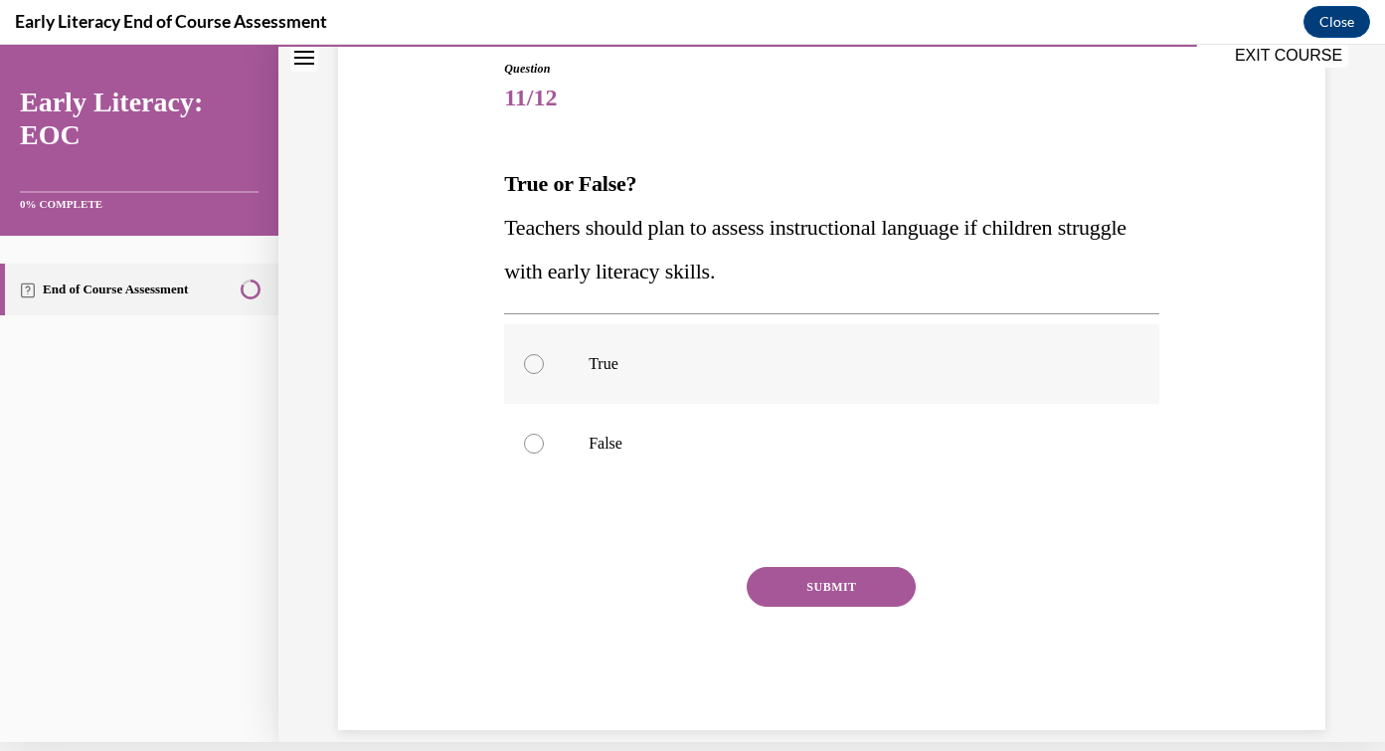
click at [569, 365] on div at bounding box center [831, 364] width 655 height 80
click at [823, 578] on button "SUBMIT" at bounding box center [831, 587] width 169 height 40
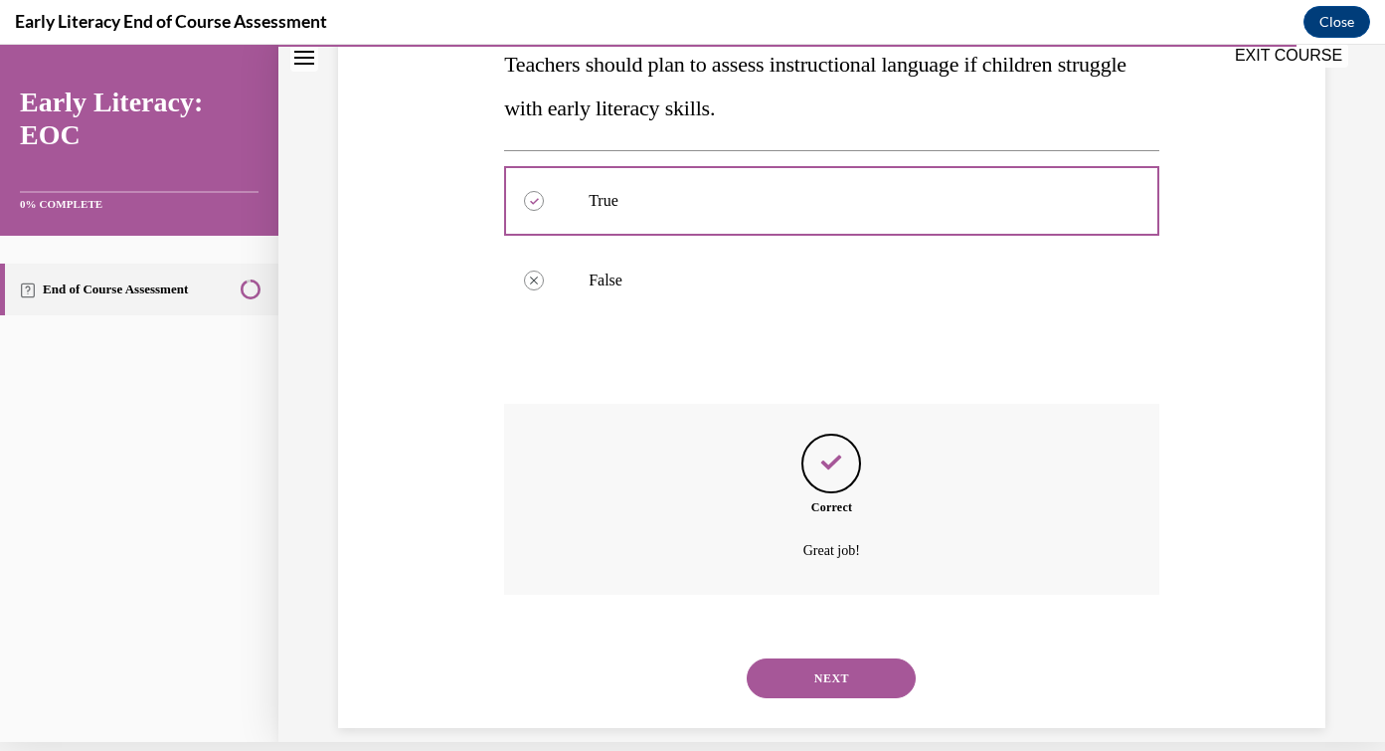
scroll to position [372, 0]
click at [842, 657] on button "NEXT" at bounding box center [831, 677] width 169 height 40
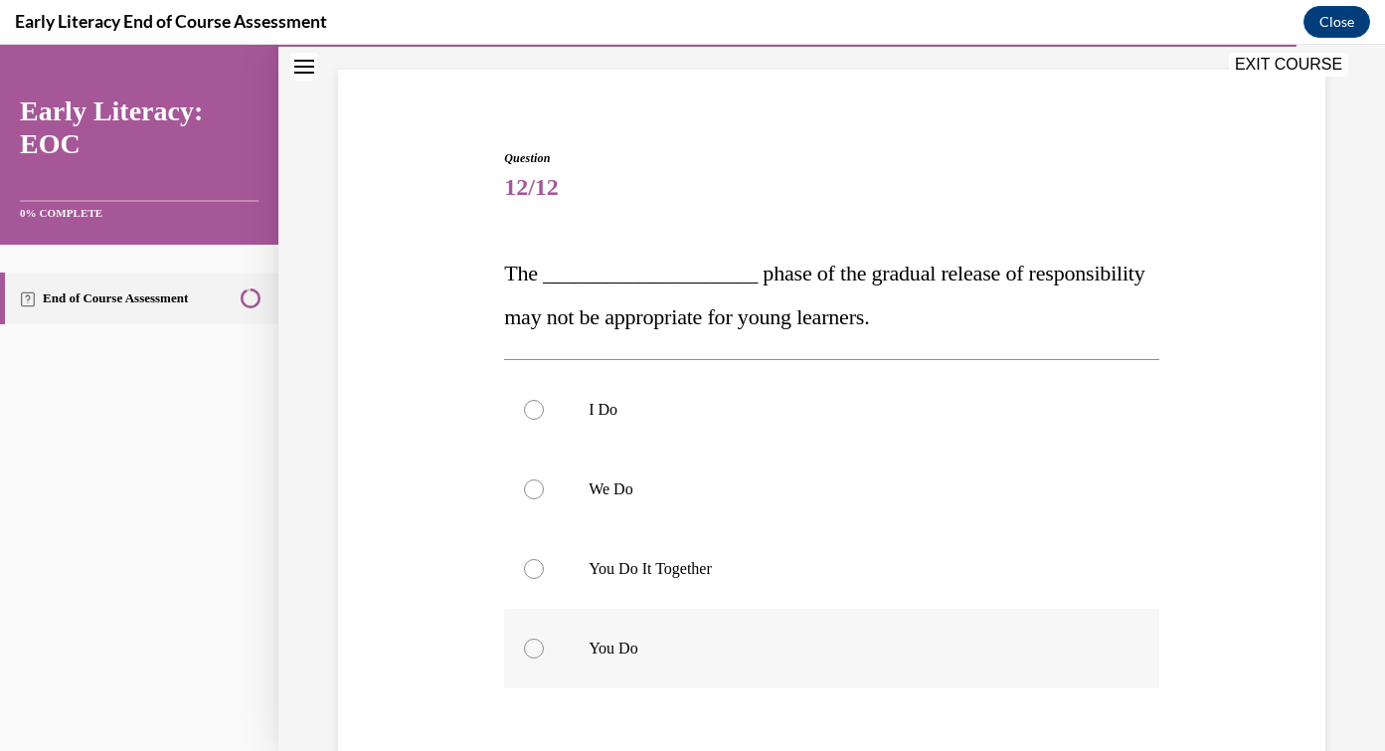
scroll to position [130, 0]
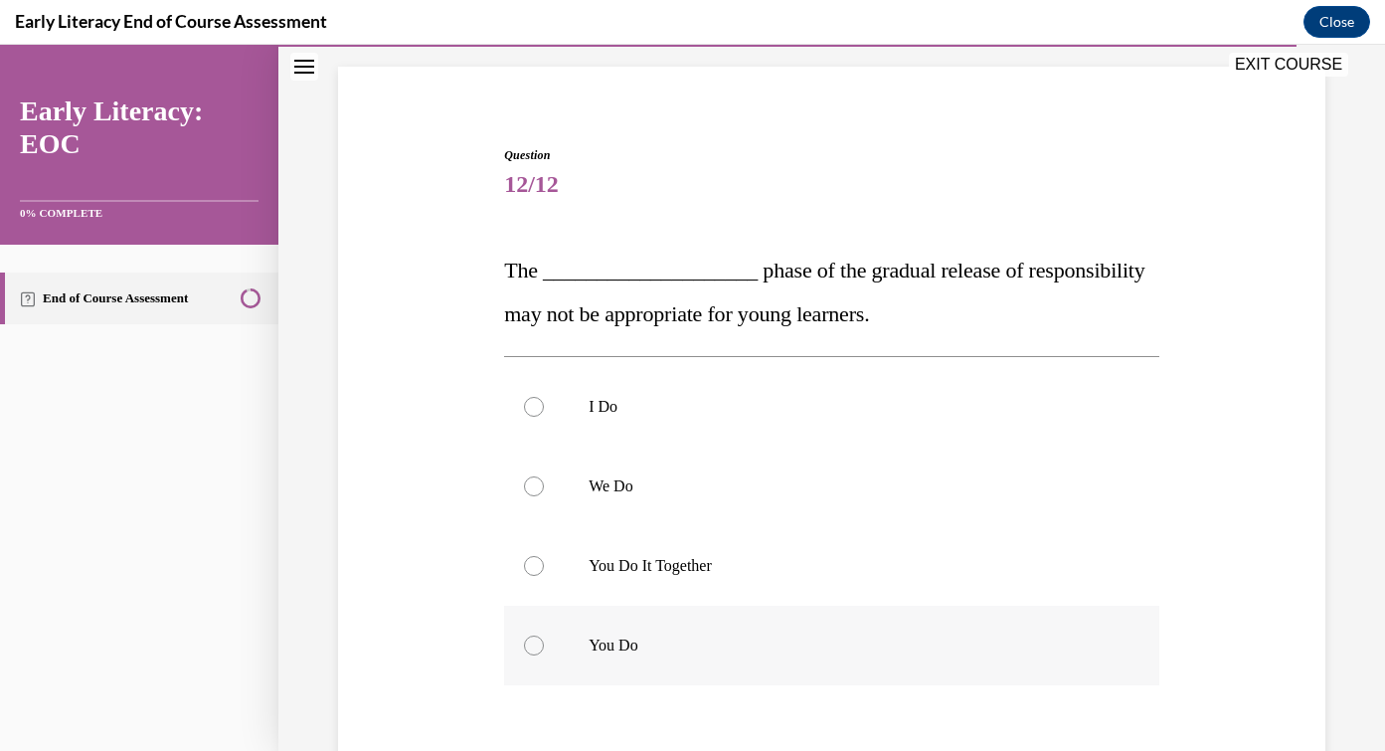
click at [736, 642] on p "You Do" at bounding box center [849, 645] width 521 height 20
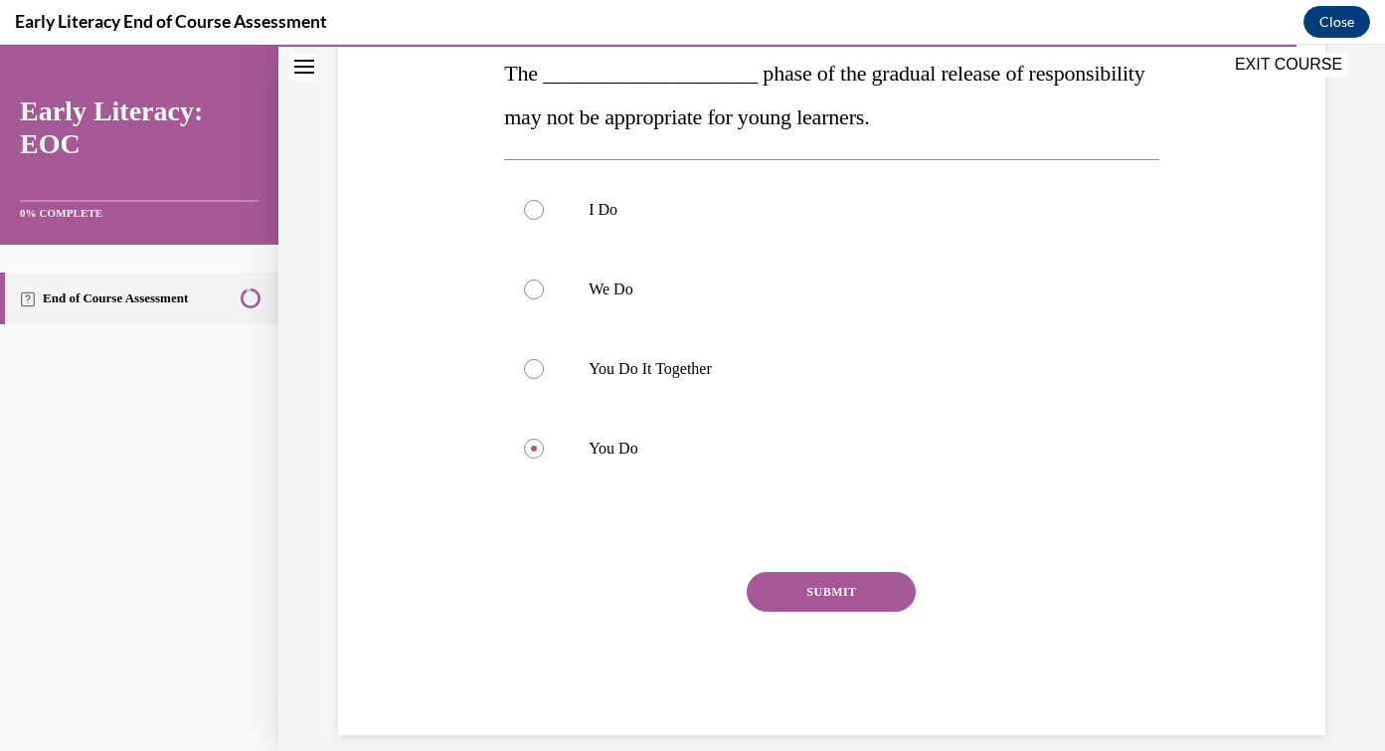
click at [862, 592] on button "SUBMIT" at bounding box center [831, 592] width 169 height 40
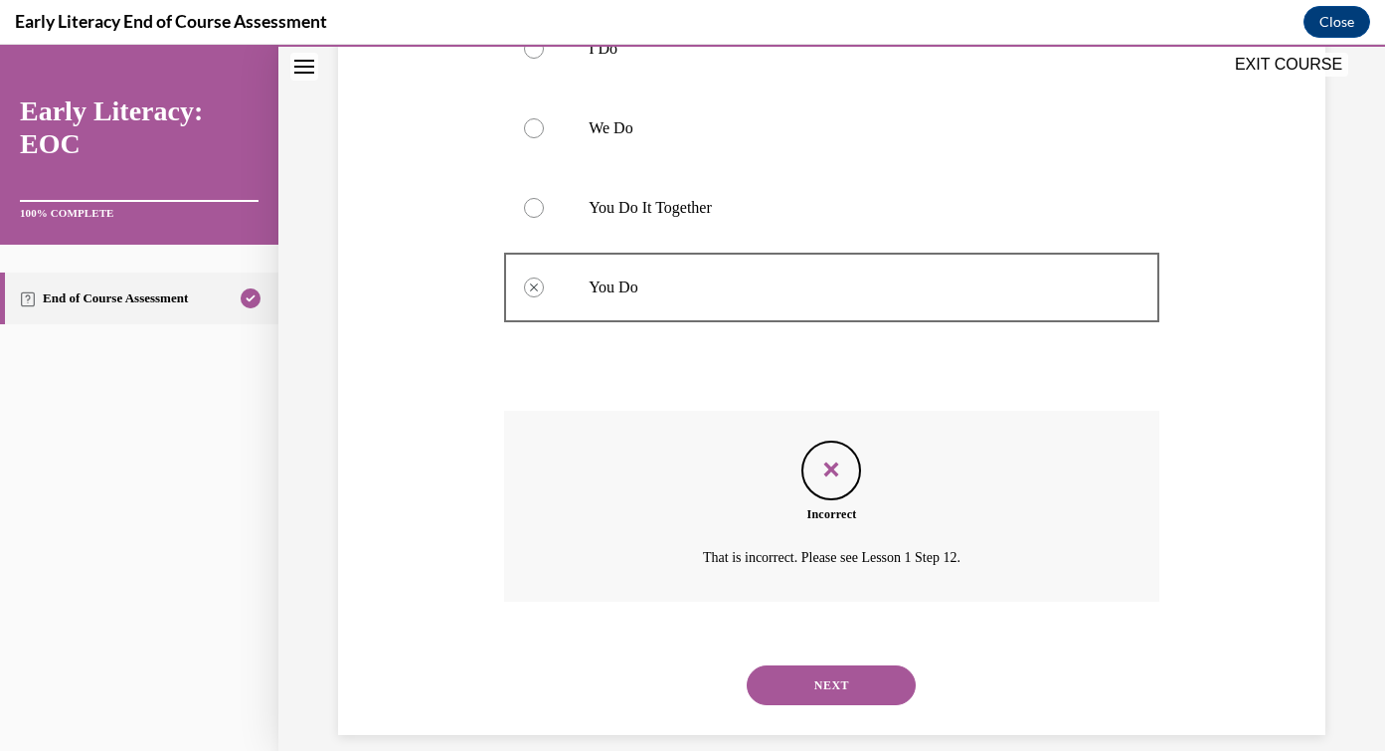
scroll to position [487, 0]
click at [829, 666] on button "NEXT" at bounding box center [831, 686] width 169 height 40
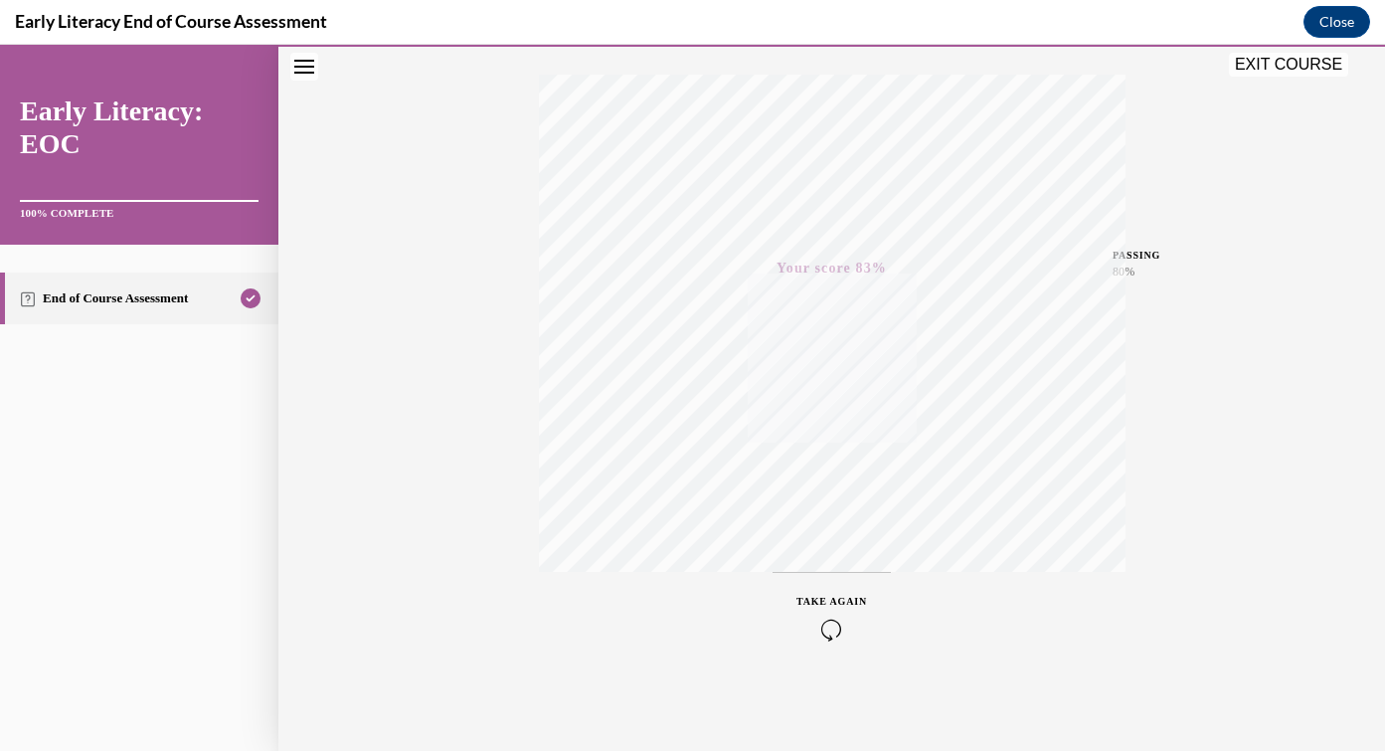
scroll to position [313, 0]
click at [836, 624] on icon "button" at bounding box center [831, 629] width 71 height 22
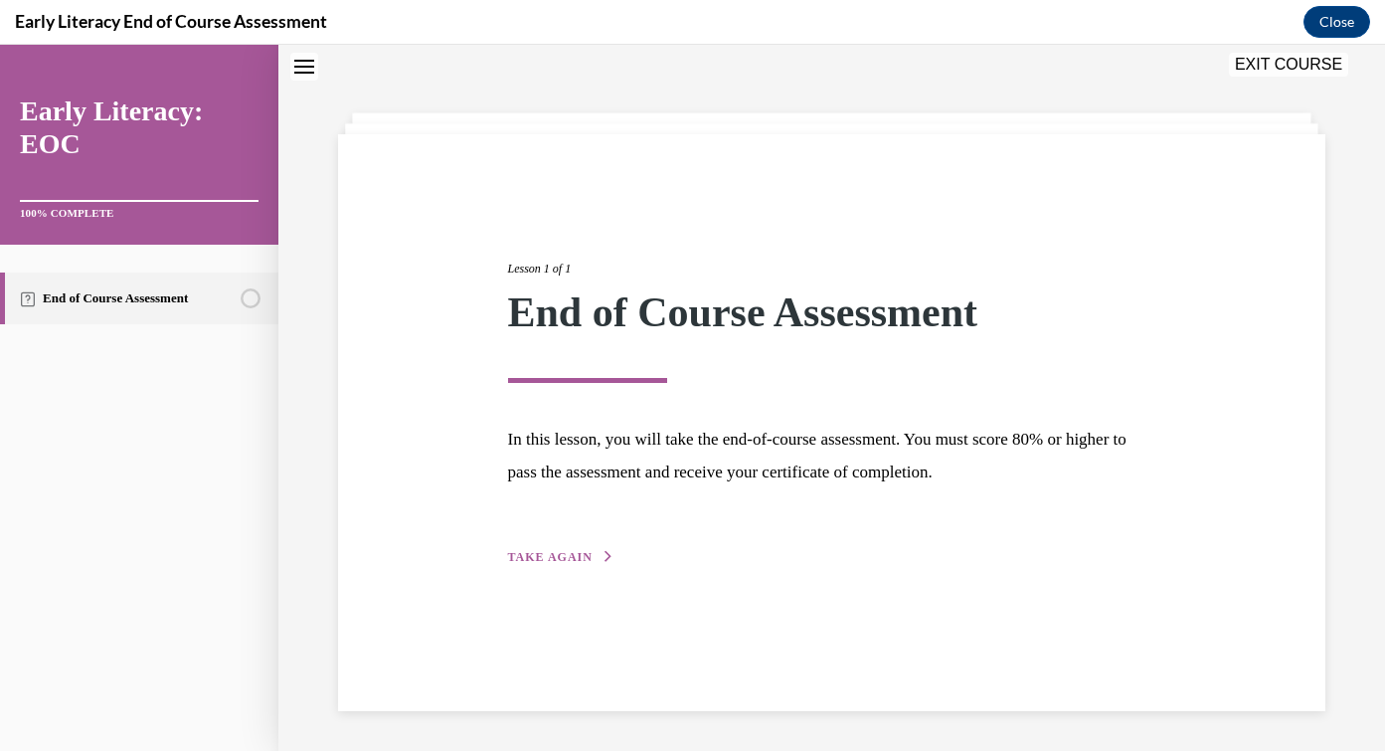
click at [565, 559] on span "TAKE AGAIN" at bounding box center [550, 557] width 85 height 14
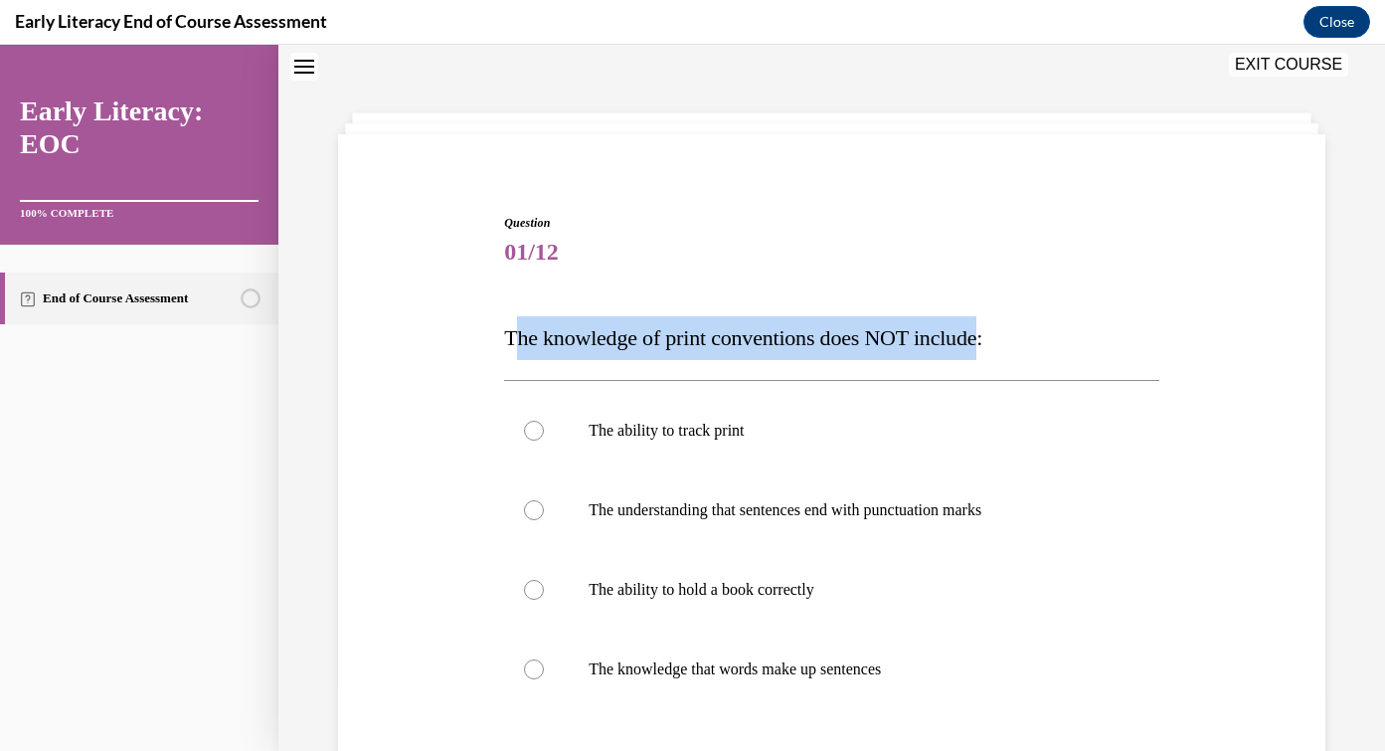
drag, startPoint x: 513, startPoint y: 334, endPoint x: 1003, endPoint y: 348, distance: 490.3
click at [982, 348] on span "The knowledge of print conventions does NOT include:" at bounding box center [743, 337] width 478 height 25
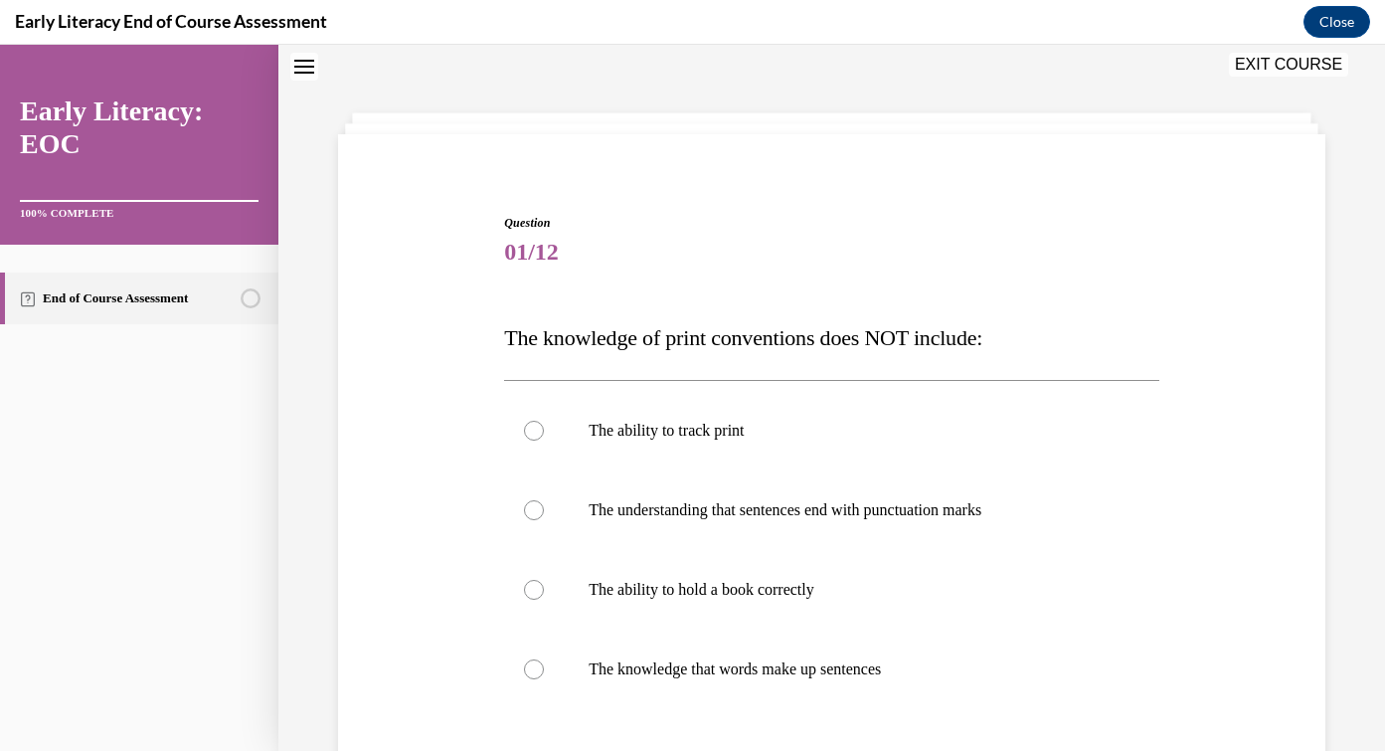
click at [971, 357] on p "The knowledge of print conventions does NOT include:" at bounding box center [831, 338] width 655 height 44
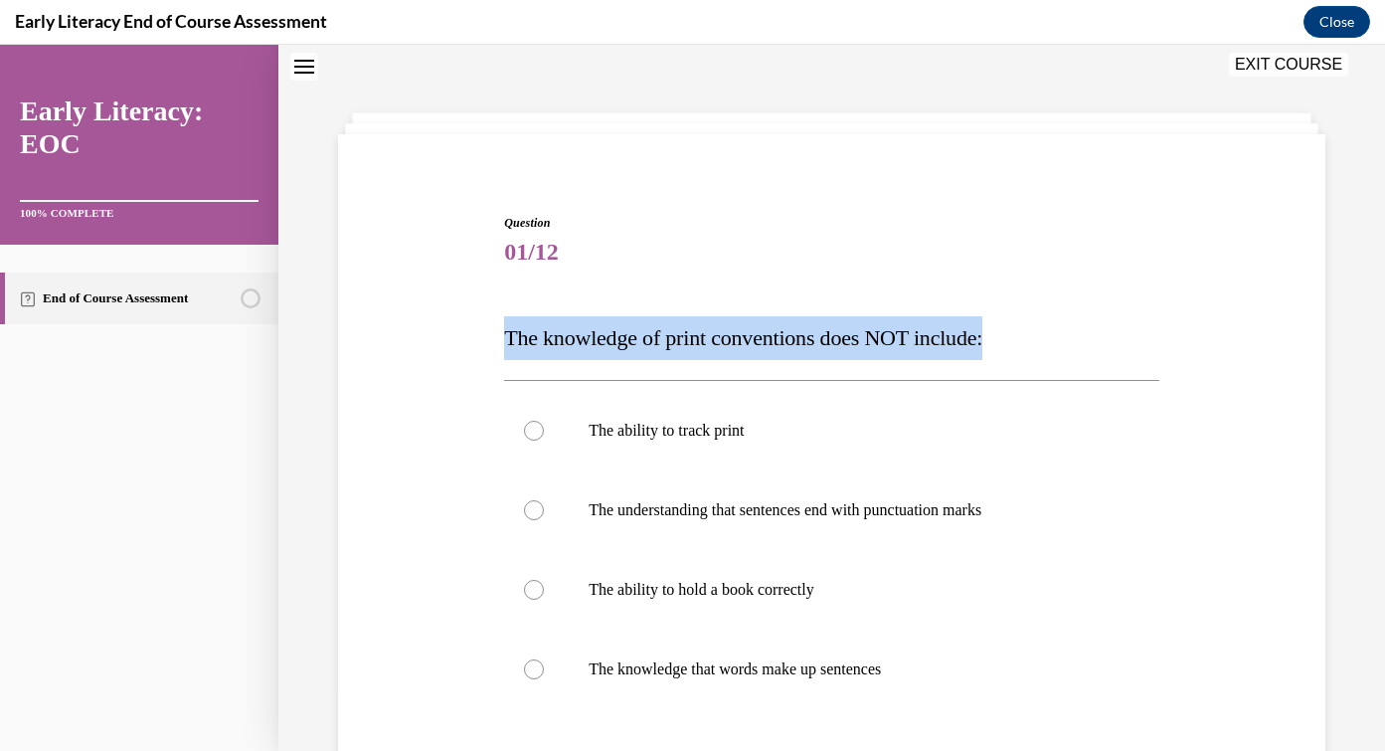
drag, startPoint x: 487, startPoint y: 333, endPoint x: 1019, endPoint y: 347, distance: 532.1
click at [1019, 347] on div "Question 01/12 The knowledge of print conventions does NOT include: The ability…" at bounding box center [831, 554] width 997 height 801
copy span "The knowledge of print conventions does NOT include:"
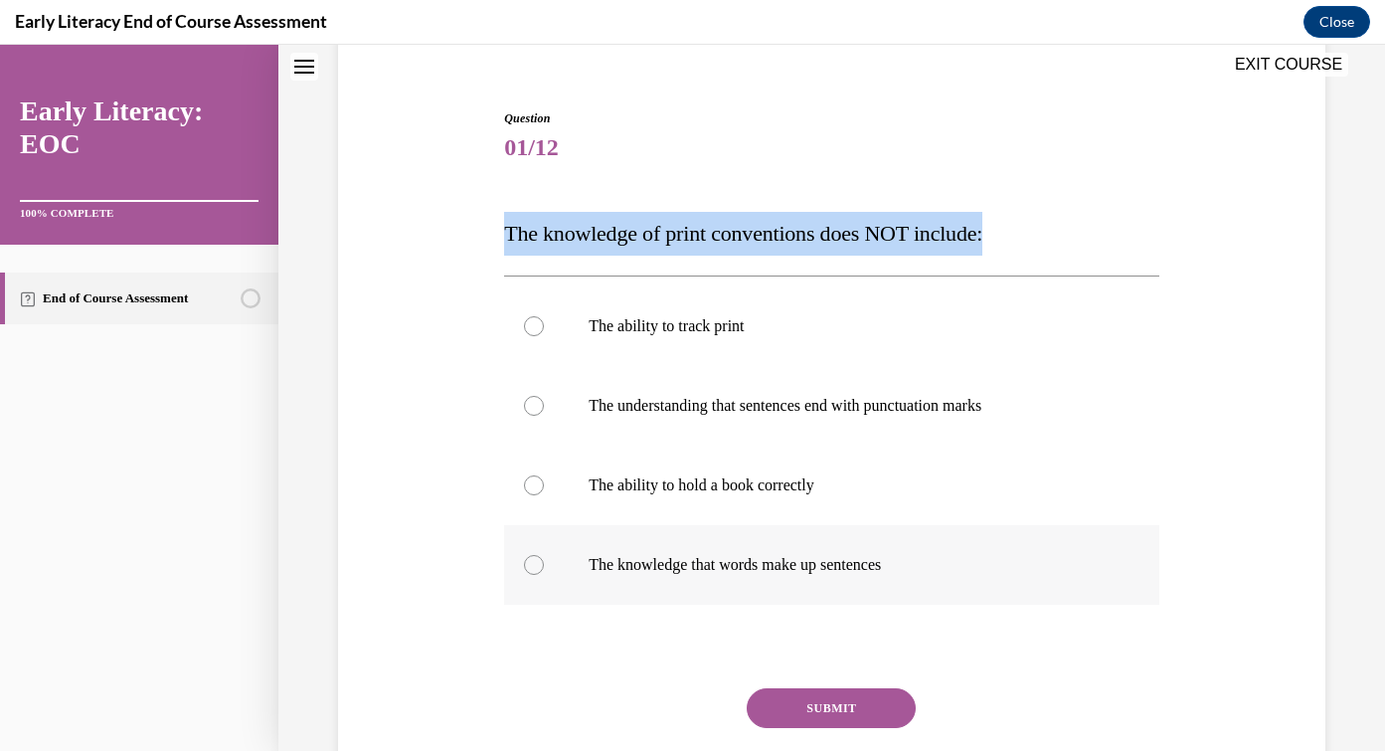
scroll to position [165, 0]
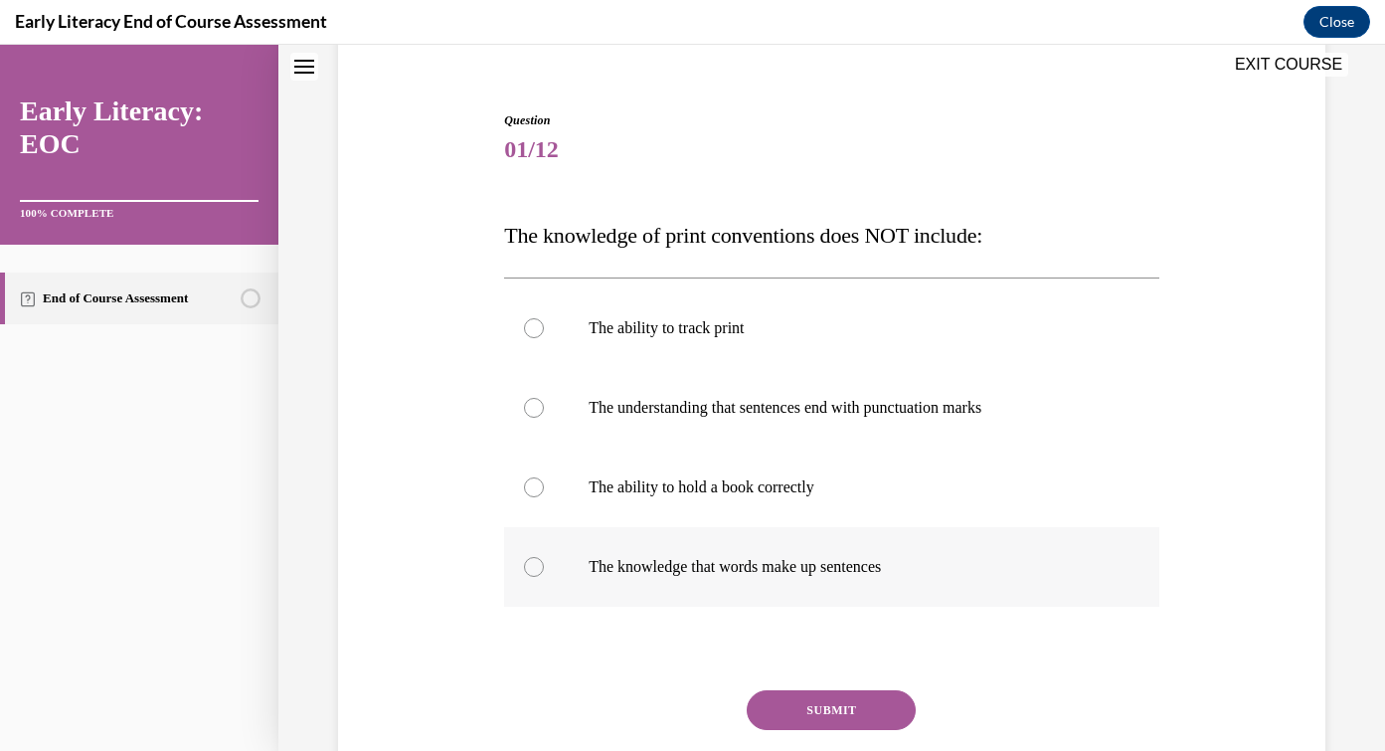
click at [837, 563] on p "The knowledge that words make up sentences" at bounding box center [849, 567] width 521 height 20
click at [844, 705] on button "SUBMIT" at bounding box center [831, 710] width 169 height 40
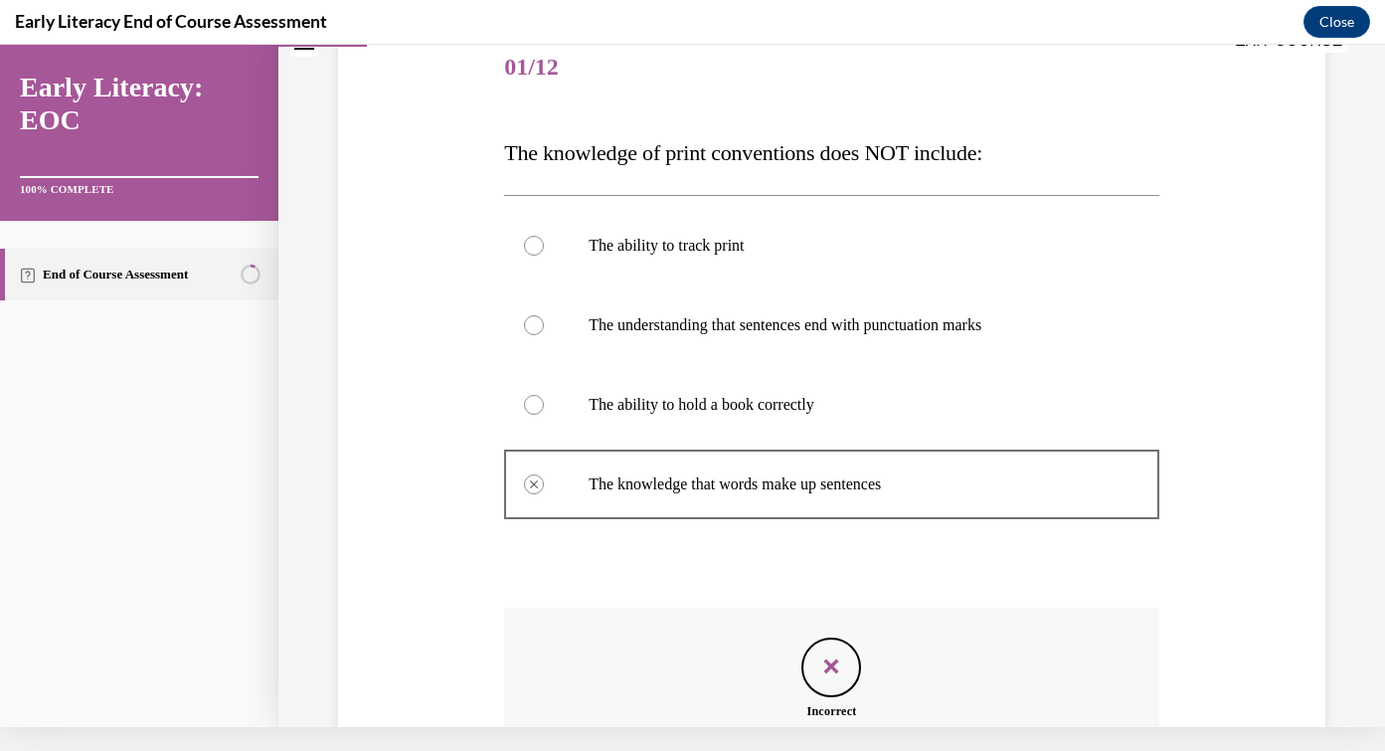
scroll to position [443, 0]
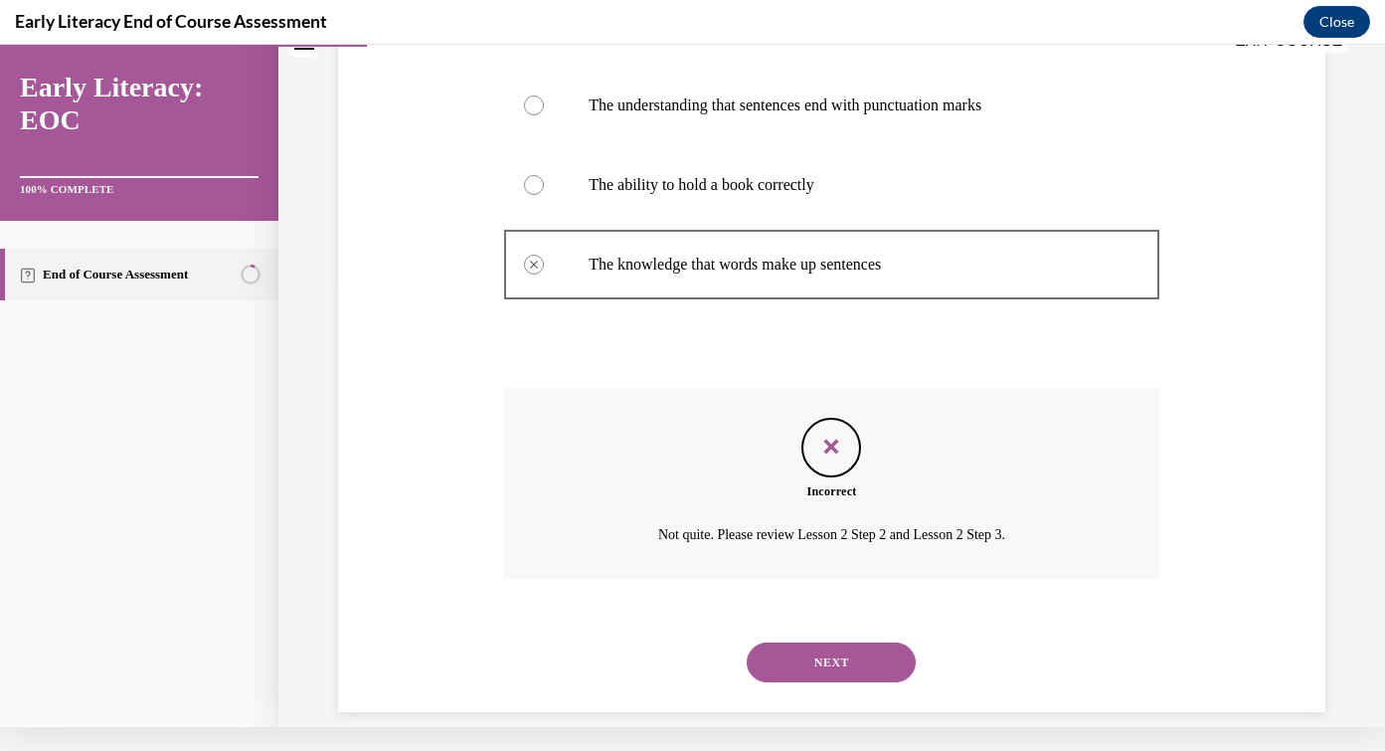
click at [851, 644] on button "NEXT" at bounding box center [831, 662] width 169 height 40
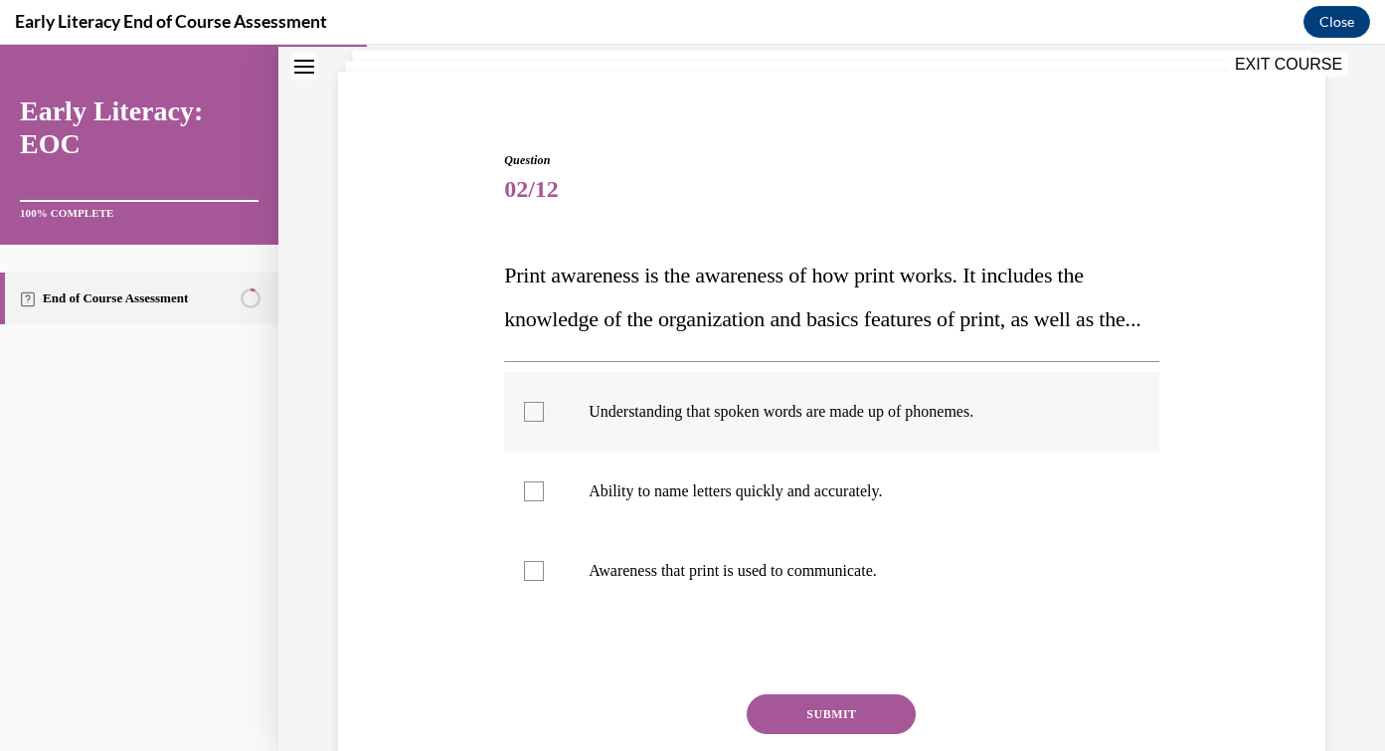
scroll to position [151, 0]
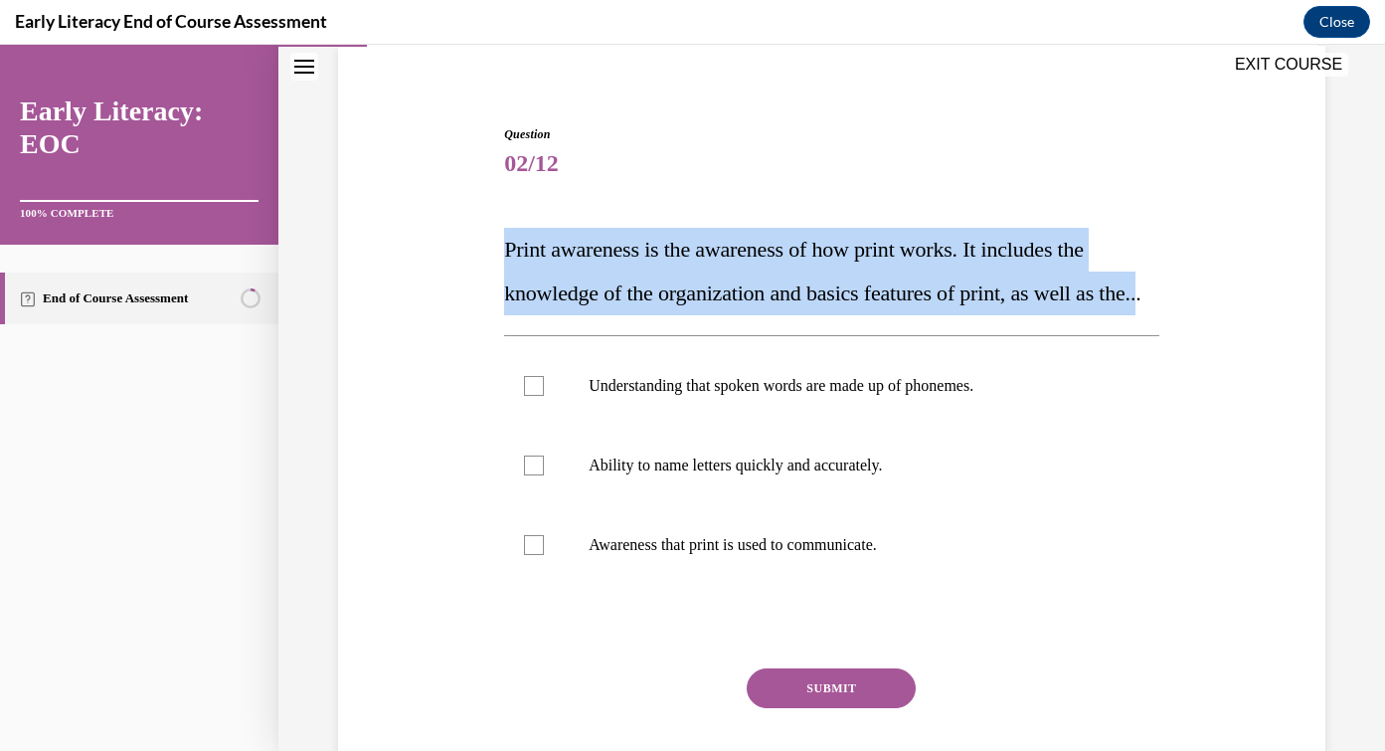
drag, startPoint x: 496, startPoint y: 248, endPoint x: 544, endPoint y: 325, distance: 91.1
click at [544, 325] on div "Question 02/12 Print awareness is the awareness of how print works. It includes…" at bounding box center [831, 448] width 997 height 765
copy span "Print awareness is the awareness of how print works. It includes the knowledge …"
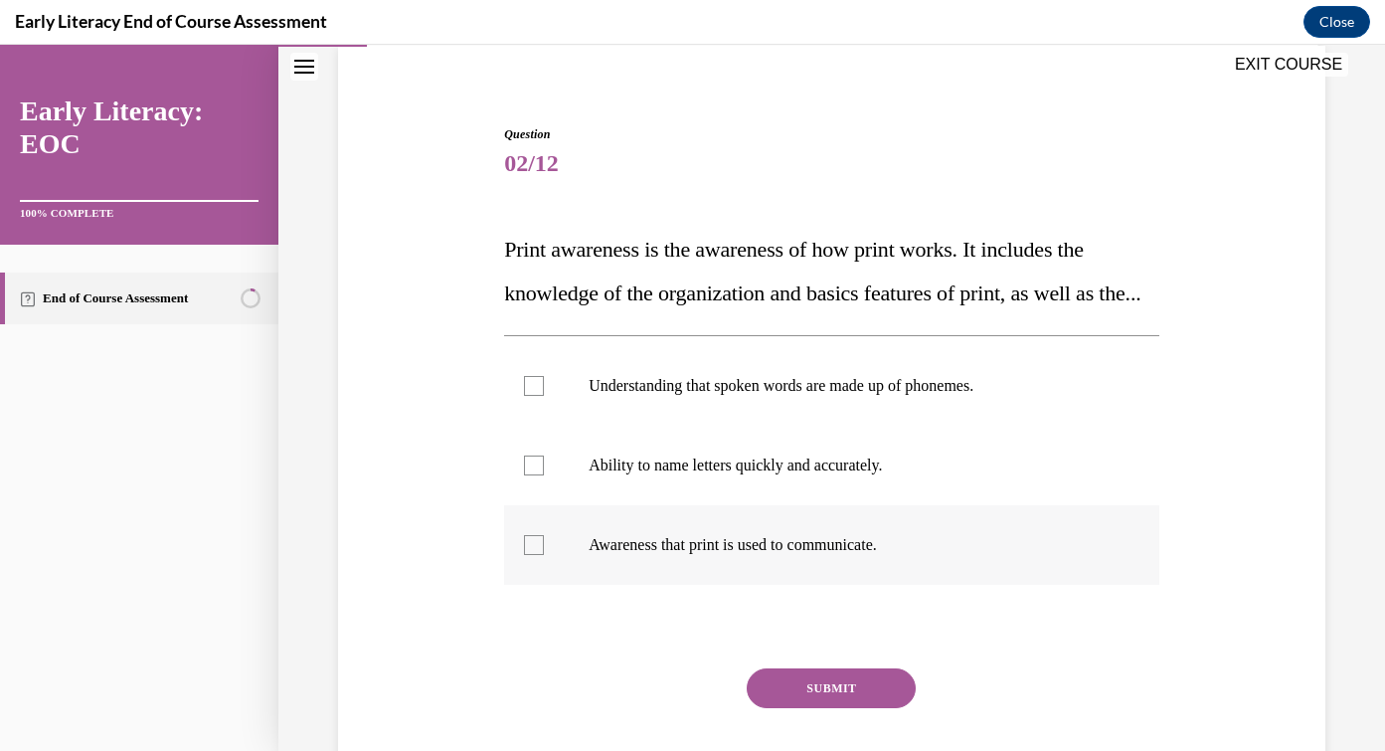
click at [741, 555] on p "Awareness that print is used to communicate." at bounding box center [849, 545] width 521 height 20
click at [821, 708] on button "SUBMIT" at bounding box center [831, 688] width 169 height 40
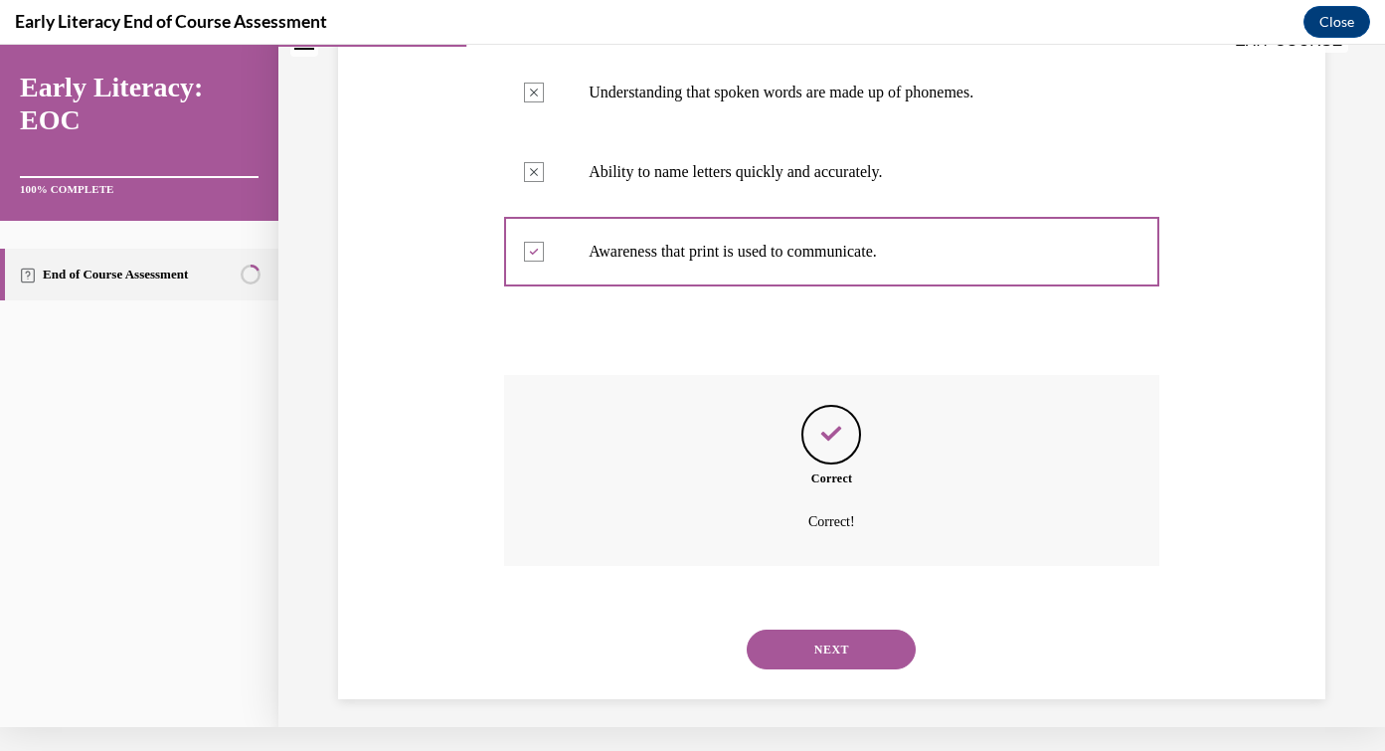
scroll to position [451, 0]
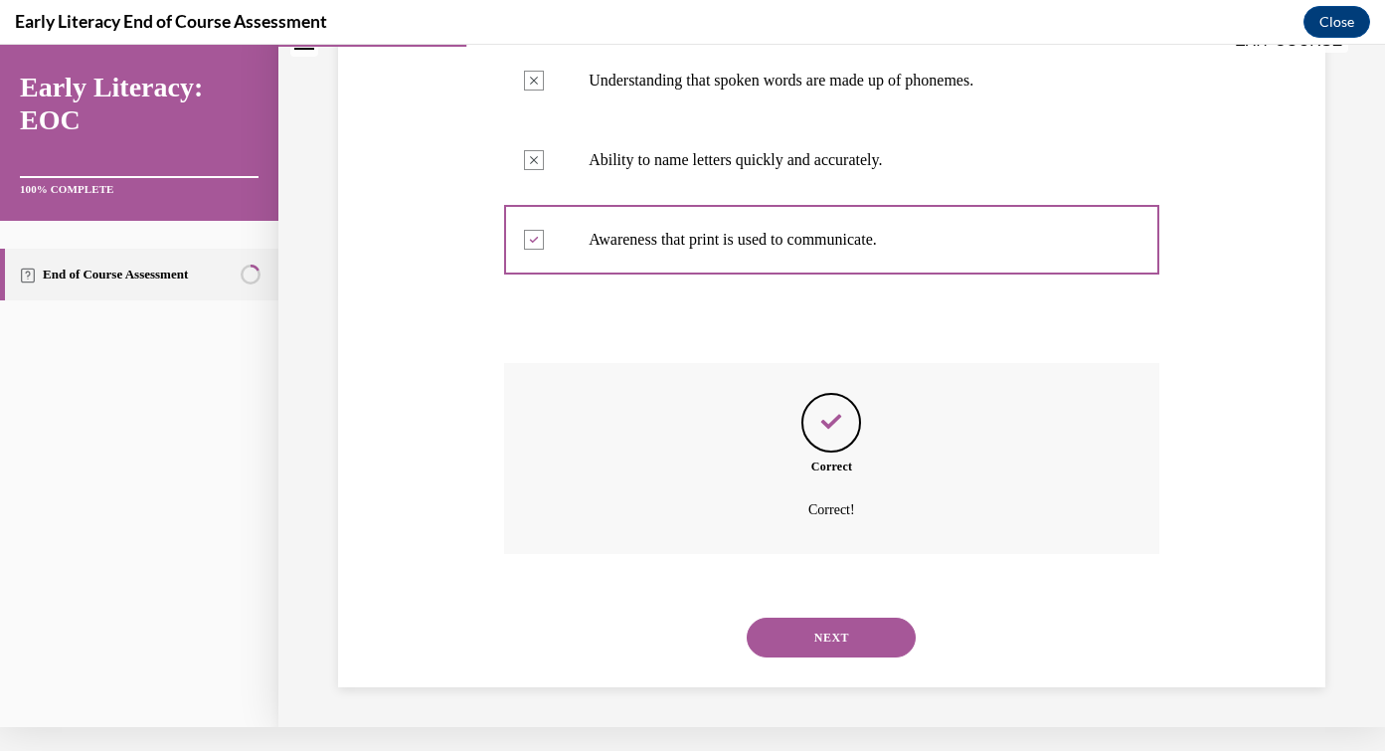
click at [888, 637] on button "NEXT" at bounding box center [831, 637] width 169 height 40
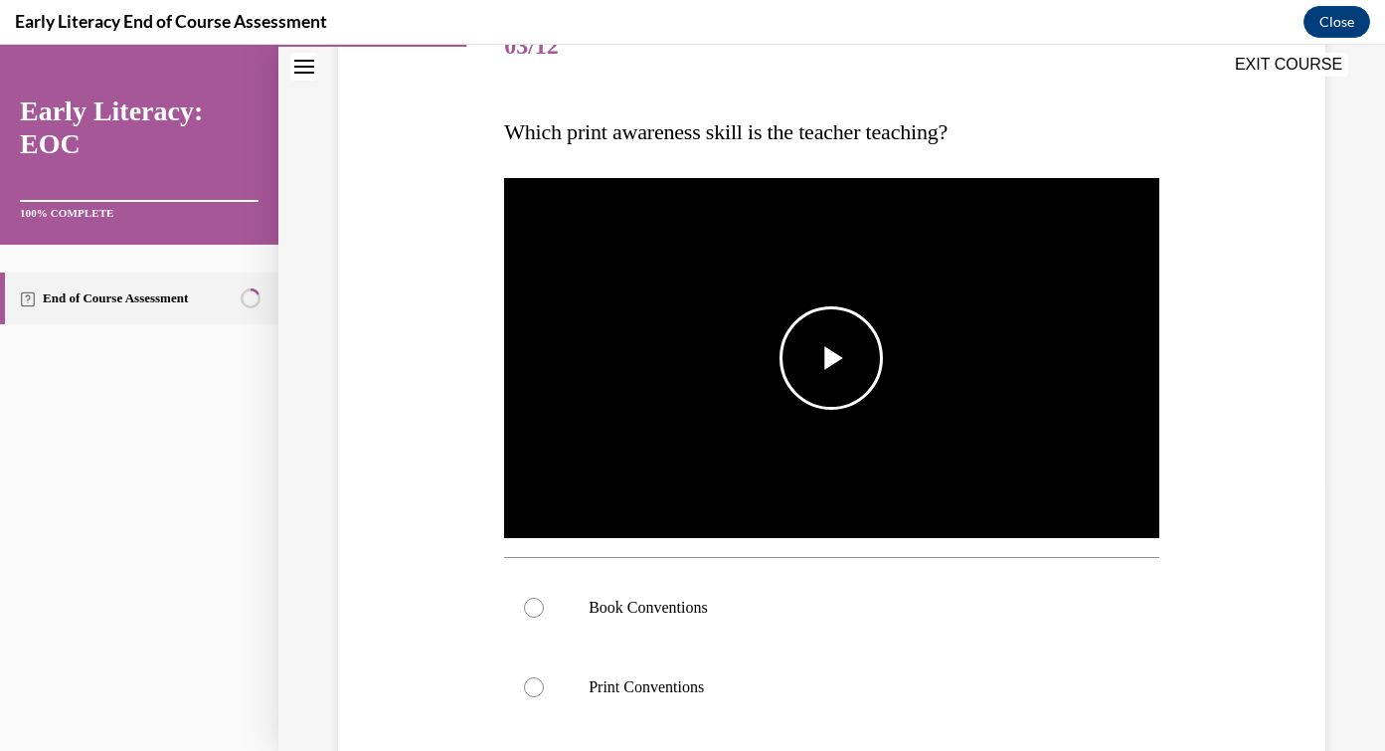
scroll to position [280, 0]
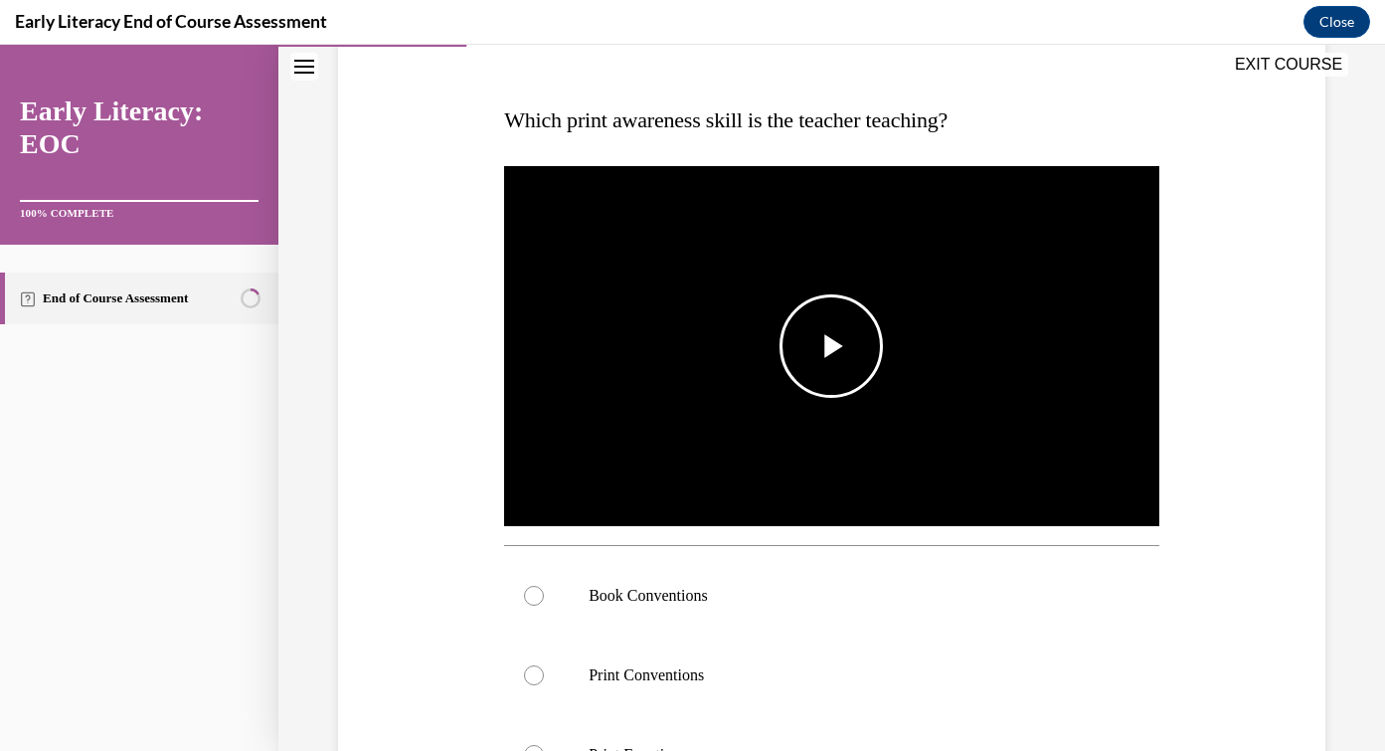
click at [831, 346] on span "Video player" at bounding box center [831, 346] width 0 height 0
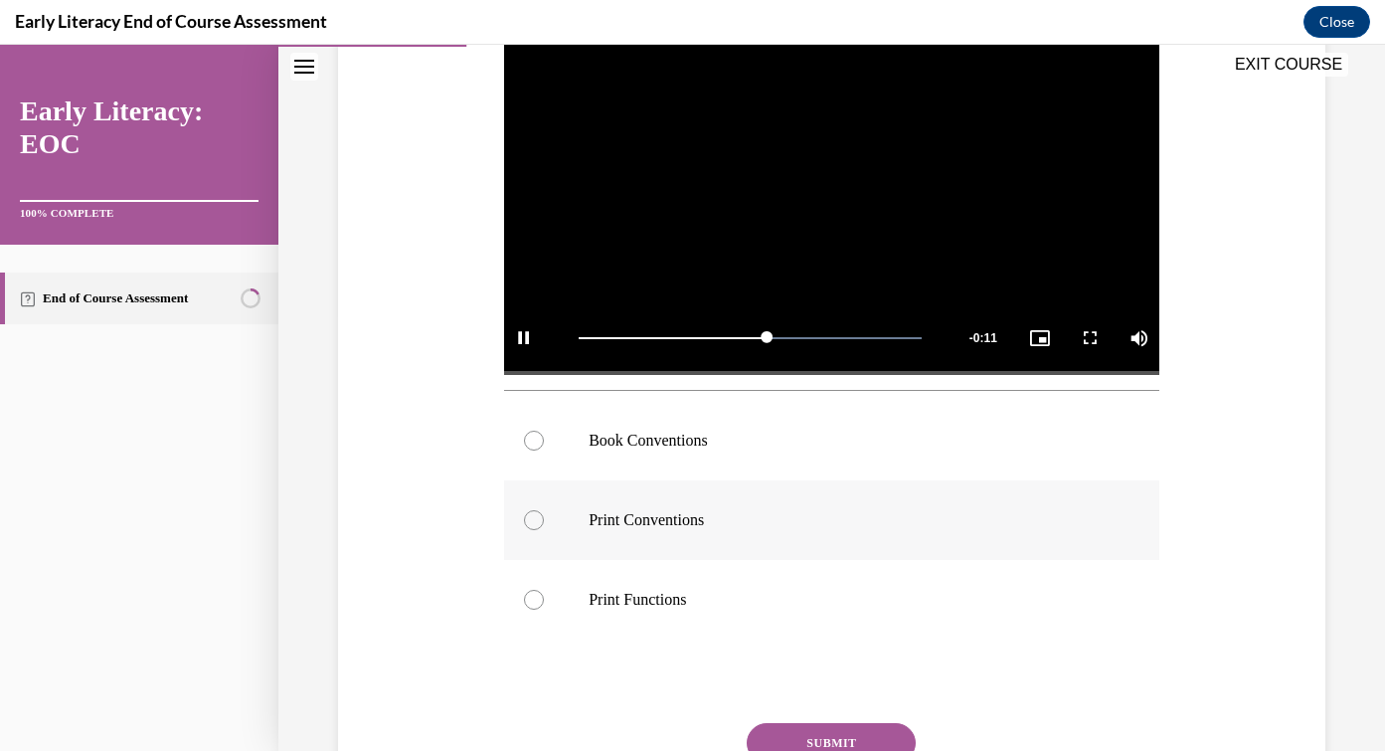
scroll to position [471, 0]
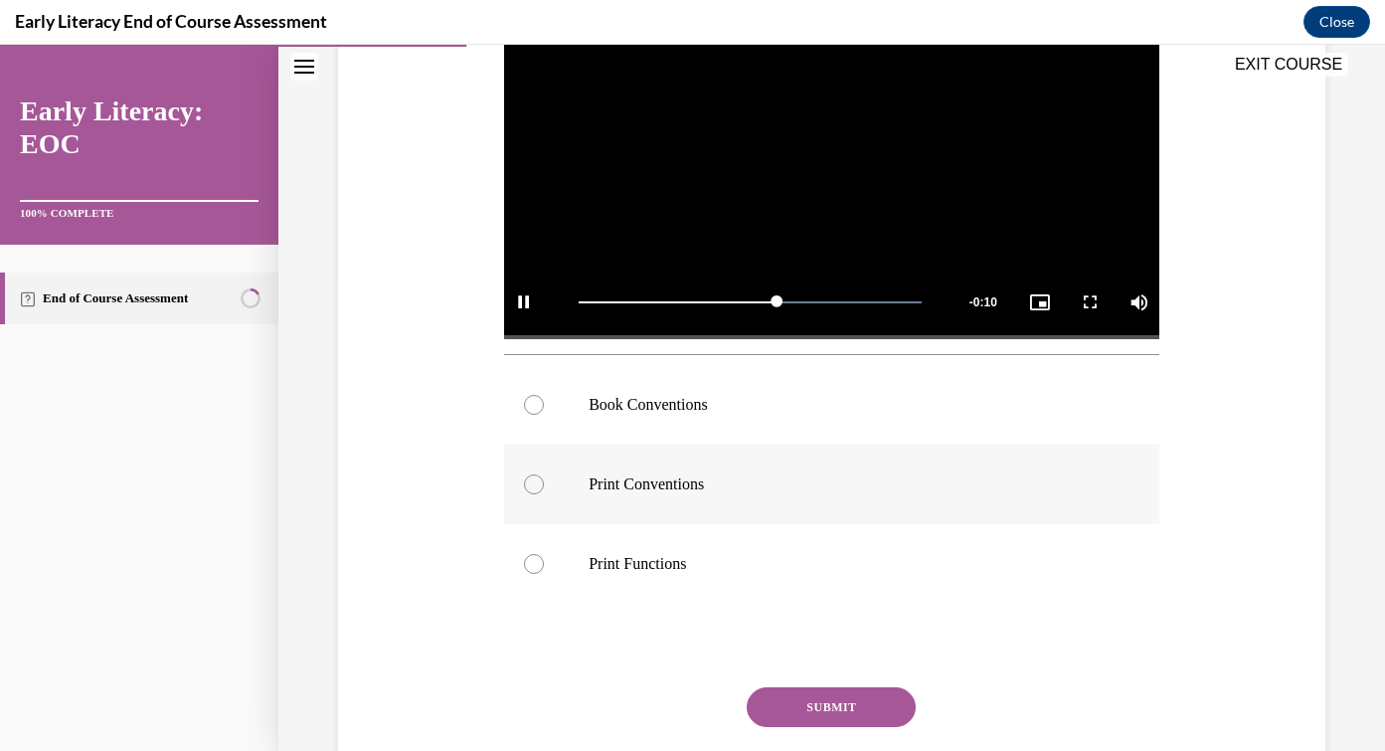
click at [703, 492] on p "Print Conventions" at bounding box center [849, 484] width 521 height 20
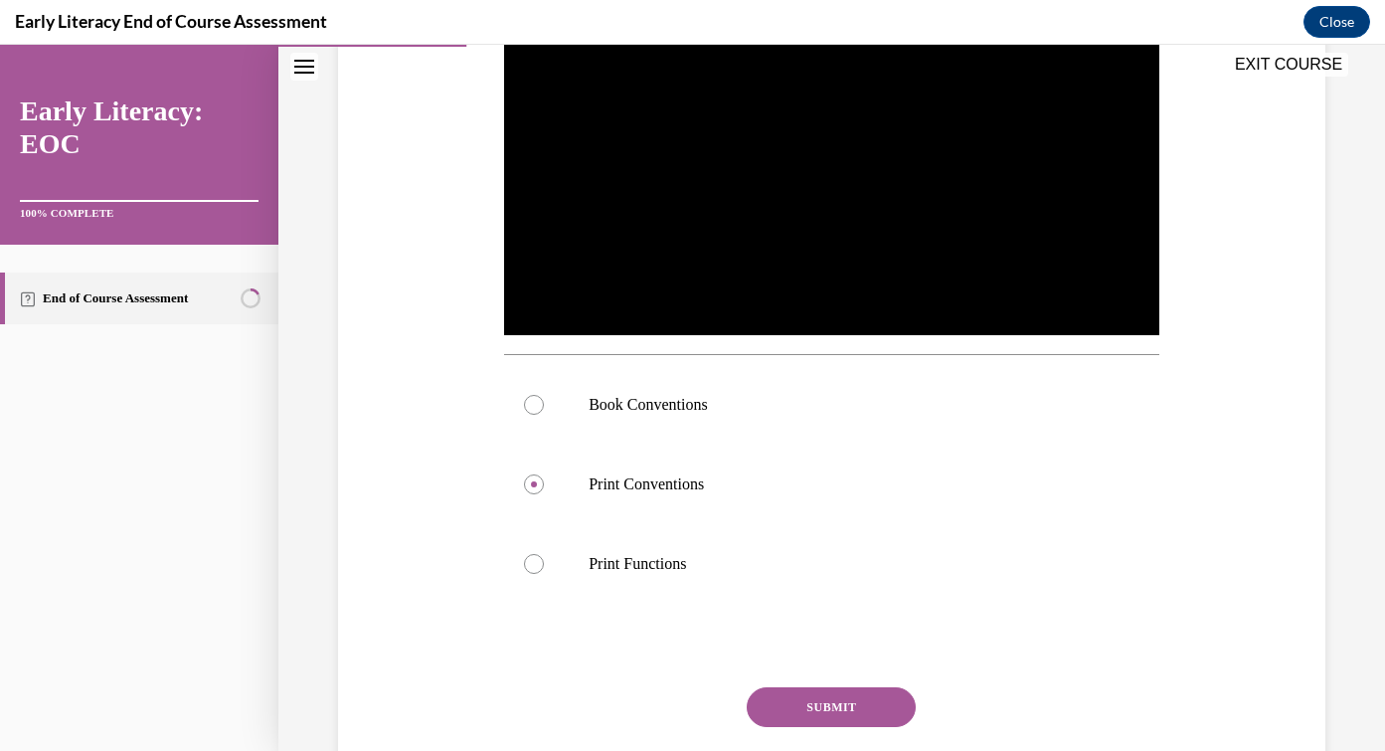
click at [830, 698] on button "SUBMIT" at bounding box center [831, 707] width 169 height 40
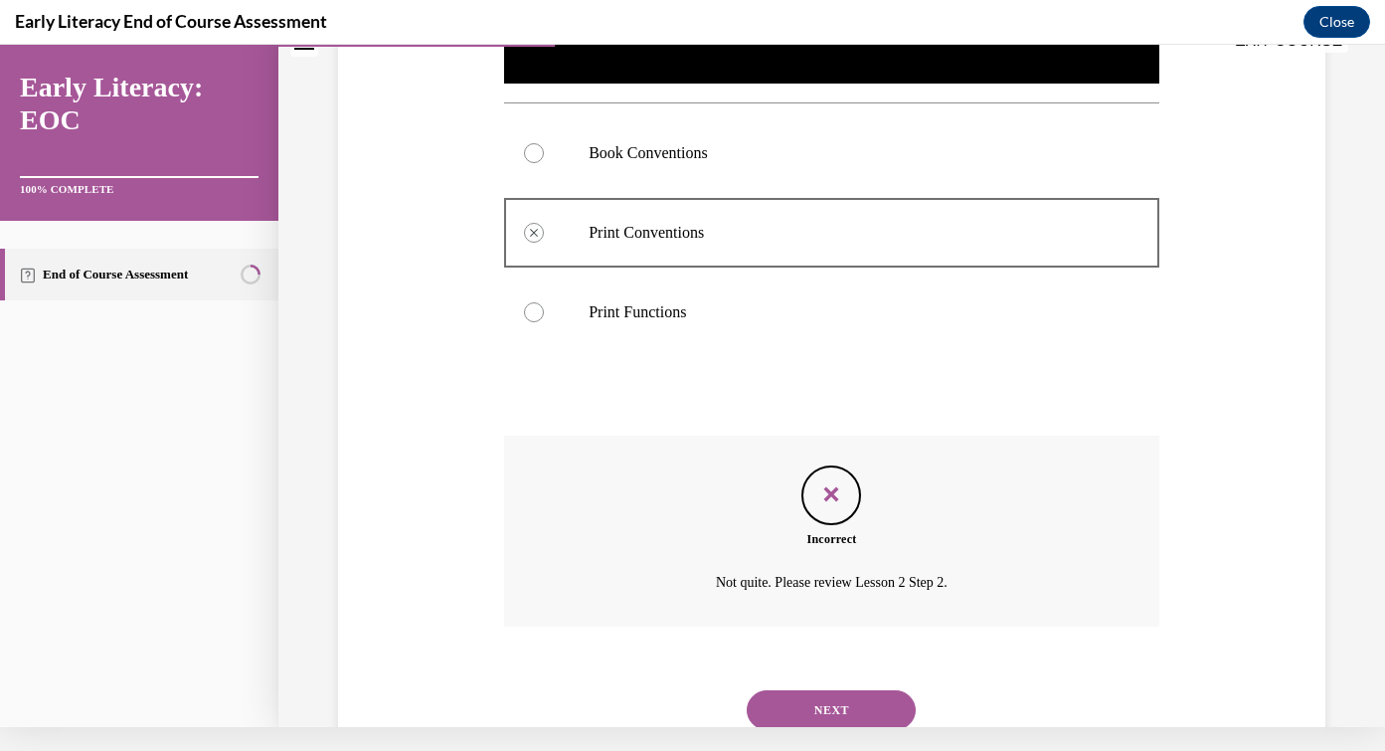
scroll to position [747, 0]
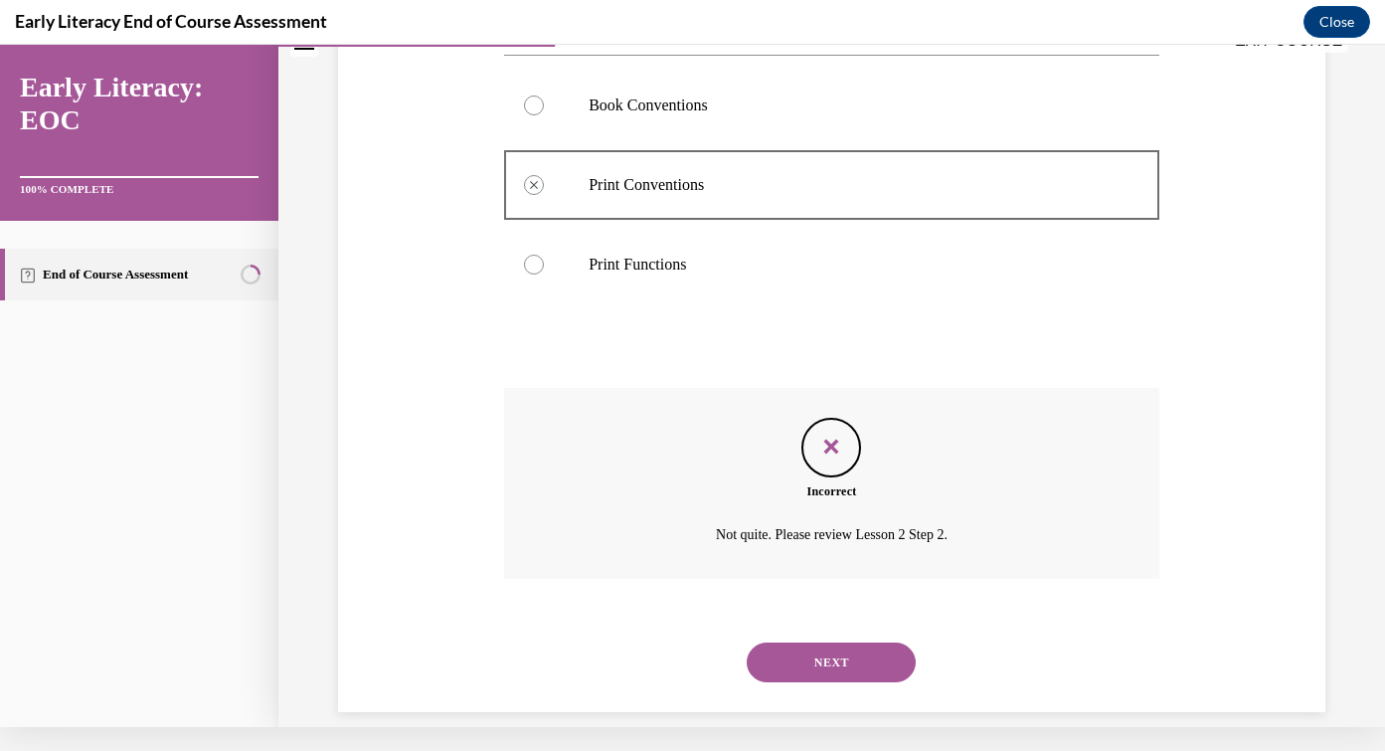
click at [856, 642] on button "NEXT" at bounding box center [831, 662] width 169 height 40
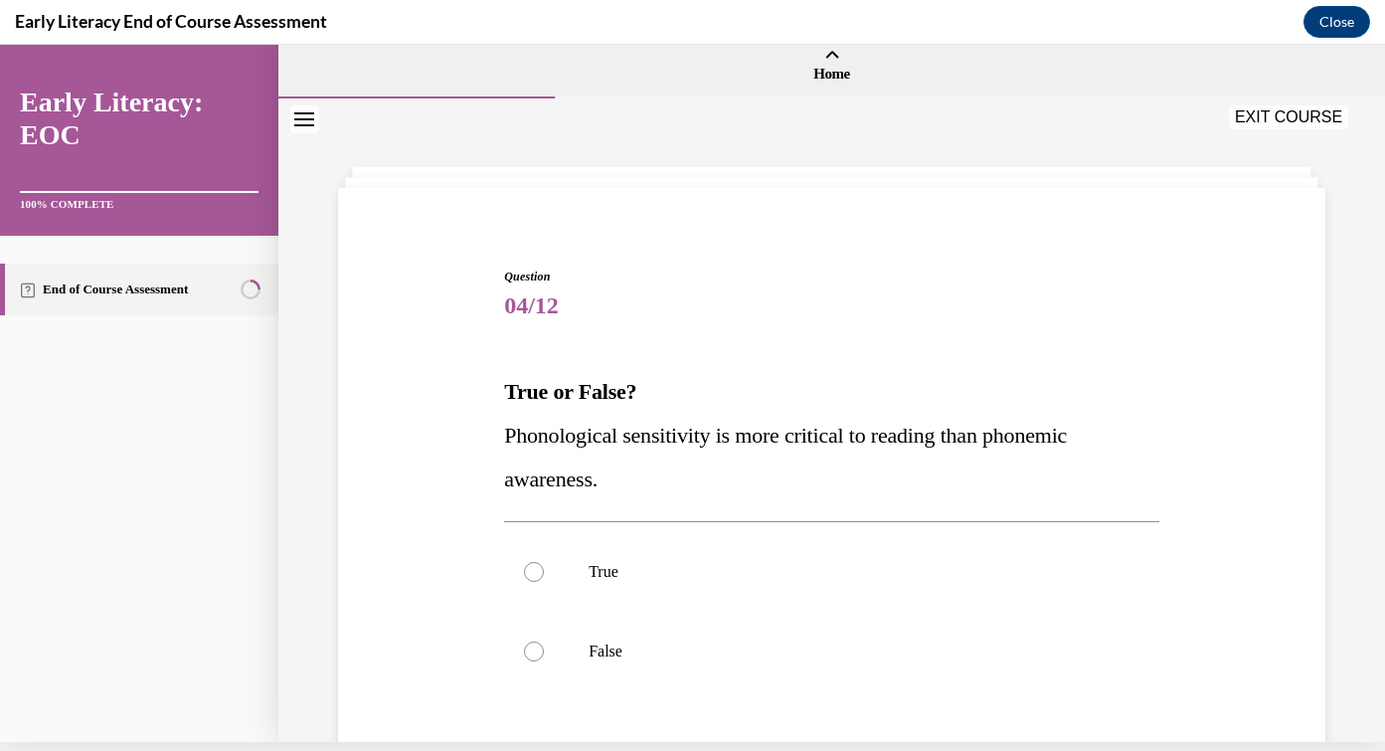
scroll to position [0, 0]
click at [1301, 120] on button "EXIT COURSE" at bounding box center [1288, 116] width 119 height 24
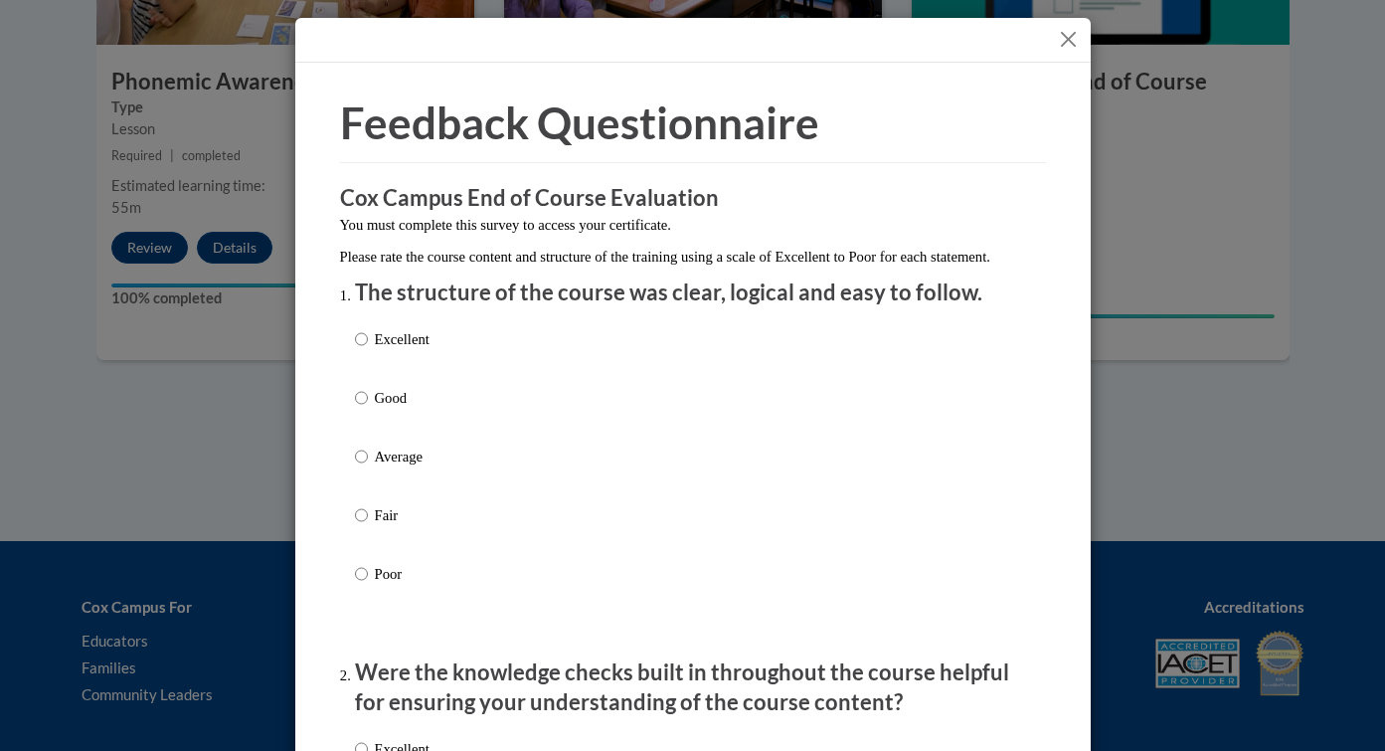
click at [1075, 41] on button "Close" at bounding box center [1068, 39] width 25 height 25
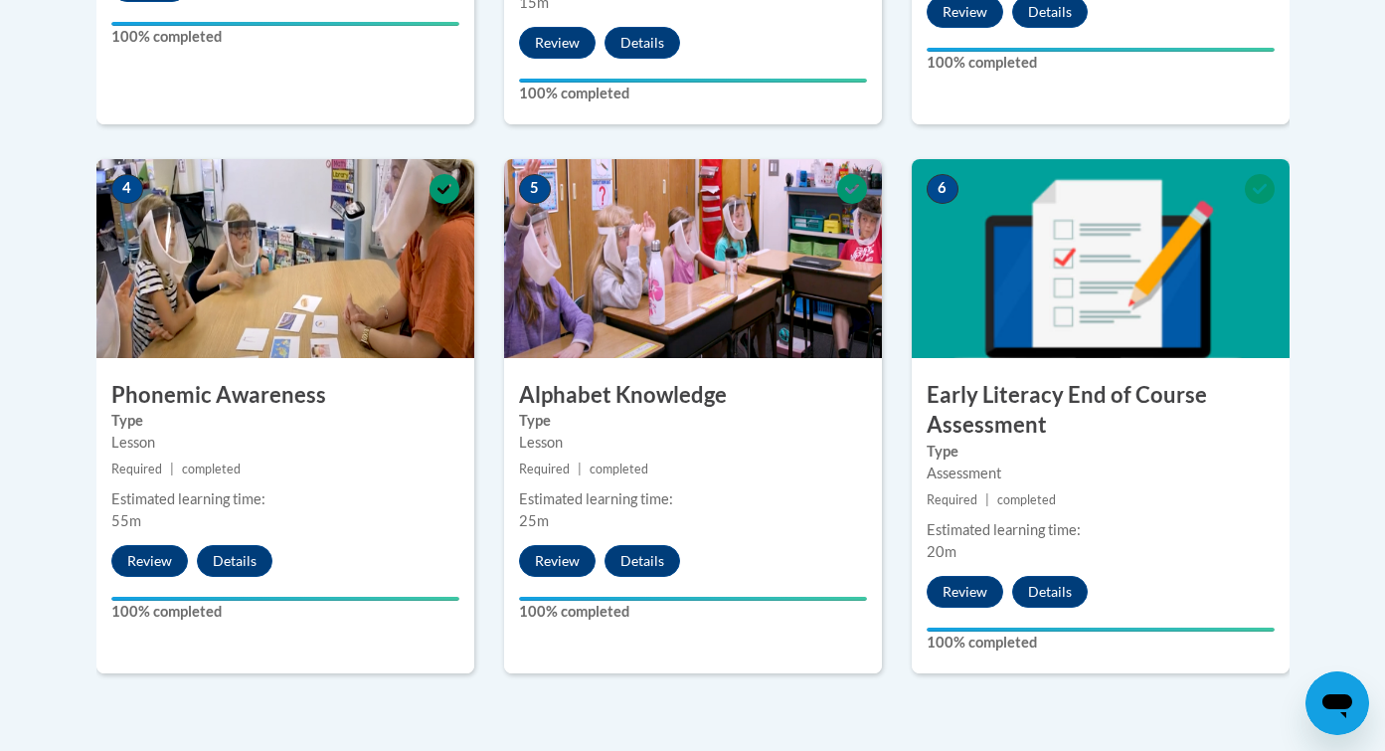
scroll to position [1104, 0]
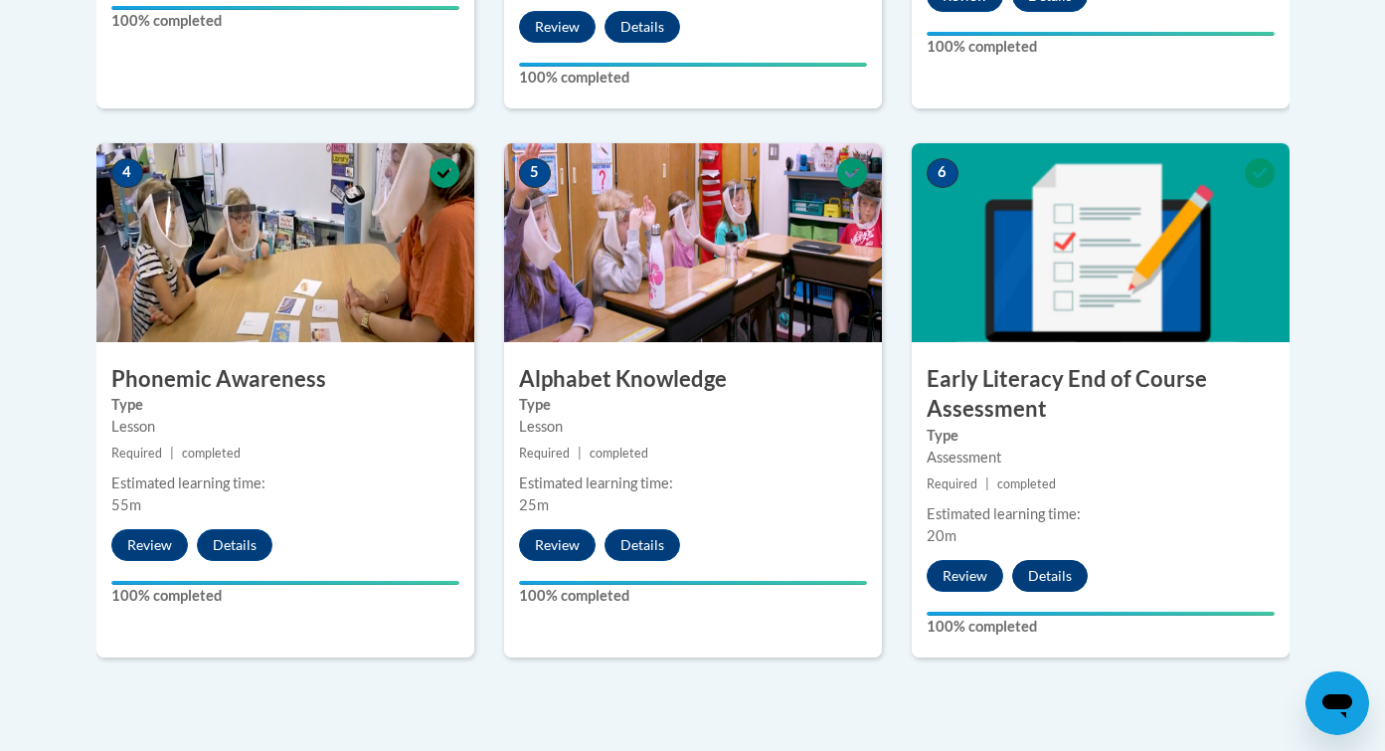
click at [1044, 575] on button "Details" at bounding box center [1050, 576] width 76 height 32
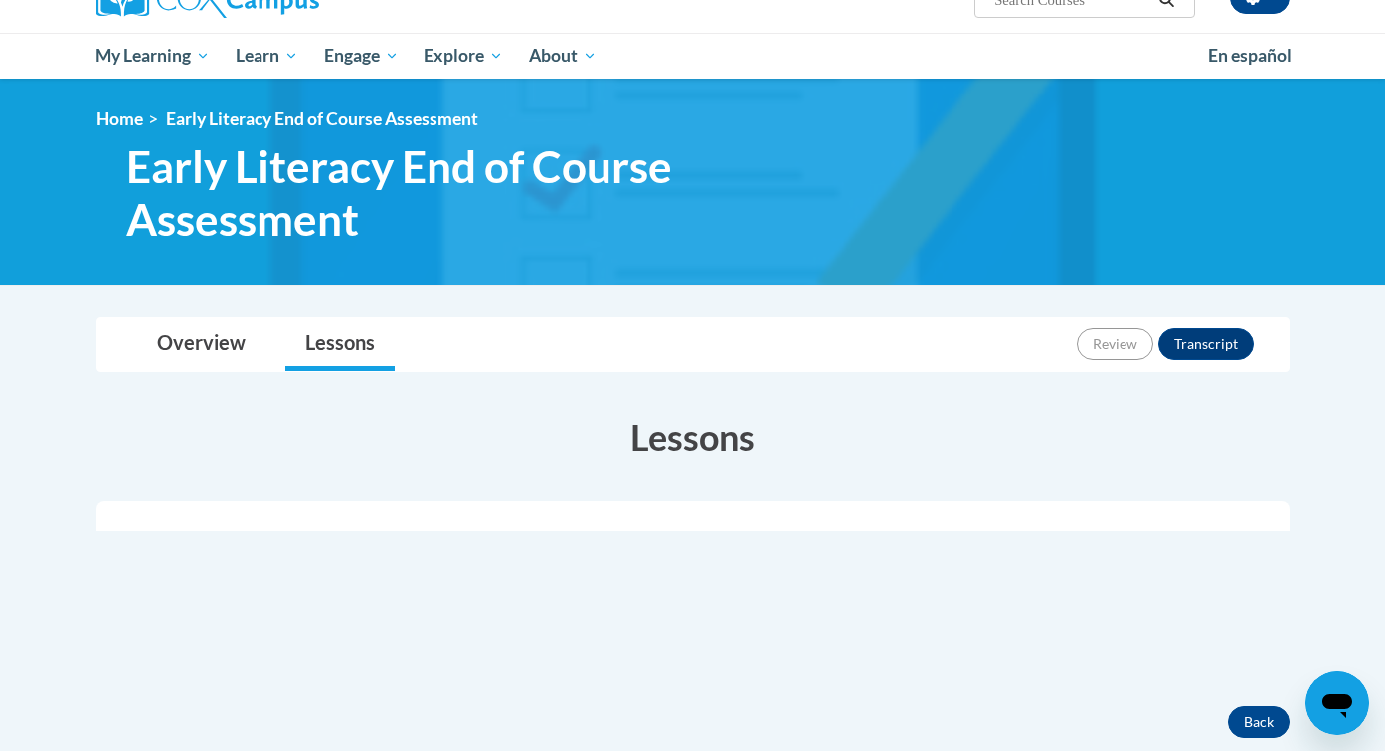
scroll to position [176, 0]
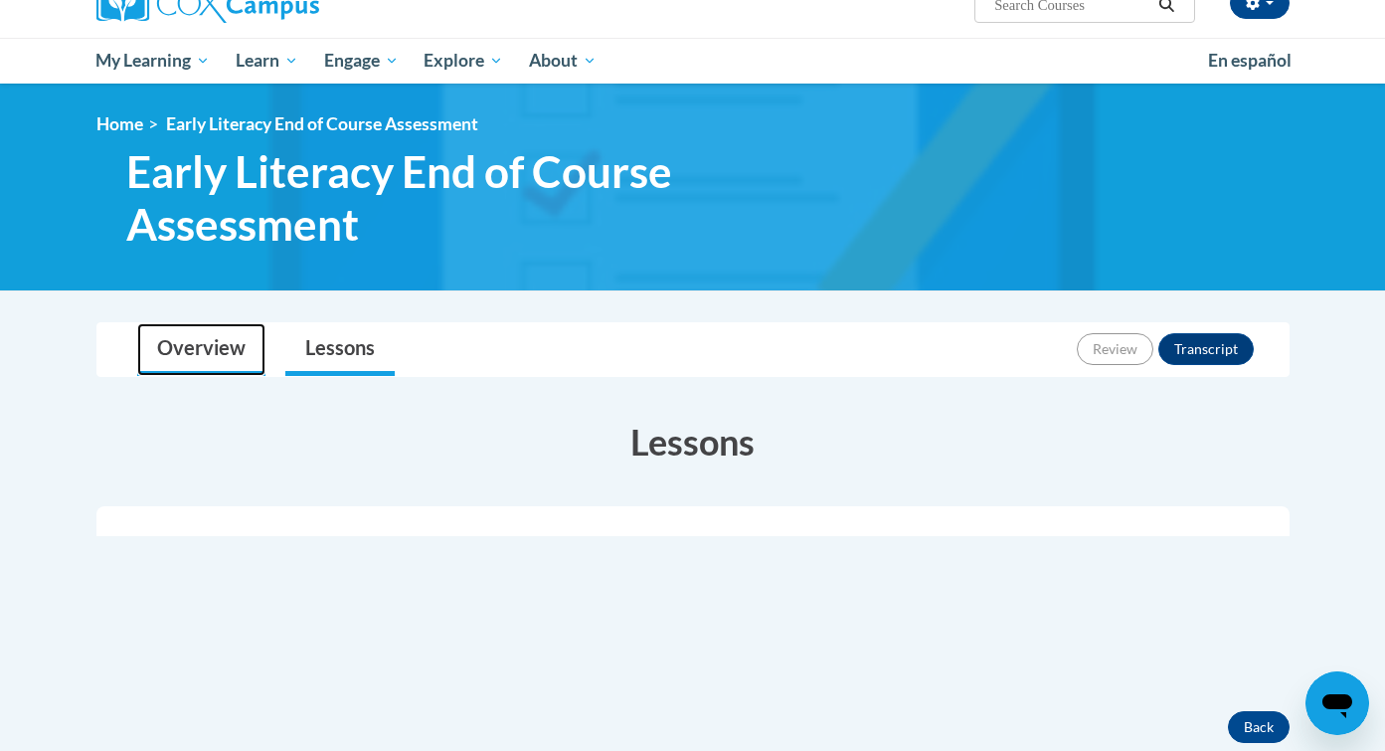
click at [254, 344] on link "Overview" at bounding box center [201, 349] width 128 height 53
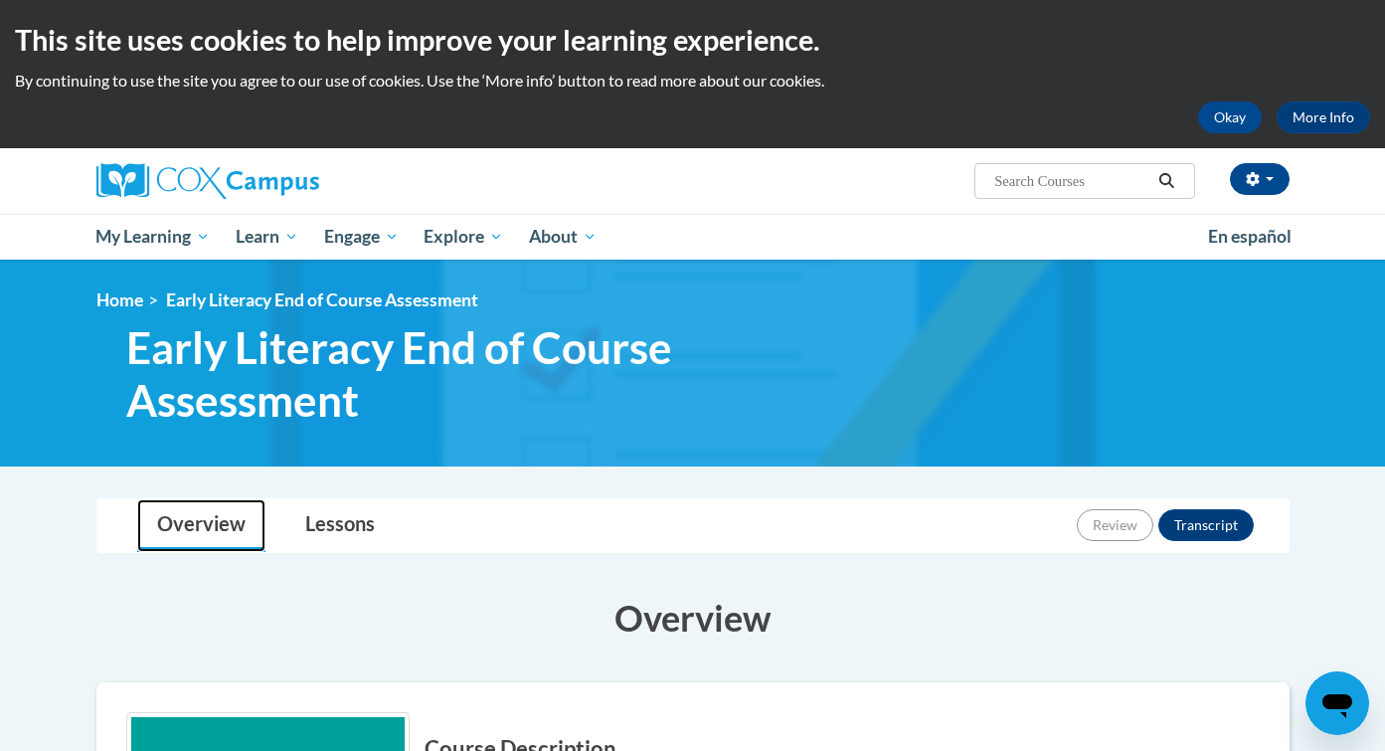
scroll to position [0, 0]
click at [359, 541] on link "Lessons" at bounding box center [339, 525] width 109 height 53
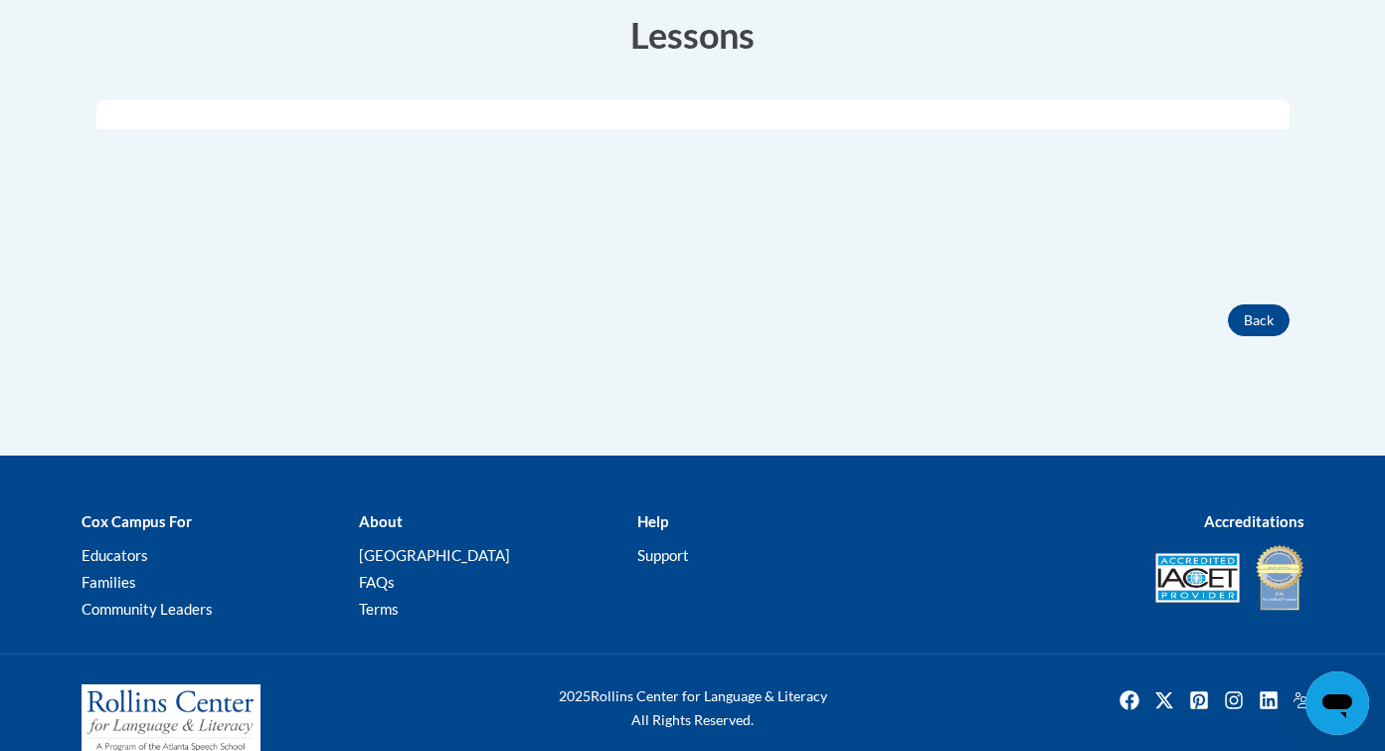
scroll to position [585, 0]
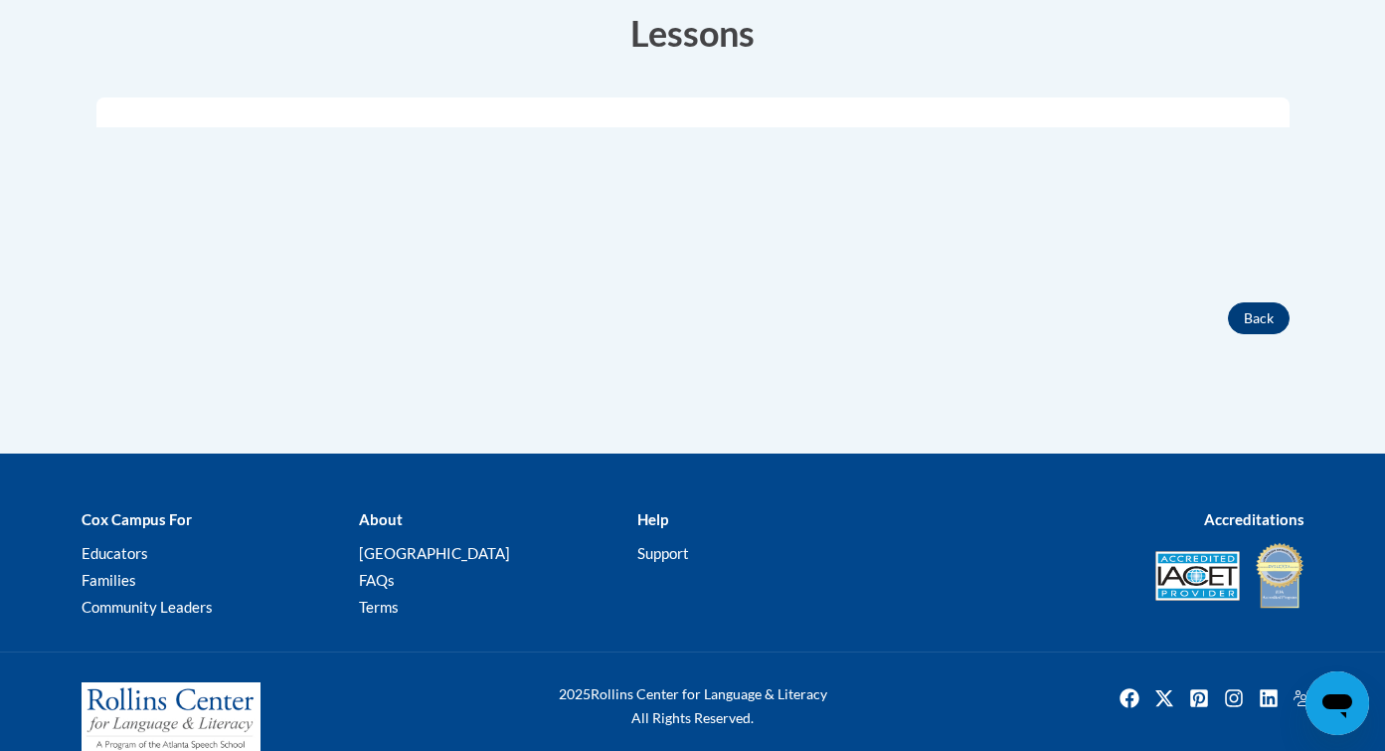
click at [1260, 318] on button "Back" at bounding box center [1259, 318] width 62 height 32
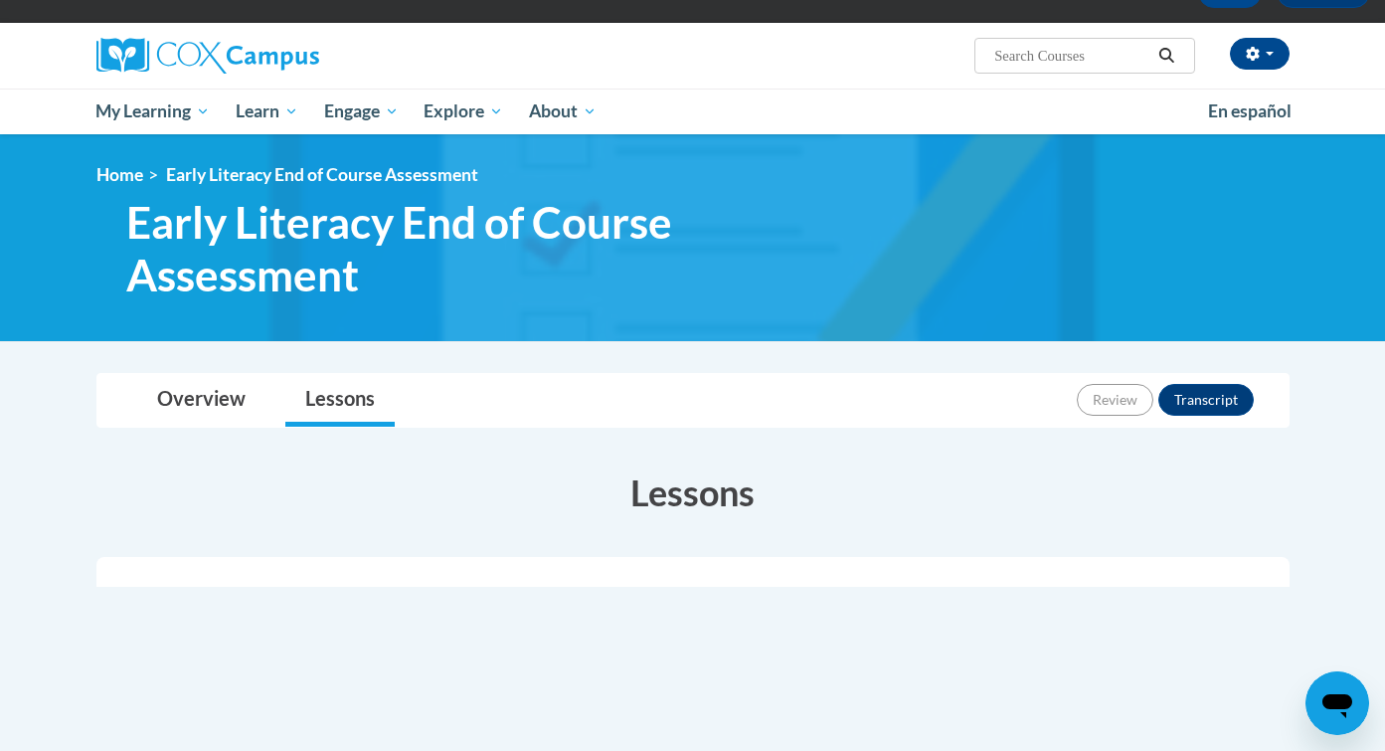
scroll to position [155, 0]
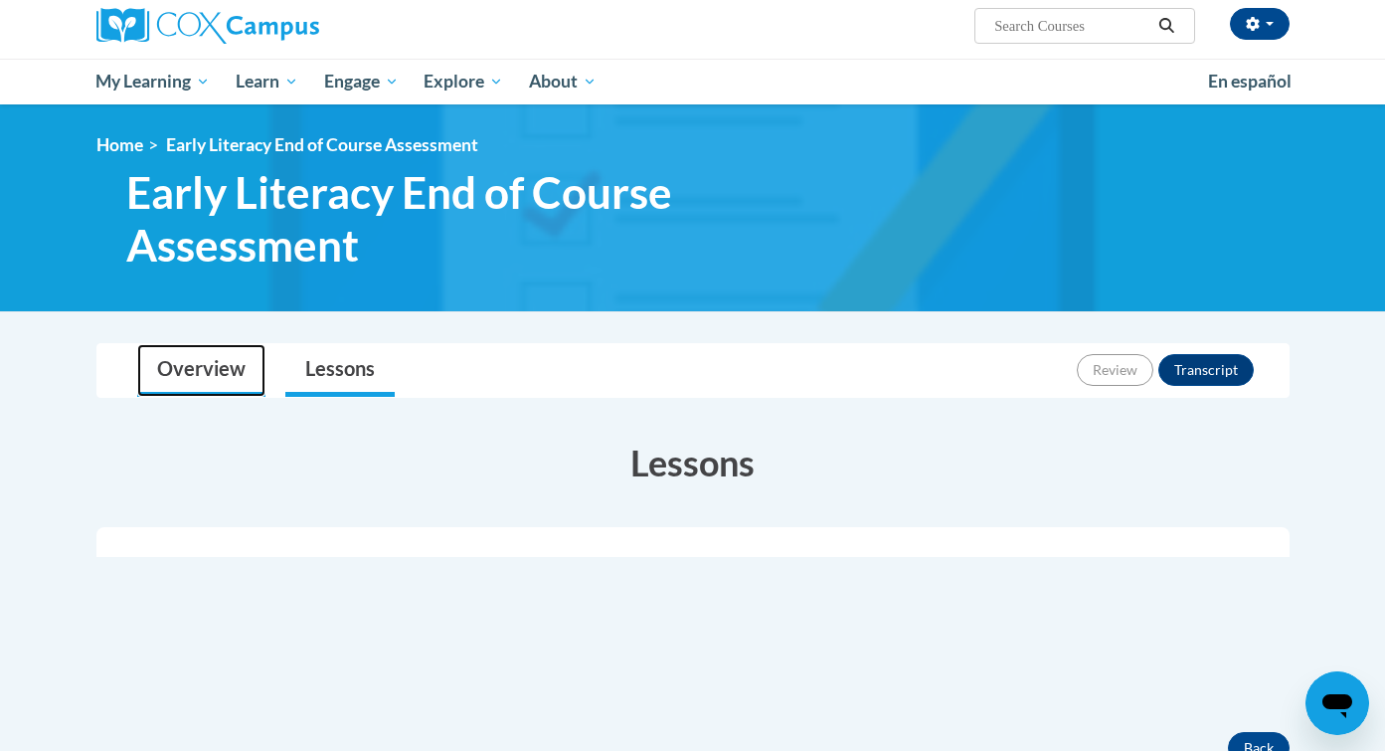
click at [249, 364] on link "Overview" at bounding box center [201, 370] width 128 height 53
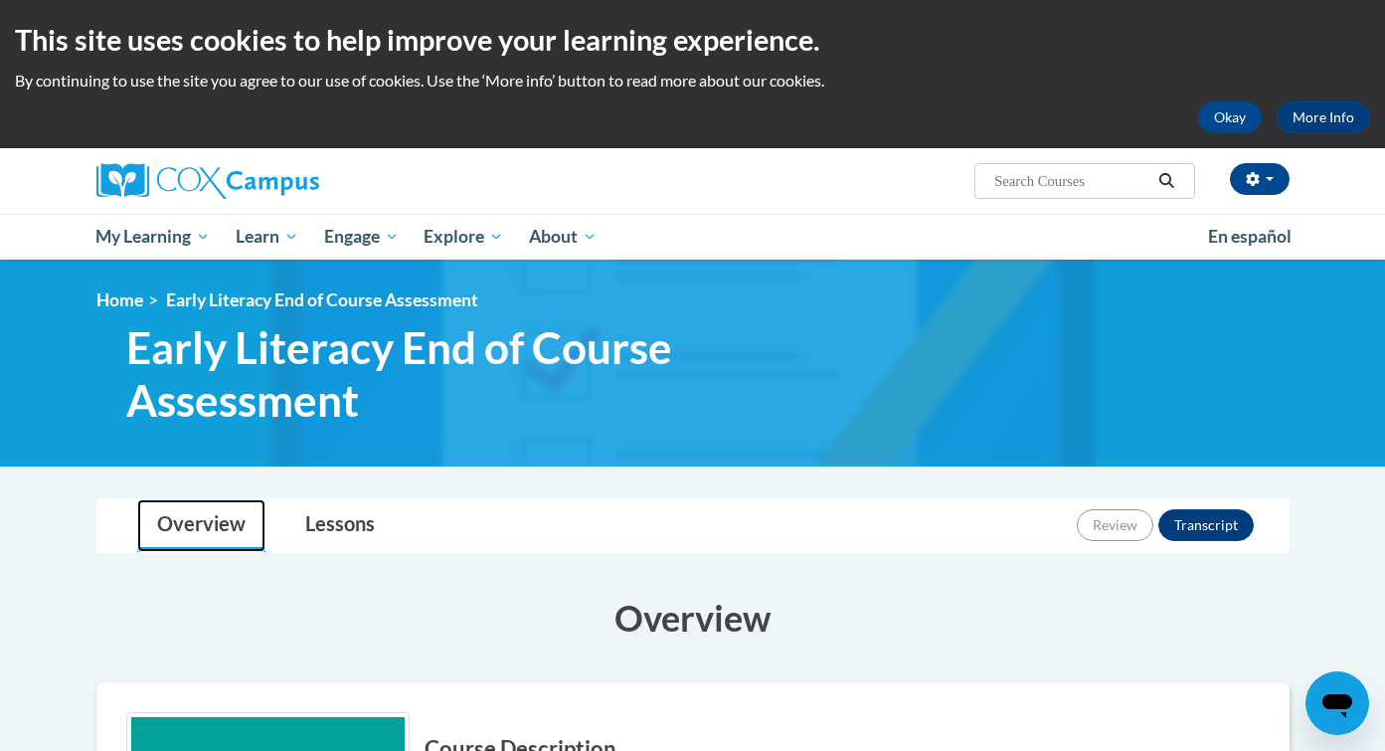
scroll to position [0, 0]
